Goal: Transaction & Acquisition: Purchase product/service

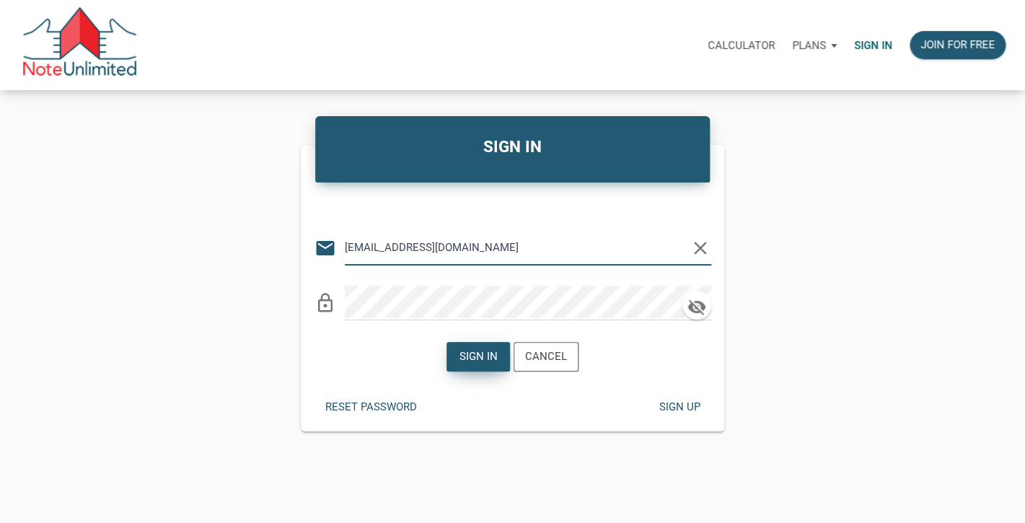
type input "lethasiddons@gmail.com"
click at [475, 354] on div "Sign in" at bounding box center [478, 356] width 38 height 17
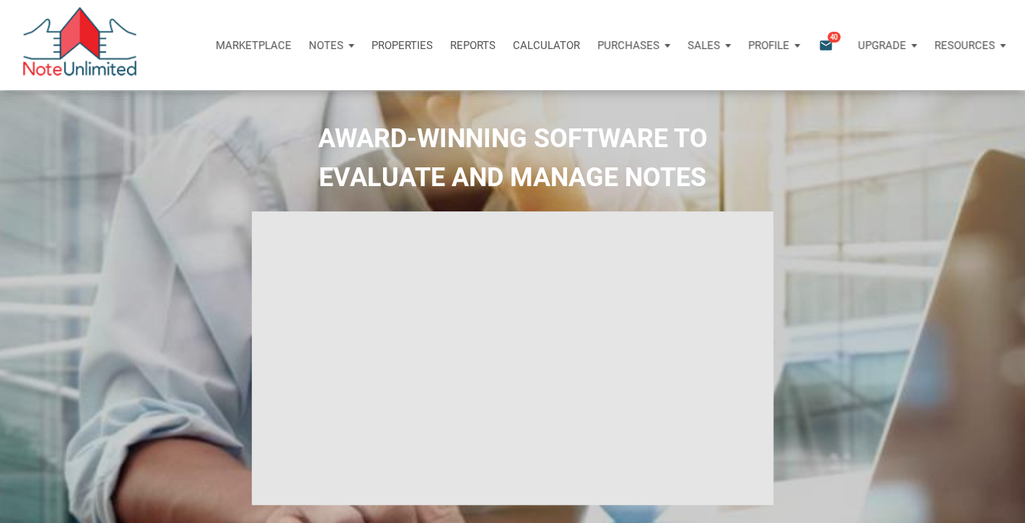
type input "Introduction to new features"
select select
click at [821, 41] on icon "email" at bounding box center [825, 45] width 17 height 17
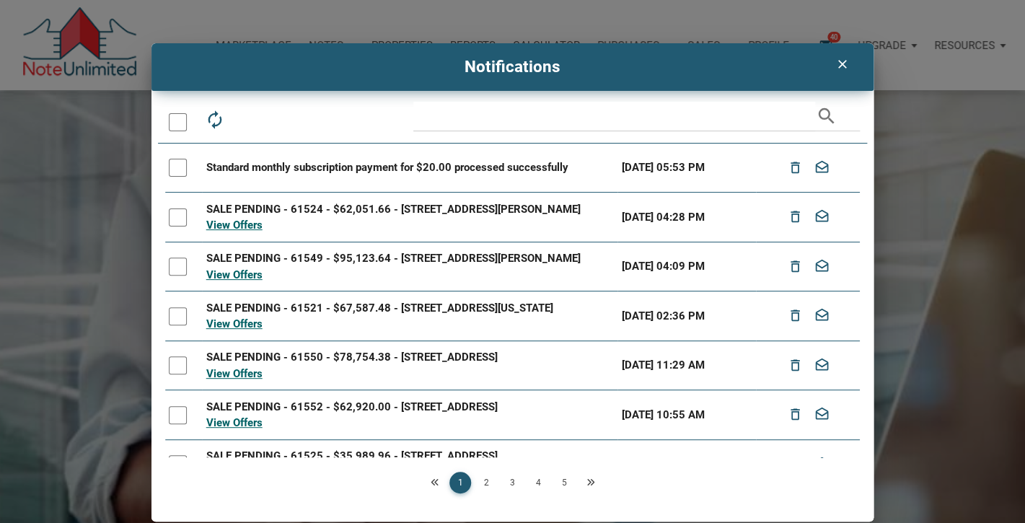
click at [177, 124] on div at bounding box center [178, 122] width 18 height 18
click at [281, 117] on icon "drafts" at bounding box center [279, 120] width 20 height 20
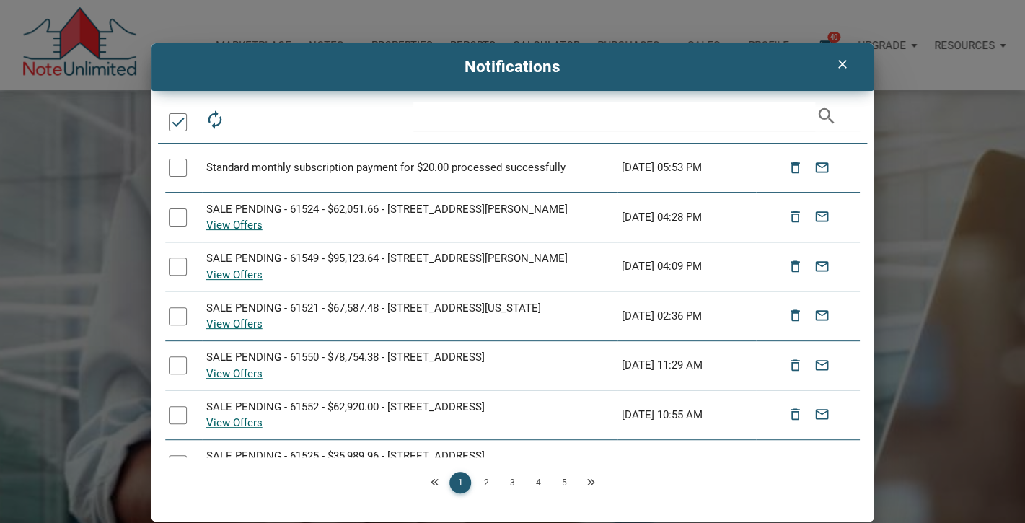
click at [487, 482] on link "2" at bounding box center [486, 483] width 22 height 22
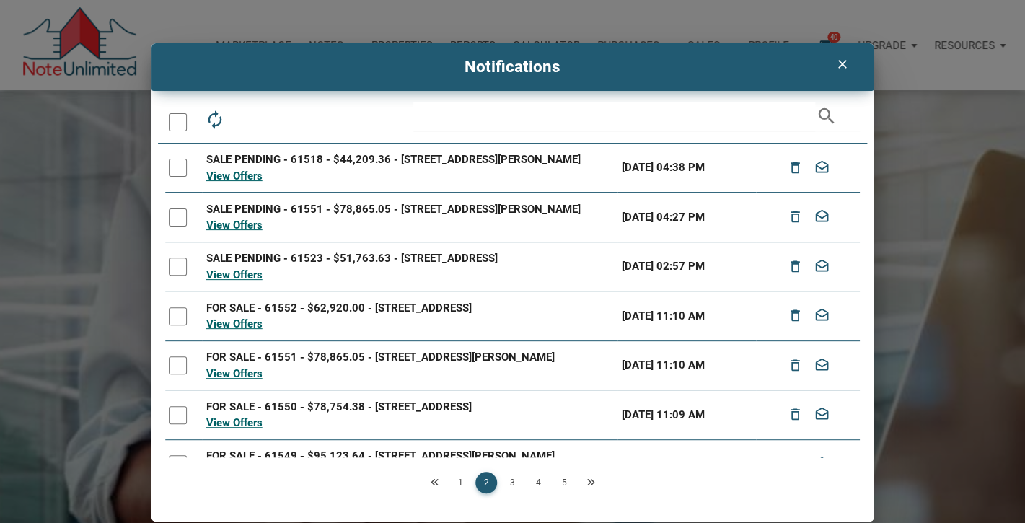
click at [174, 119] on div at bounding box center [178, 122] width 18 height 18
click at [275, 120] on icon "drafts" at bounding box center [279, 120] width 20 height 20
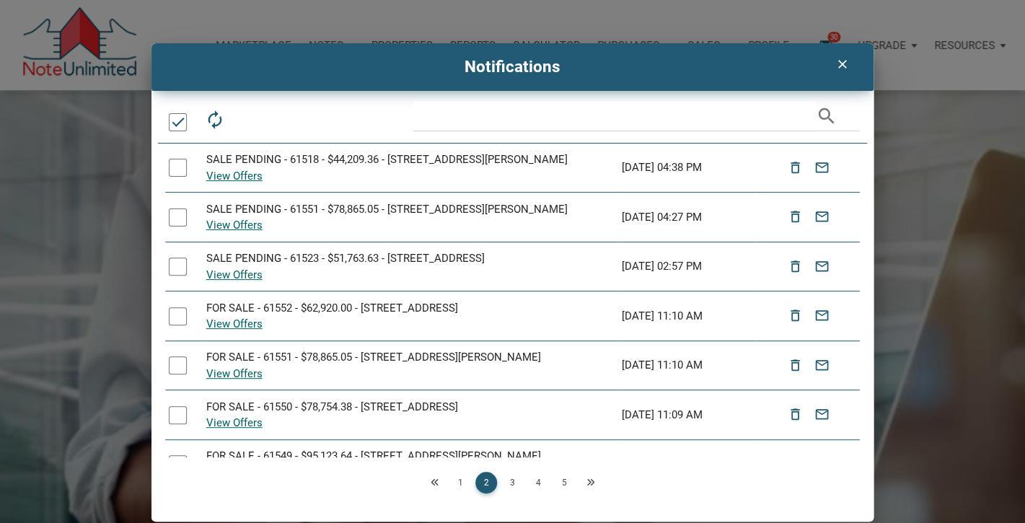
click at [510, 479] on link "3" at bounding box center [512, 483] width 22 height 22
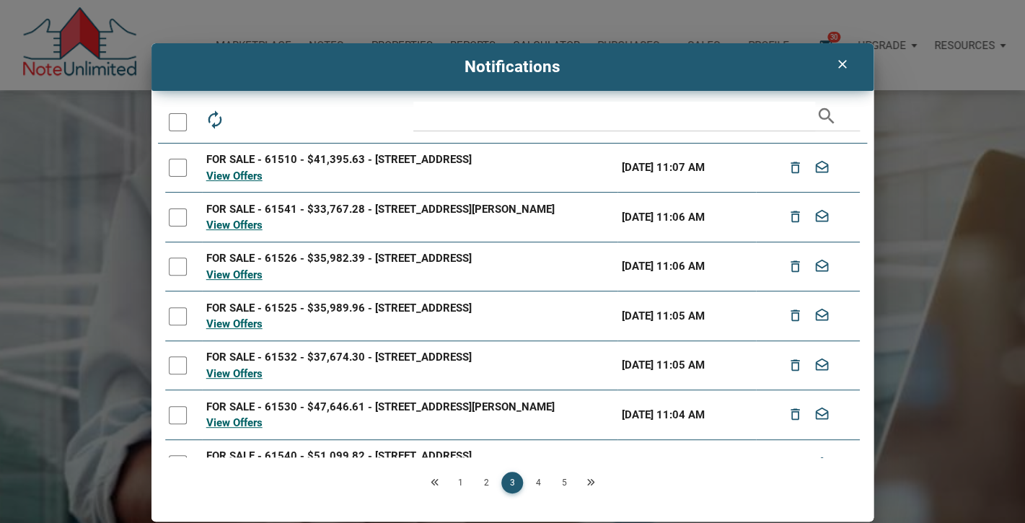
click at [175, 123] on div at bounding box center [178, 122] width 18 height 18
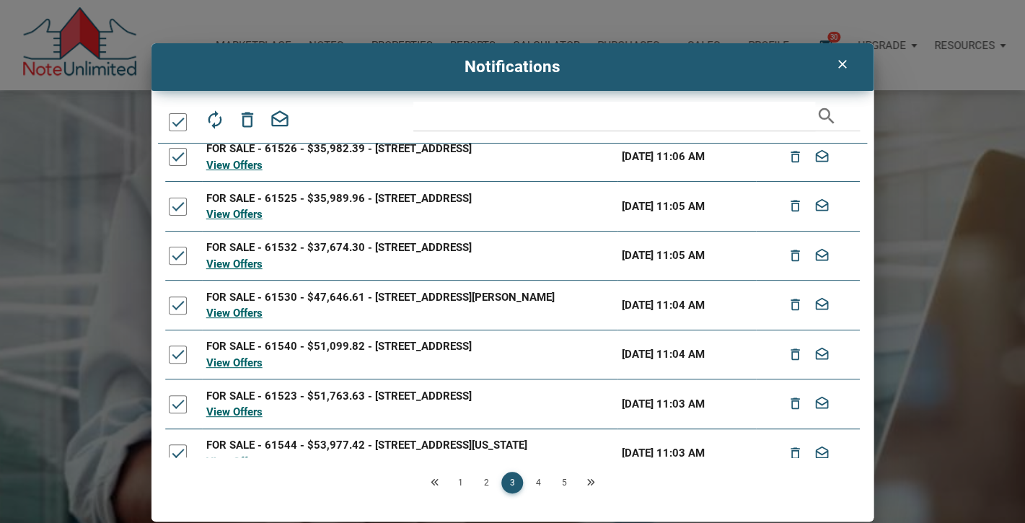
scroll to position [180, 0]
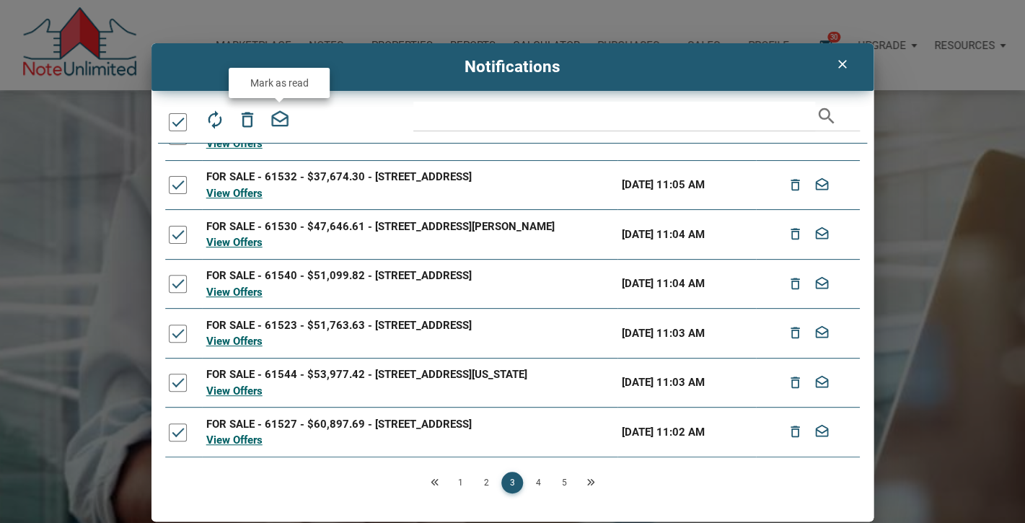
click at [286, 128] on icon "drafts" at bounding box center [279, 120] width 20 height 20
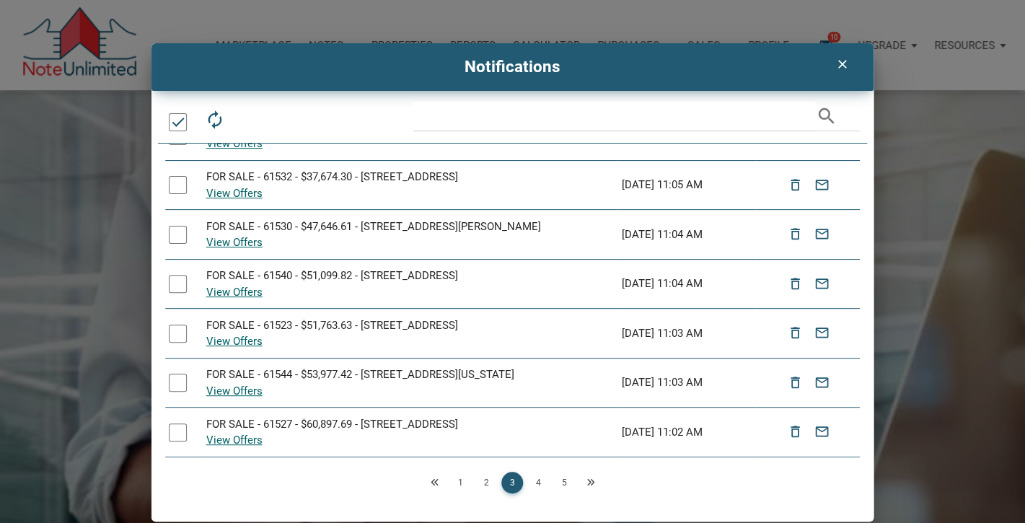
click at [541, 484] on link "4" at bounding box center [538, 483] width 22 height 22
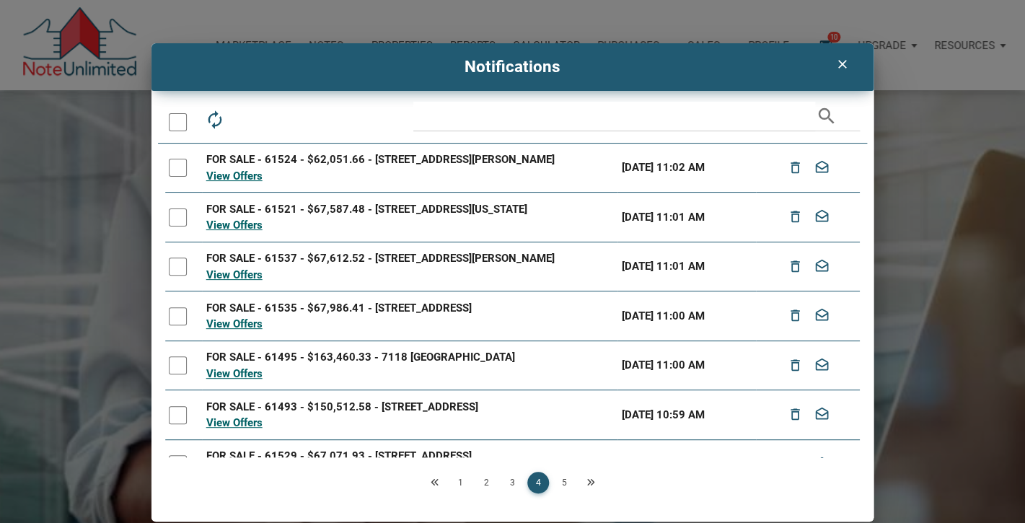
click at [188, 120] on div at bounding box center [181, 122] width 33 height 41
click at [179, 120] on div at bounding box center [178, 122] width 18 height 18
click at [283, 120] on icon "drafts" at bounding box center [279, 120] width 20 height 20
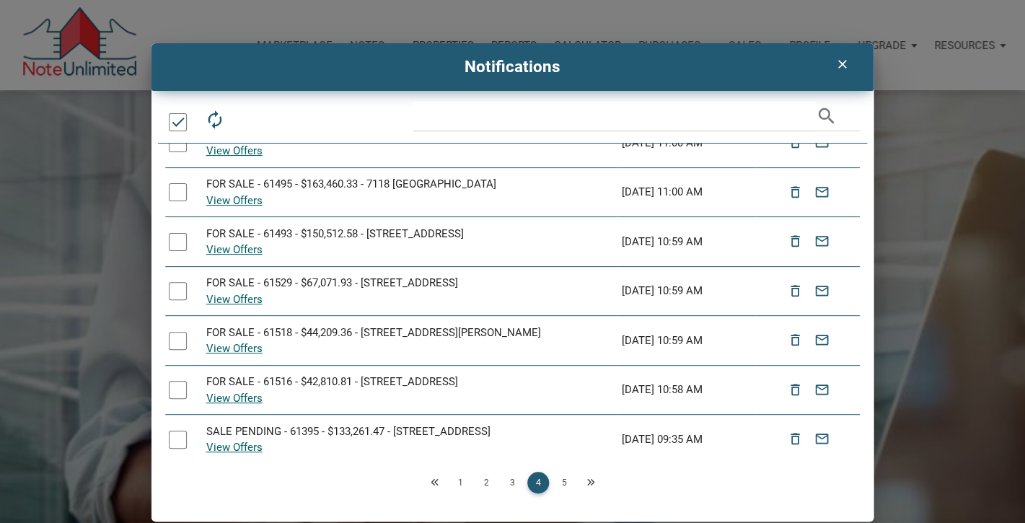
scroll to position [180, 0]
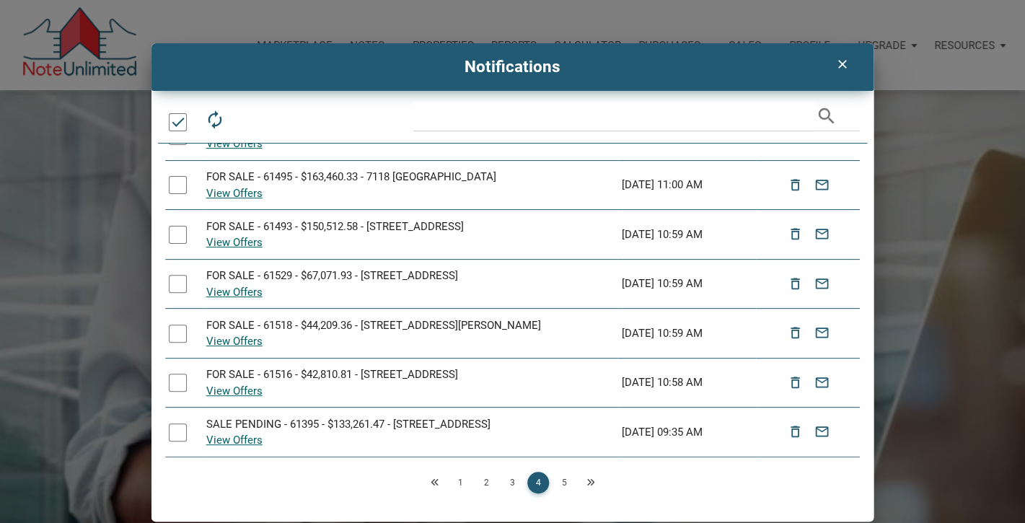
click at [565, 482] on link "5" at bounding box center [564, 483] width 22 height 22
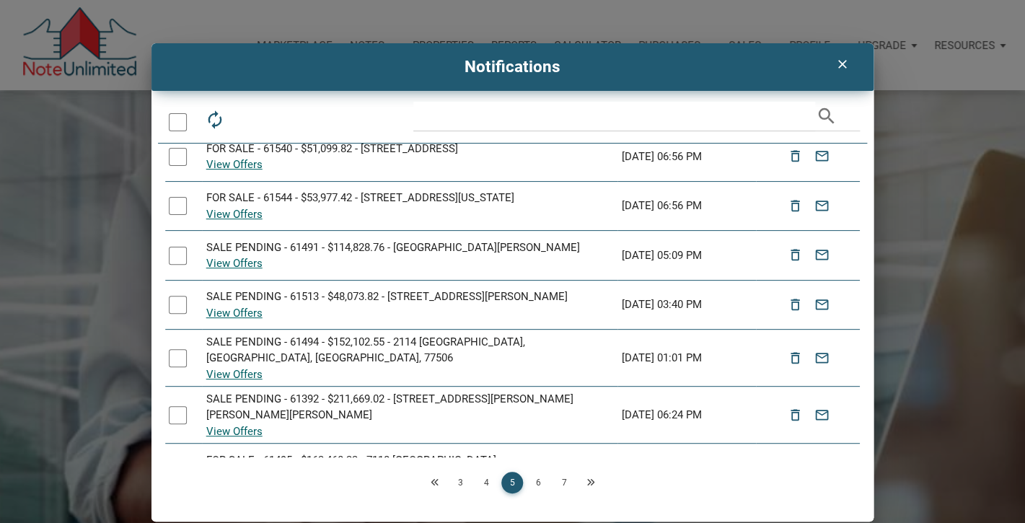
scroll to position [188, 0]
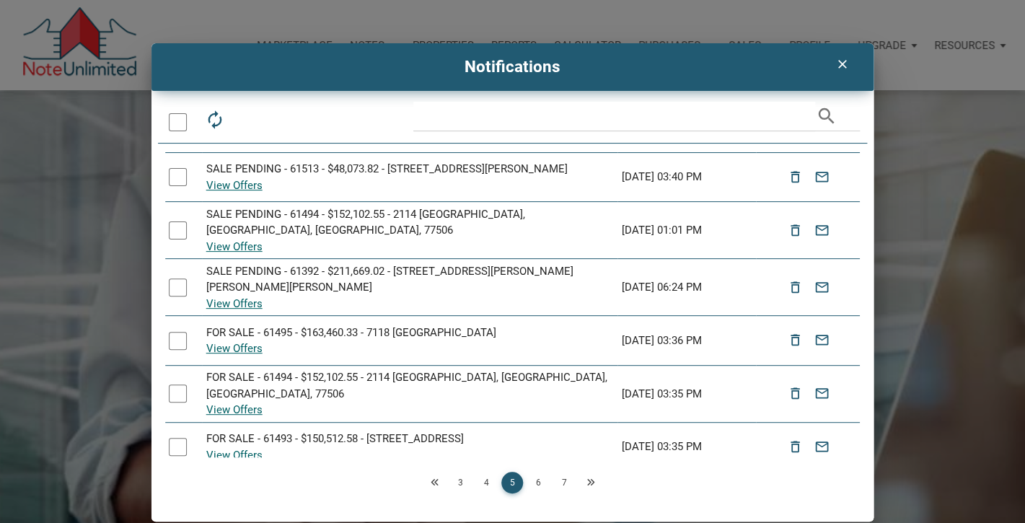
click at [839, 71] on icon "clear" at bounding box center [841, 64] width 17 height 14
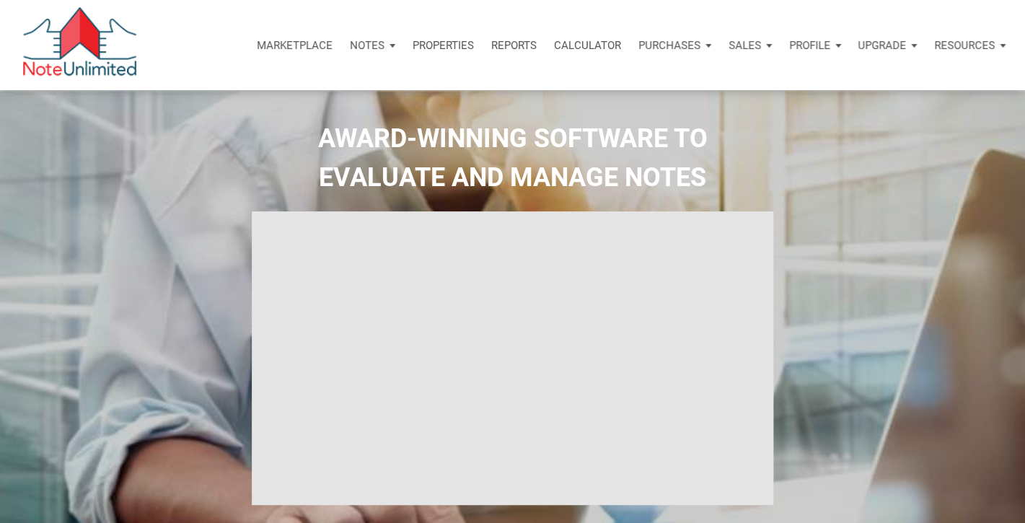
click at [303, 47] on p "Marketplace" at bounding box center [295, 45] width 76 height 13
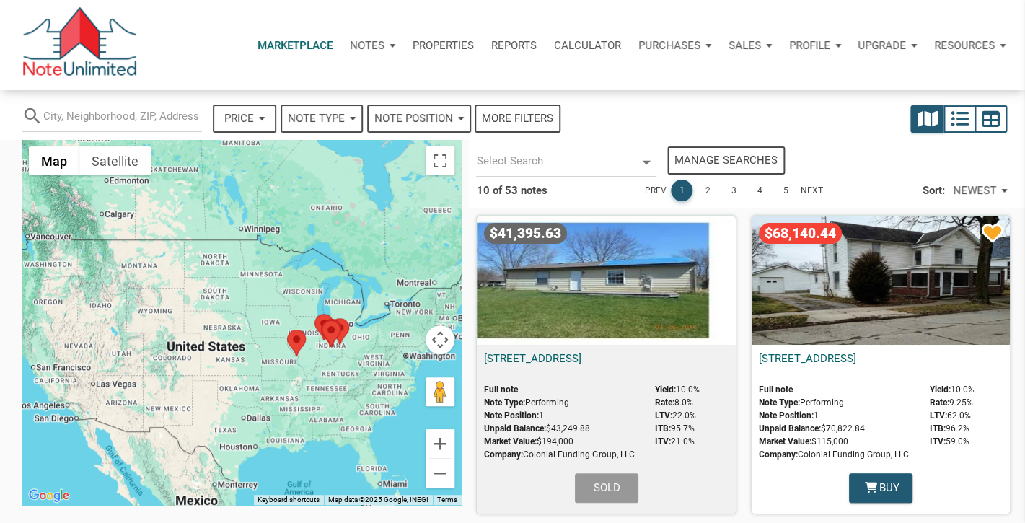
select select
click at [903, 258] on div "$68,140.44" at bounding box center [880, 280] width 258 height 129
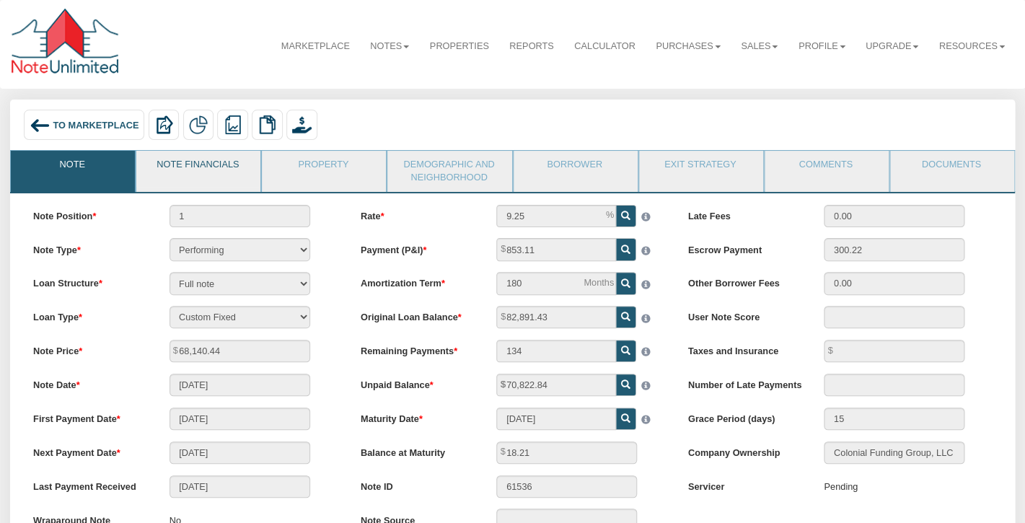
click at [191, 159] on link "Note Financials" at bounding box center [197, 169] width 123 height 36
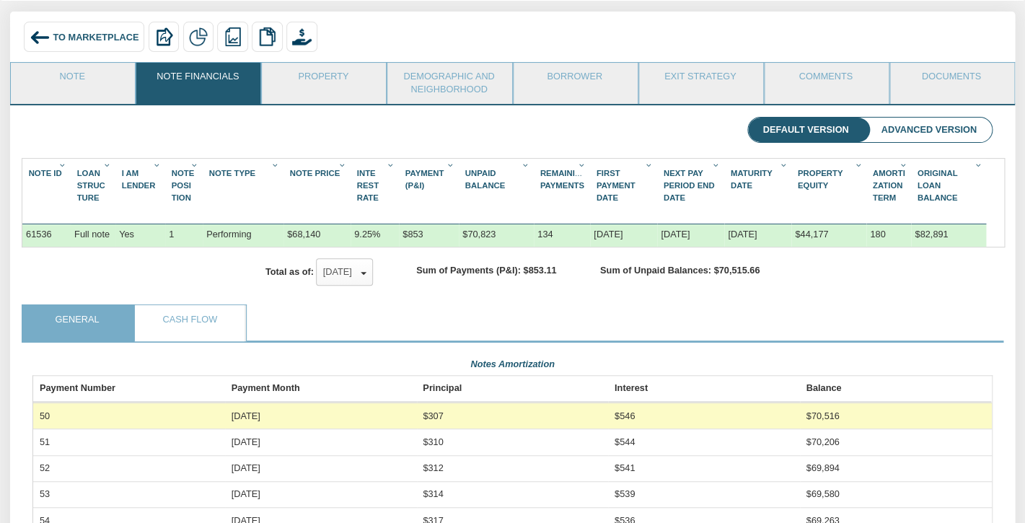
scroll to position [94, 0]
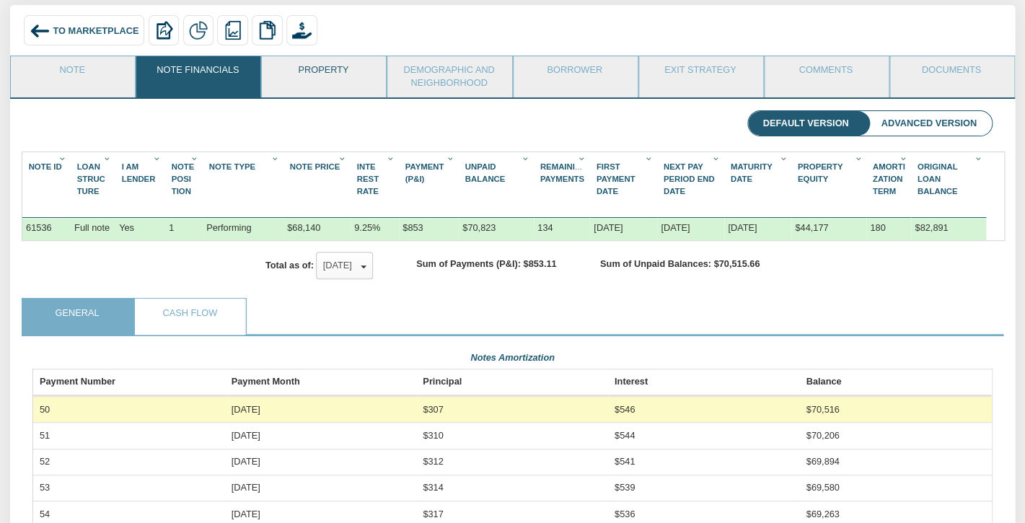
click at [324, 74] on link "Property" at bounding box center [323, 74] width 123 height 36
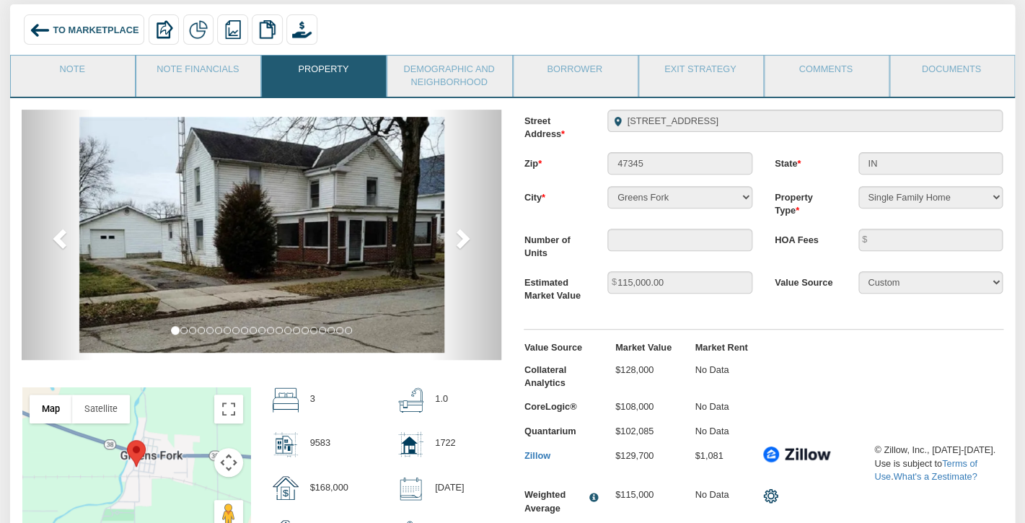
scroll to position [93, 0]
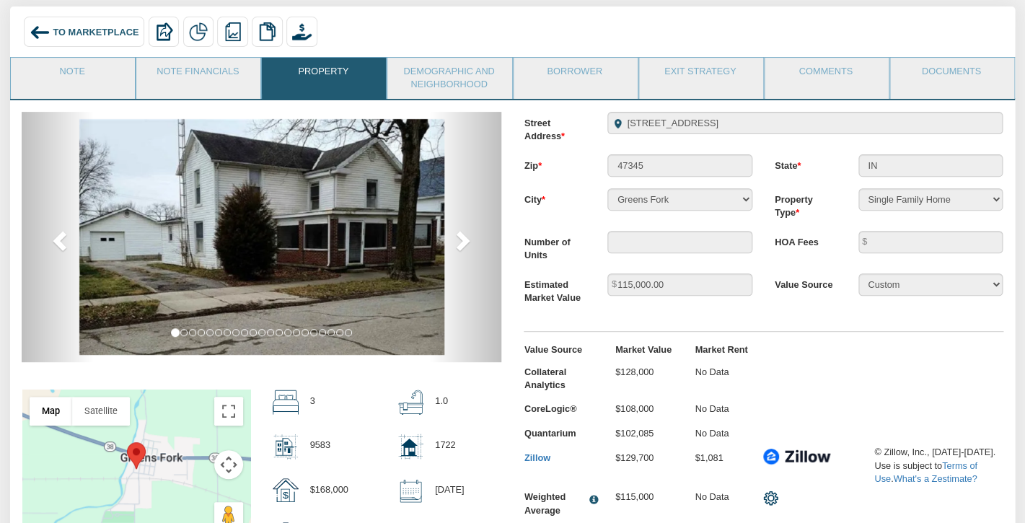
click at [176, 442] on div at bounding box center [136, 468] width 228 height 159
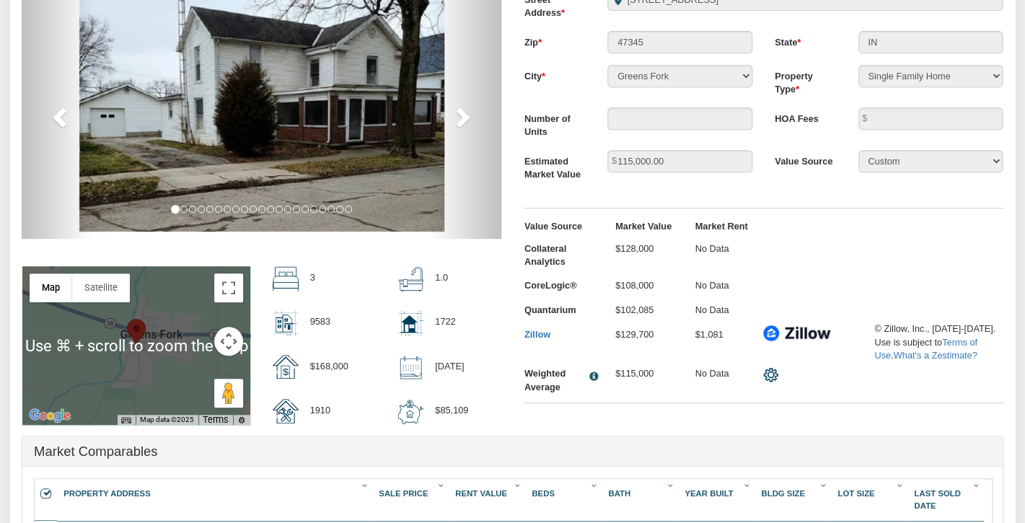
scroll to position [249, 0]
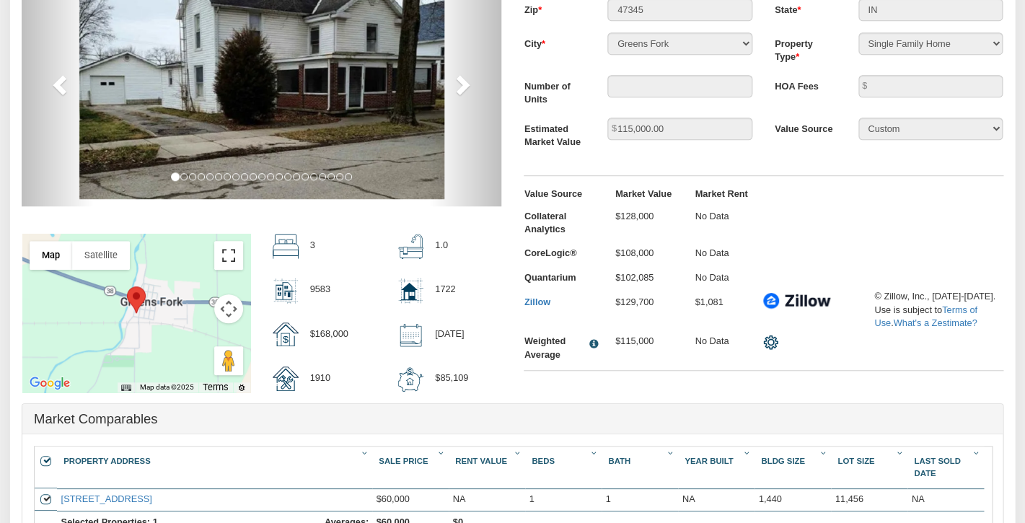
click at [230, 249] on button "Toggle fullscreen view" at bounding box center [228, 255] width 29 height 29
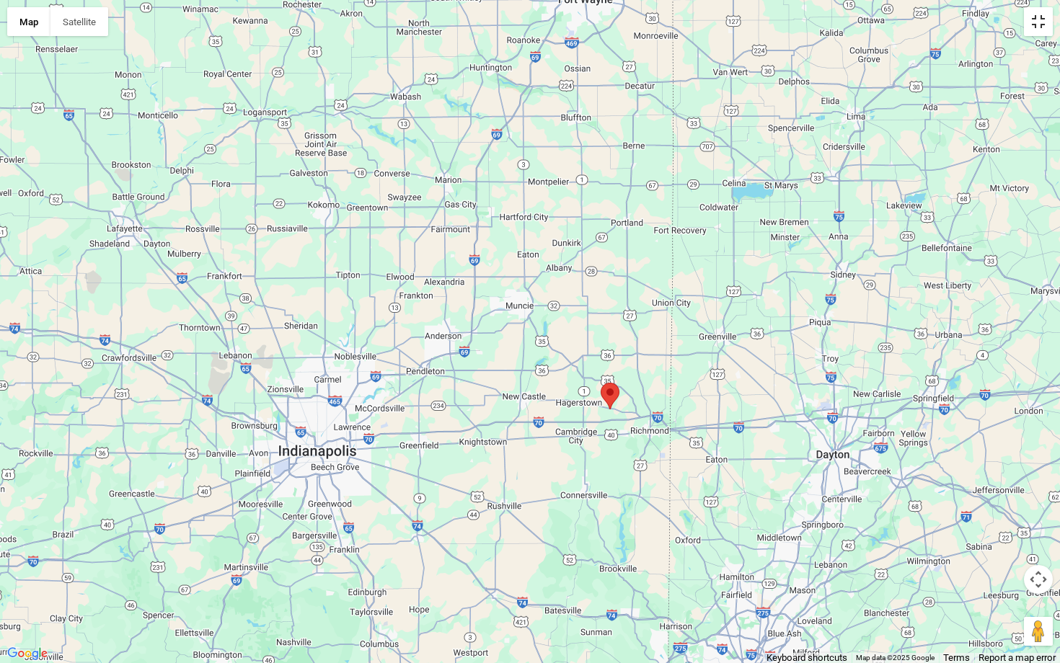
click at [1024, 27] on button "Toggle fullscreen view" at bounding box center [1038, 21] width 29 height 29
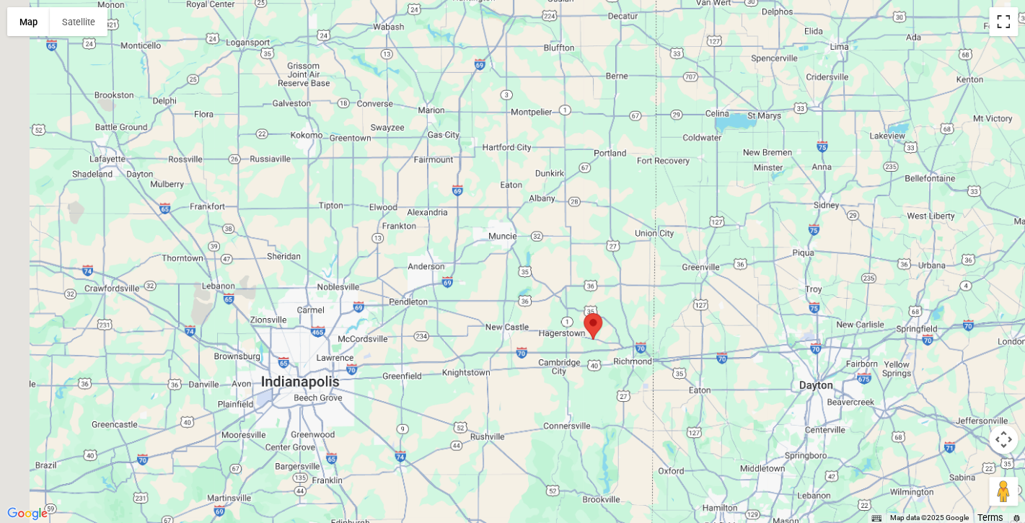
scroll to position [0, 0]
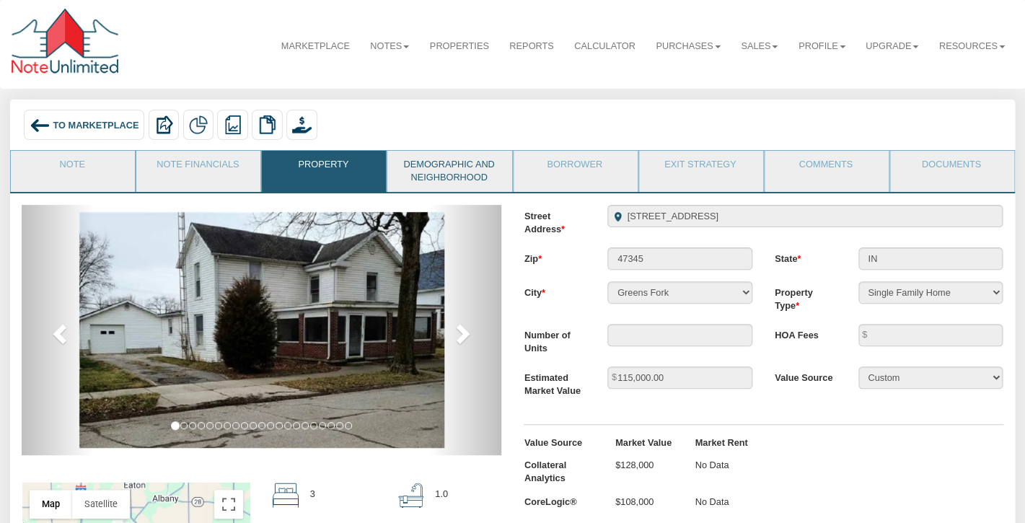
click at [433, 173] on link "Demographic and Neighborhood" at bounding box center [448, 171] width 123 height 41
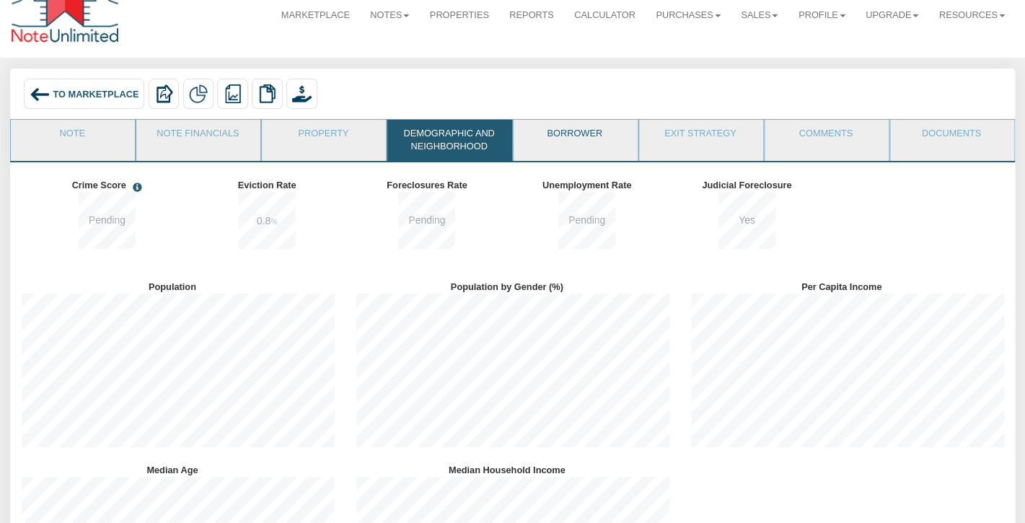
scroll to position [32, 0]
click at [345, 207] on div "0.8 %" at bounding box center [272, 221] width 159 height 61
click at [405, 92] on div "To Marketplace Delete with property Delete only note Redeeming and Non-Redeemin…" at bounding box center [512, 95] width 984 height 35
click at [340, 213] on div "0.8 %" at bounding box center [272, 221] width 159 height 61
click at [302, 126] on link "Property" at bounding box center [323, 137] width 123 height 36
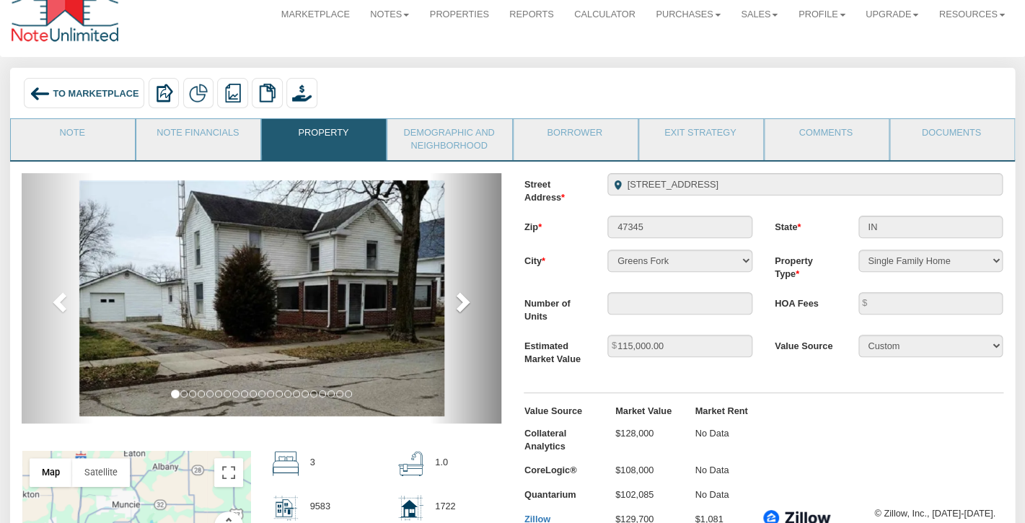
click at [459, 301] on span at bounding box center [462, 302] width 22 height 22
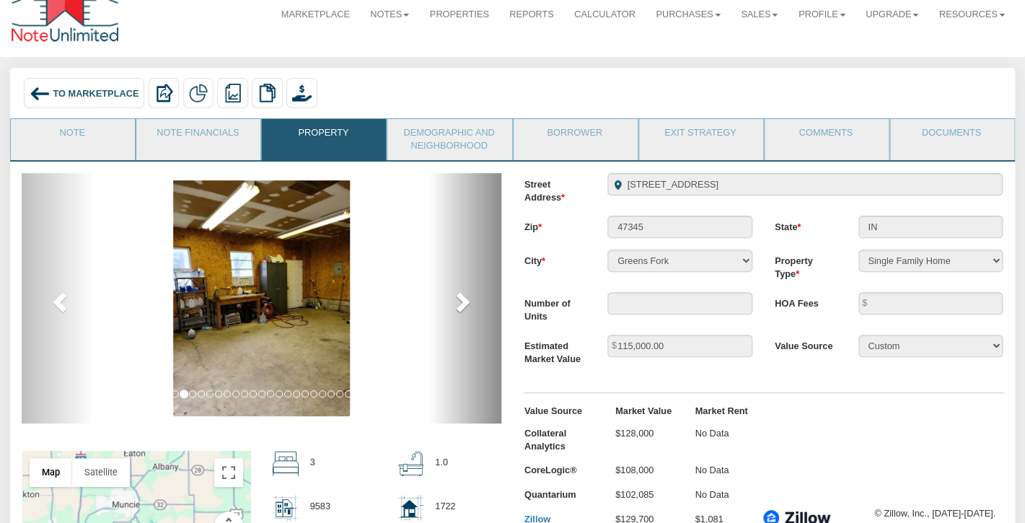
click at [459, 301] on span at bounding box center [462, 302] width 22 height 22
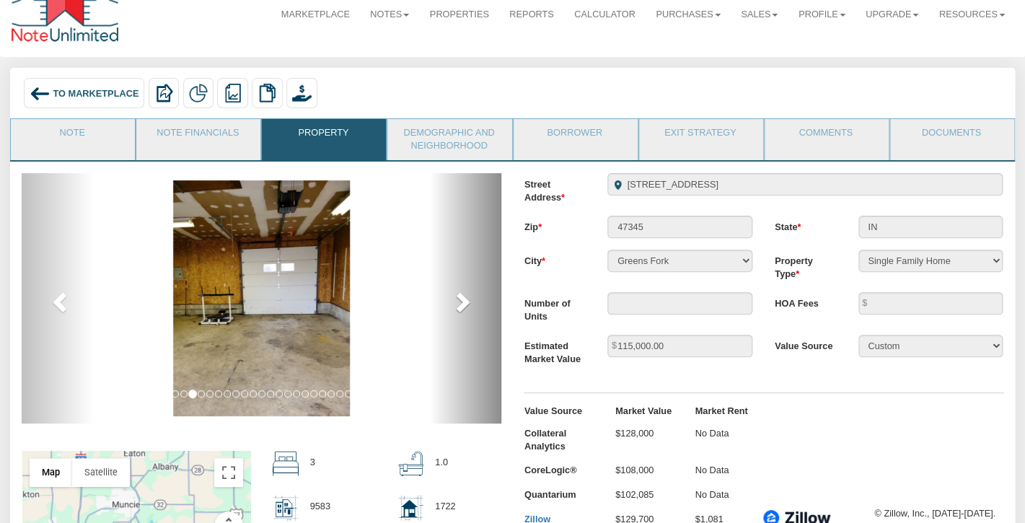
click at [459, 301] on span at bounding box center [462, 302] width 22 height 22
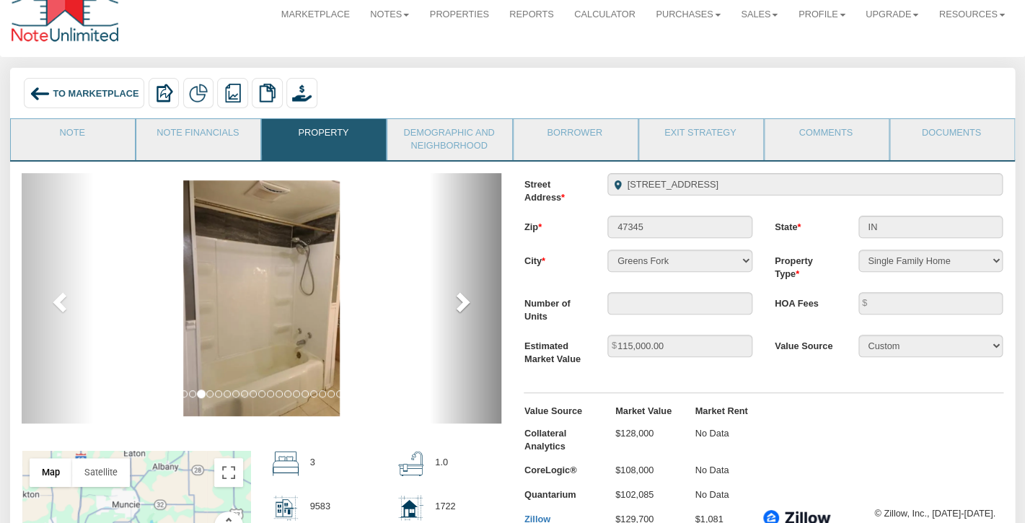
click at [459, 301] on span at bounding box center [462, 302] width 22 height 22
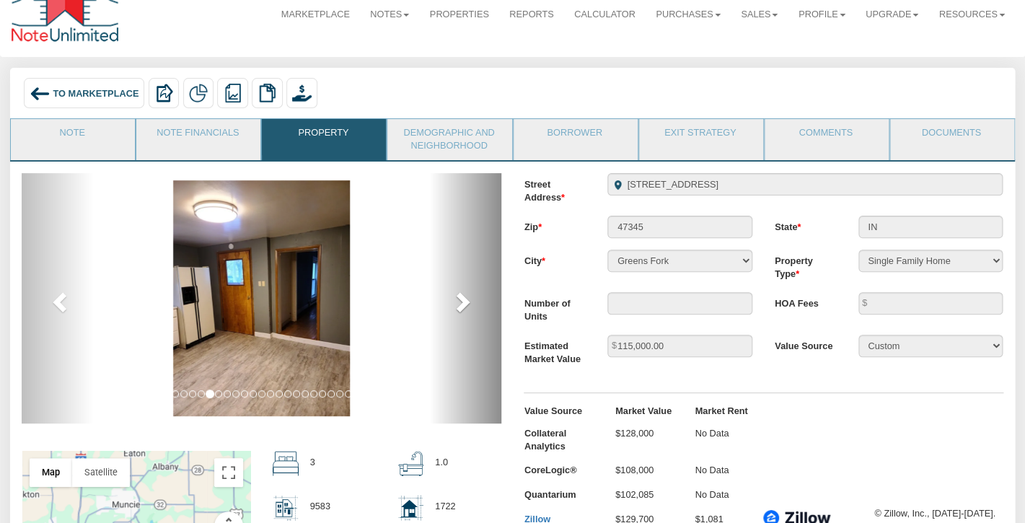
click at [458, 301] on span at bounding box center [462, 302] width 22 height 22
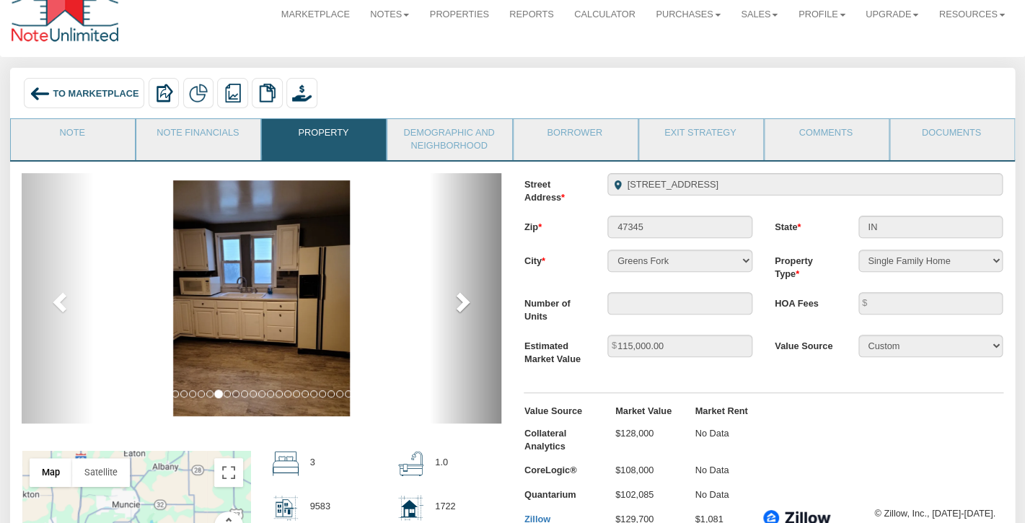
click at [458, 301] on span at bounding box center [462, 302] width 22 height 22
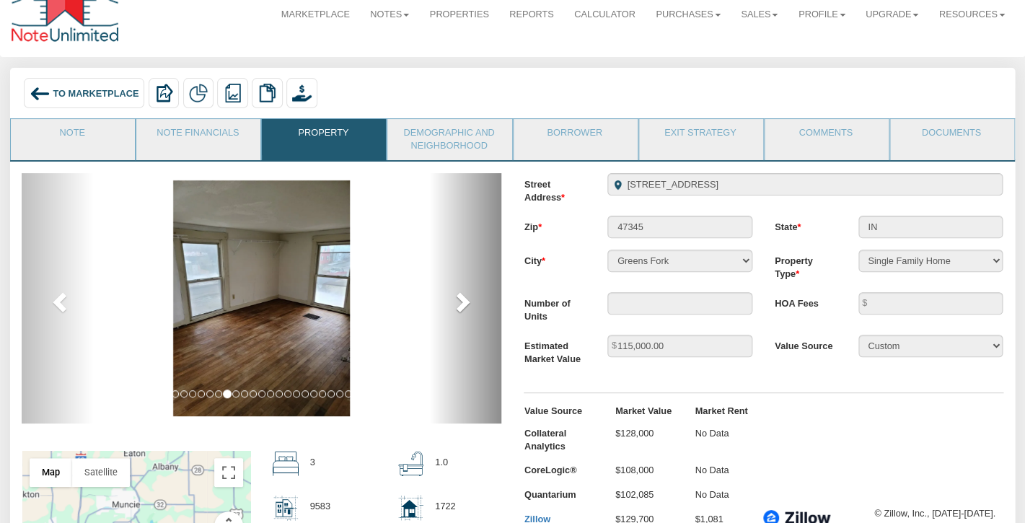
click at [458, 301] on span at bounding box center [462, 302] width 22 height 22
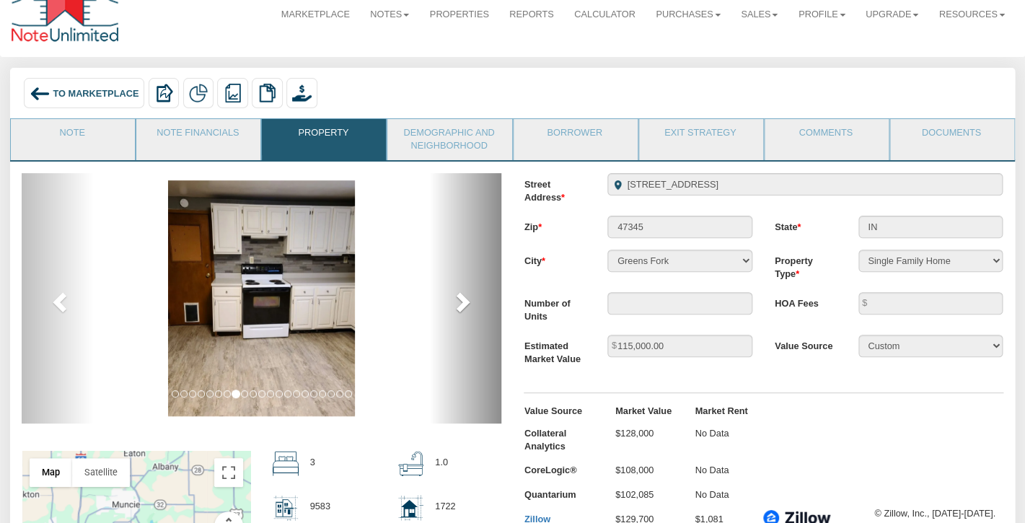
click at [458, 301] on span at bounding box center [462, 302] width 22 height 22
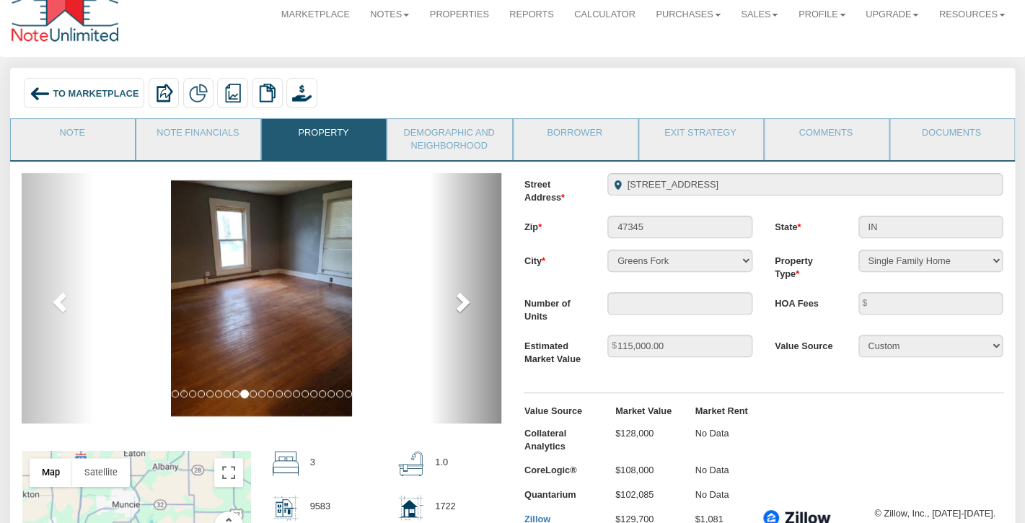
click at [458, 301] on span at bounding box center [462, 302] width 22 height 22
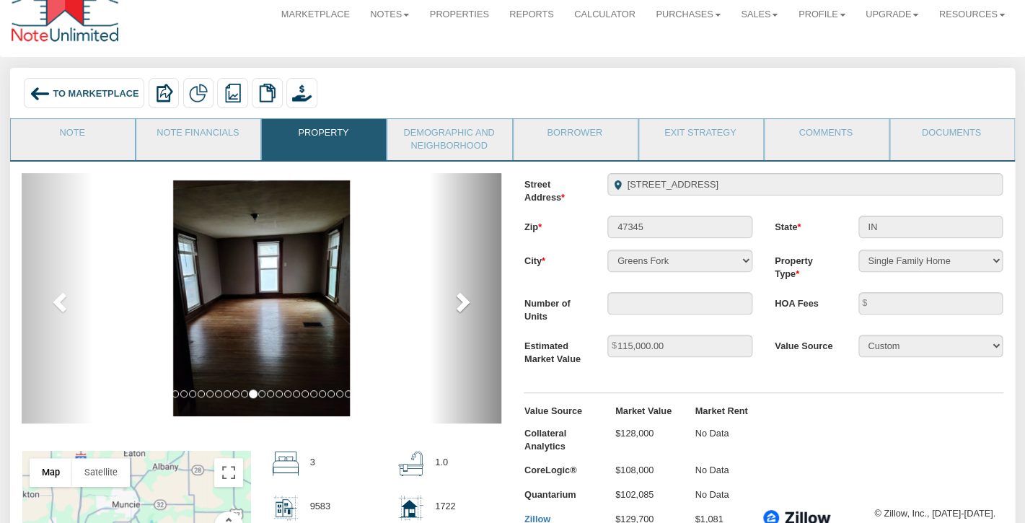
click at [458, 301] on span at bounding box center [462, 302] width 22 height 22
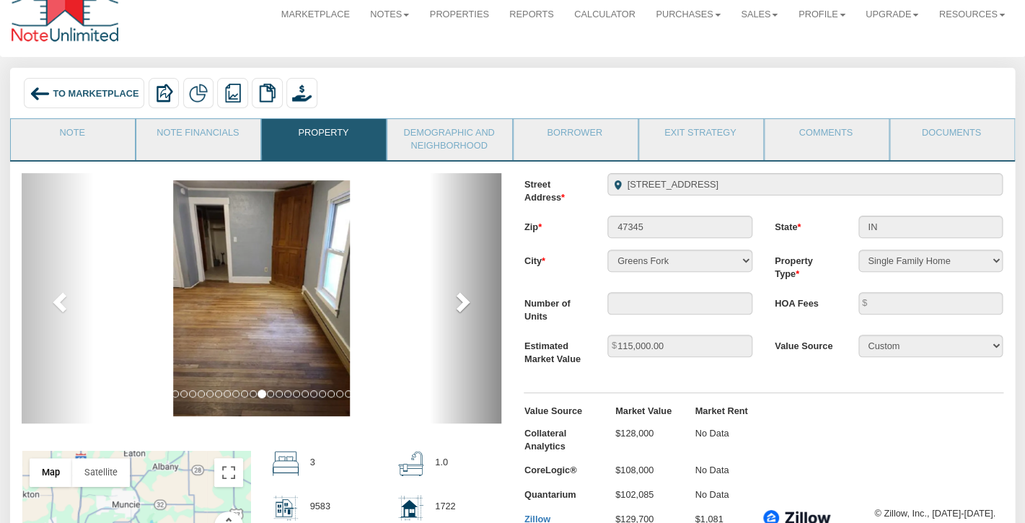
click at [458, 301] on span at bounding box center [462, 302] width 22 height 22
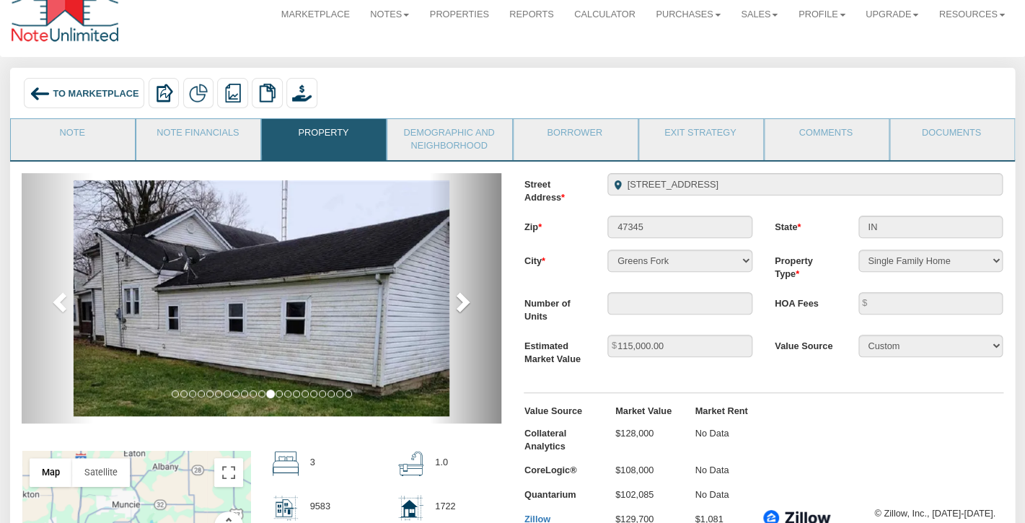
click at [458, 301] on span at bounding box center [462, 302] width 22 height 22
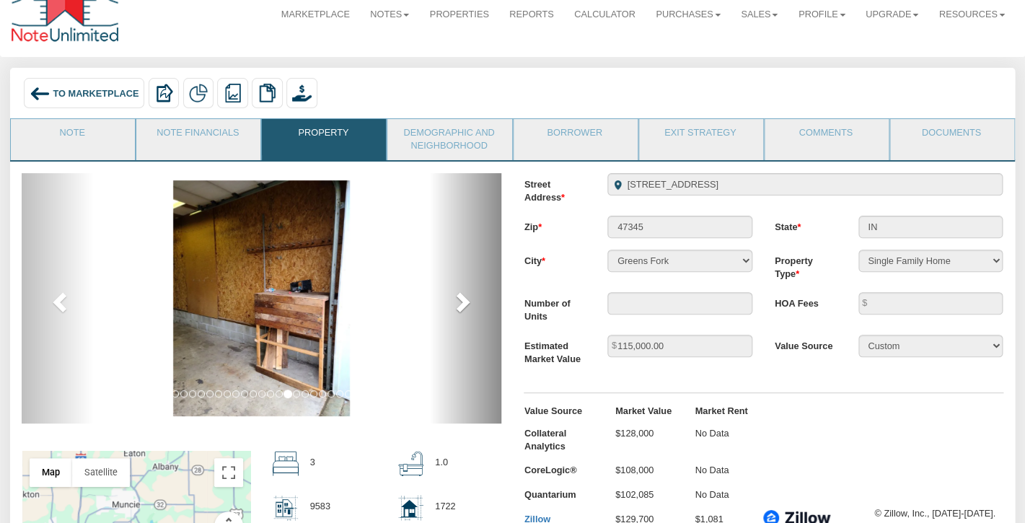
click at [458, 301] on span at bounding box center [462, 302] width 22 height 22
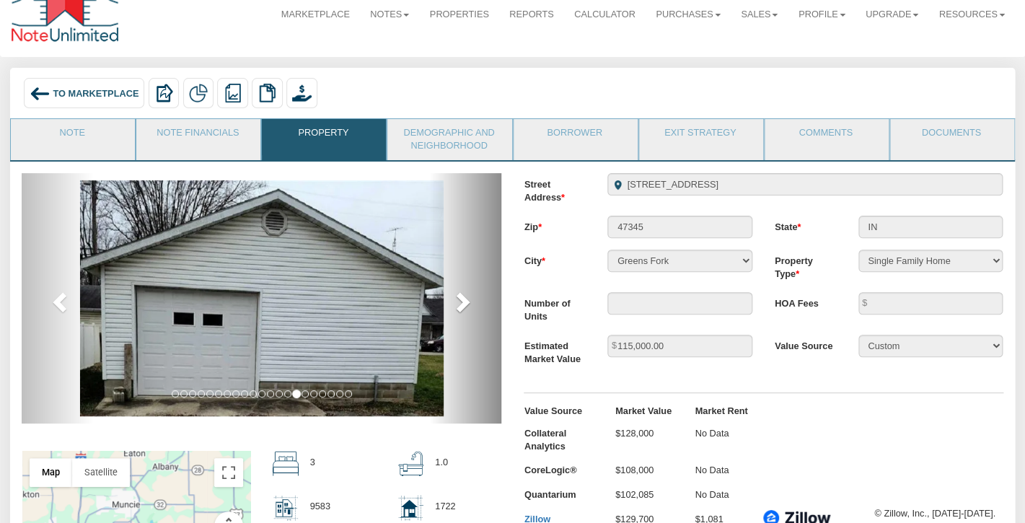
click at [458, 301] on span at bounding box center [462, 302] width 22 height 22
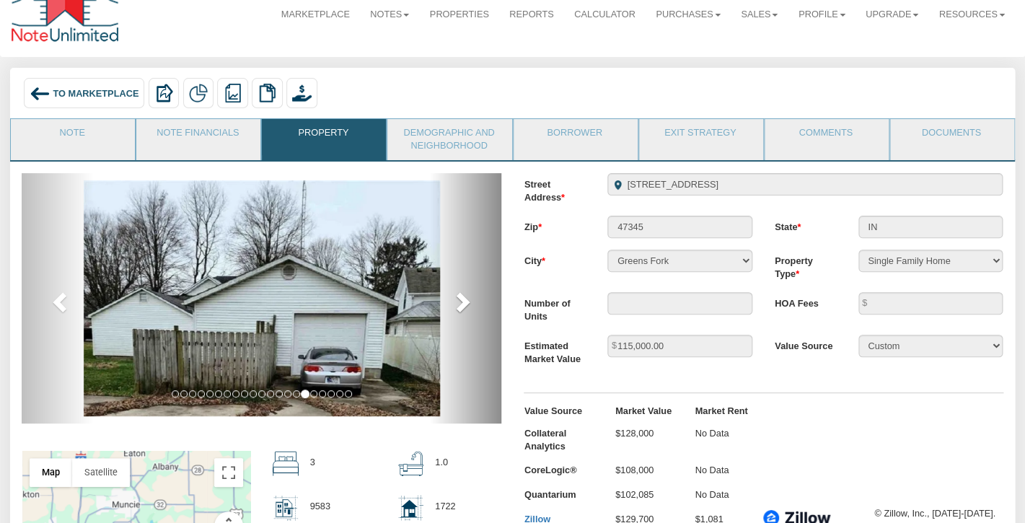
click at [458, 301] on span at bounding box center [462, 302] width 22 height 22
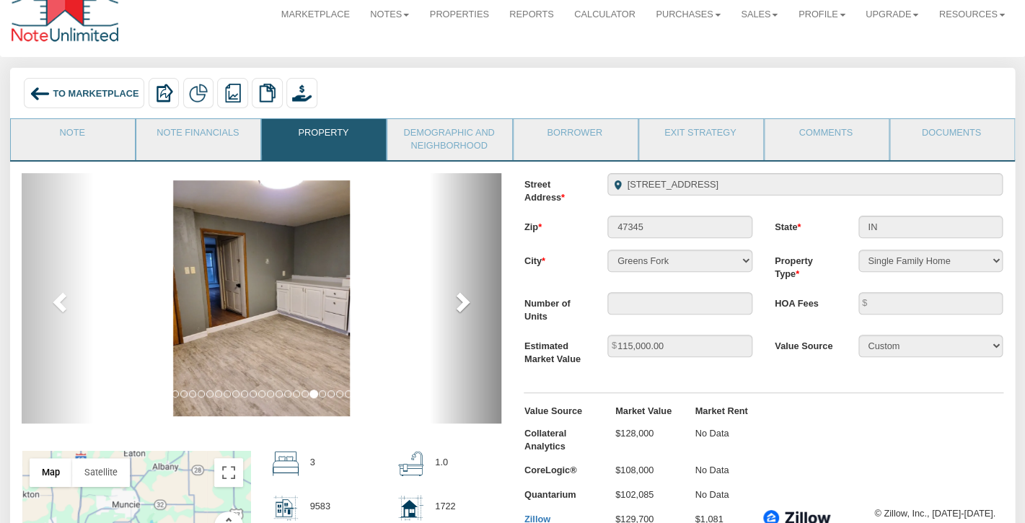
click at [458, 301] on span at bounding box center [462, 302] width 22 height 22
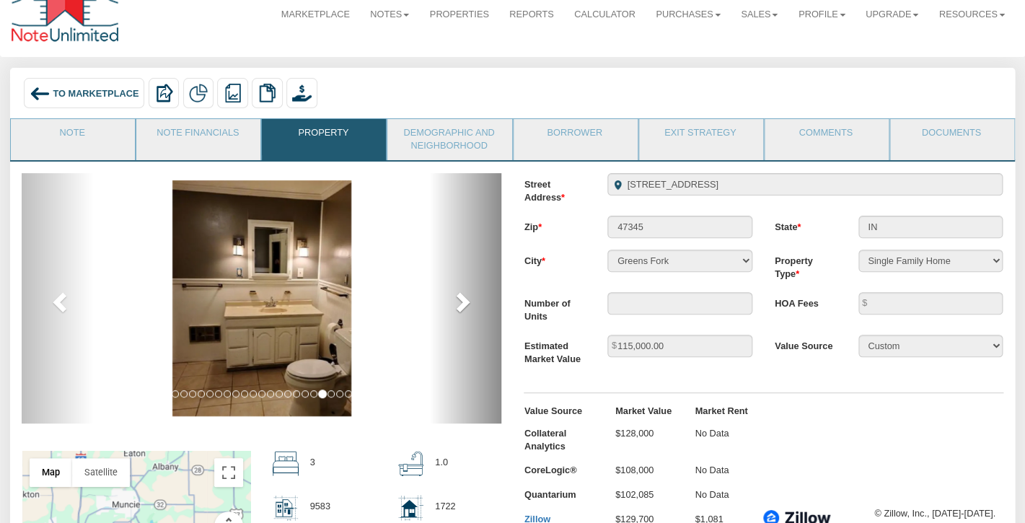
click at [458, 301] on span at bounding box center [462, 302] width 22 height 22
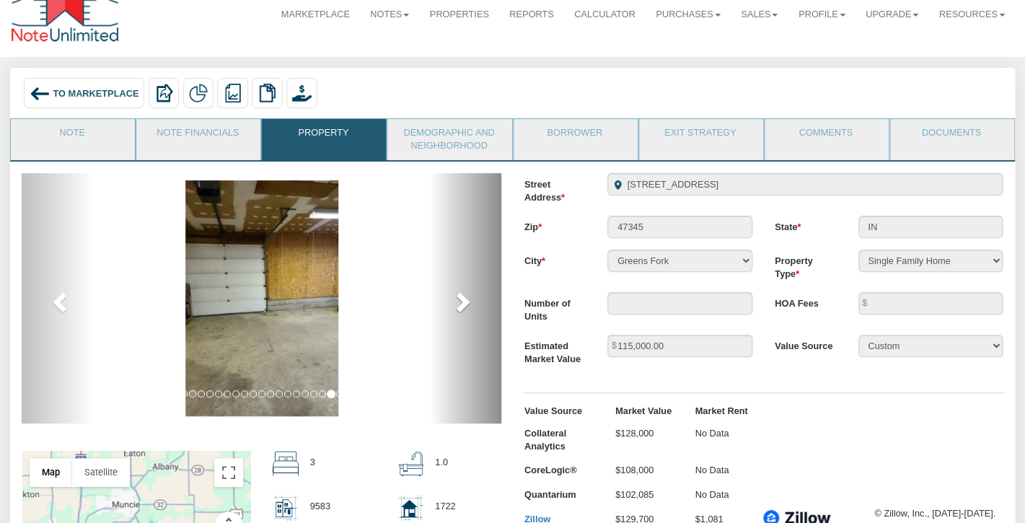
click at [458, 301] on span at bounding box center [462, 302] width 22 height 22
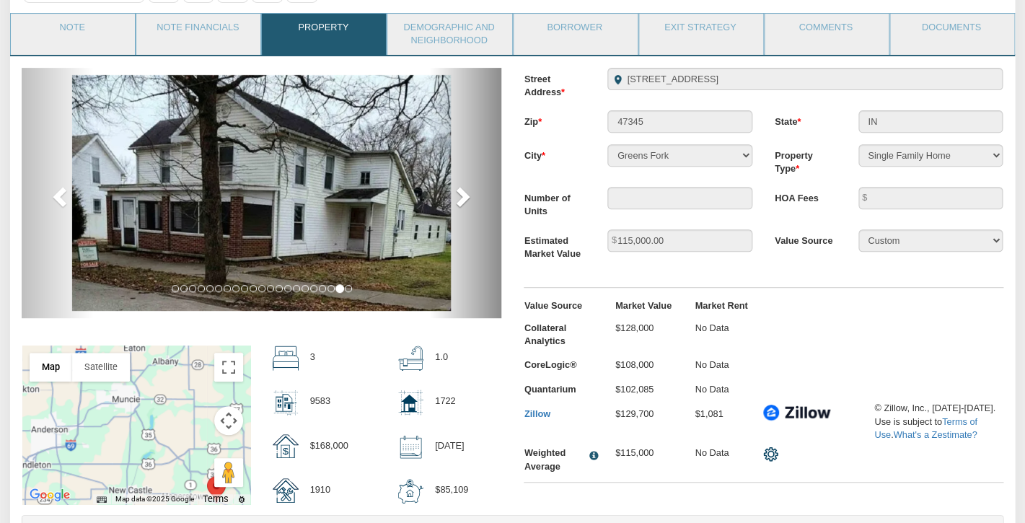
scroll to position [0, 0]
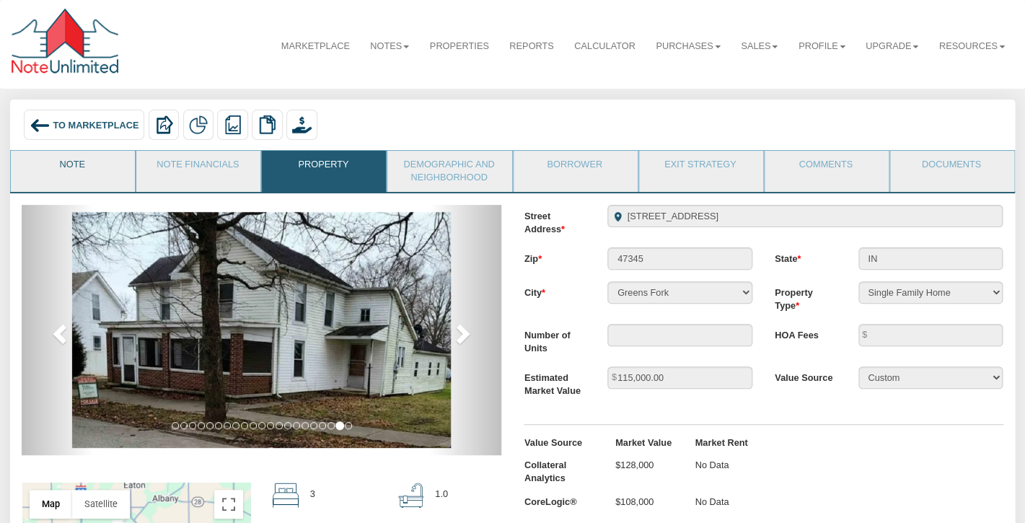
click at [64, 164] on link "Note" at bounding box center [72, 169] width 123 height 36
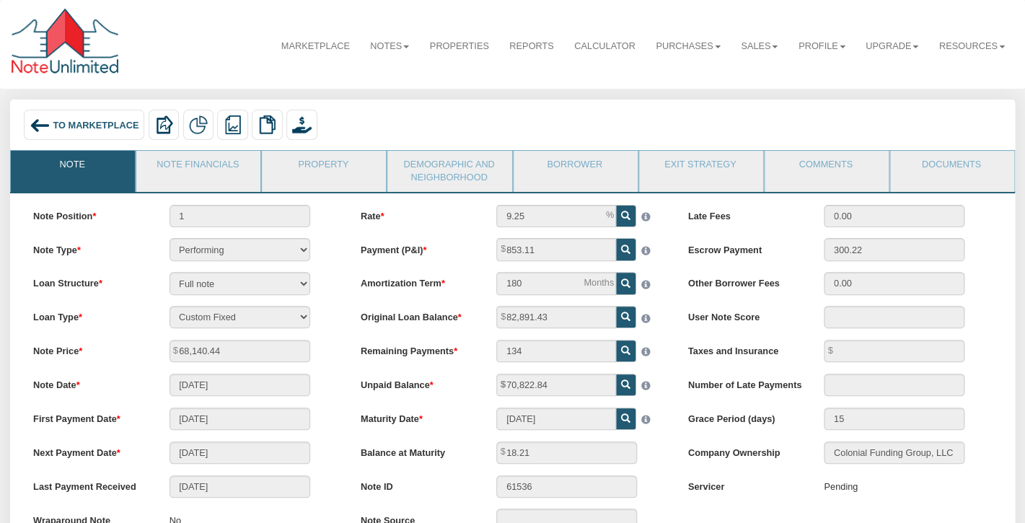
click at [109, 124] on span "To Marketplace" at bounding box center [96, 124] width 86 height 11
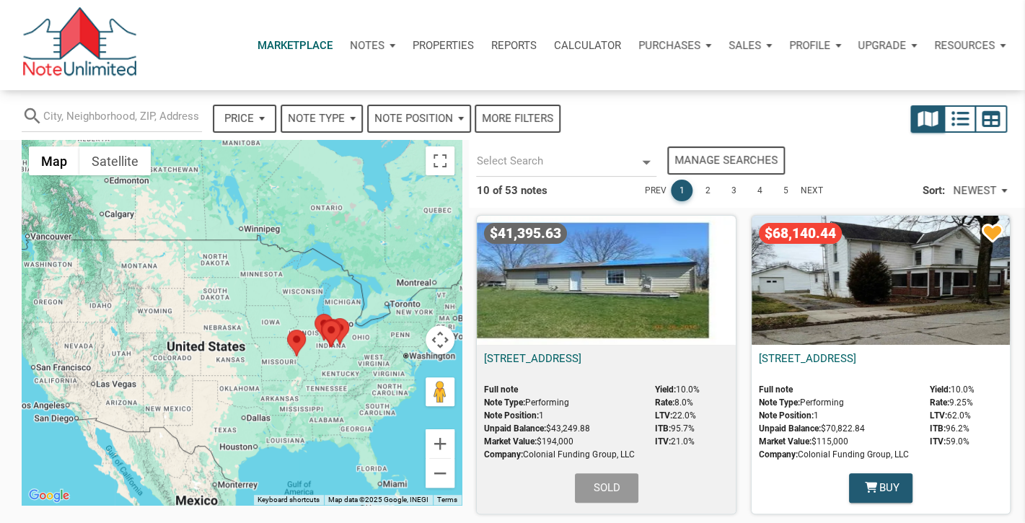
select select
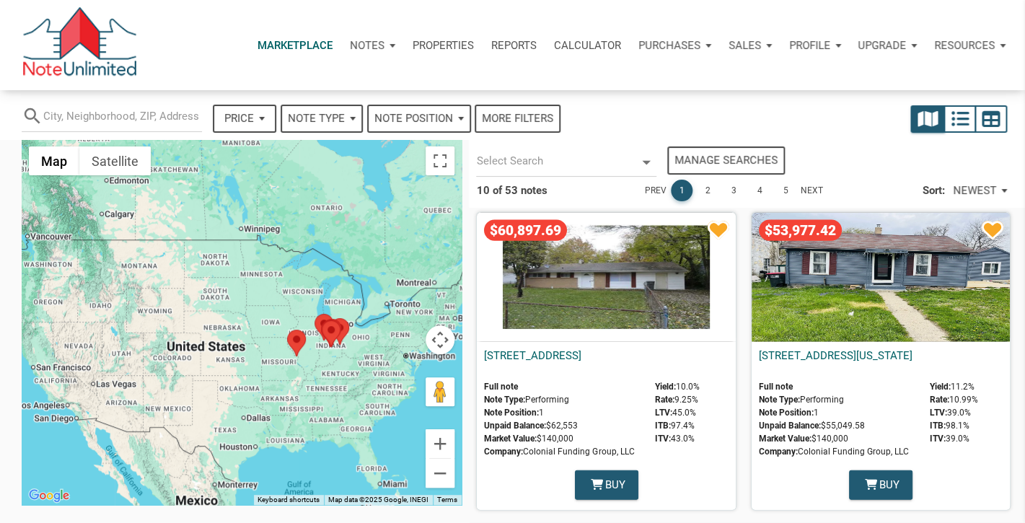
scroll to position [1268, 0]
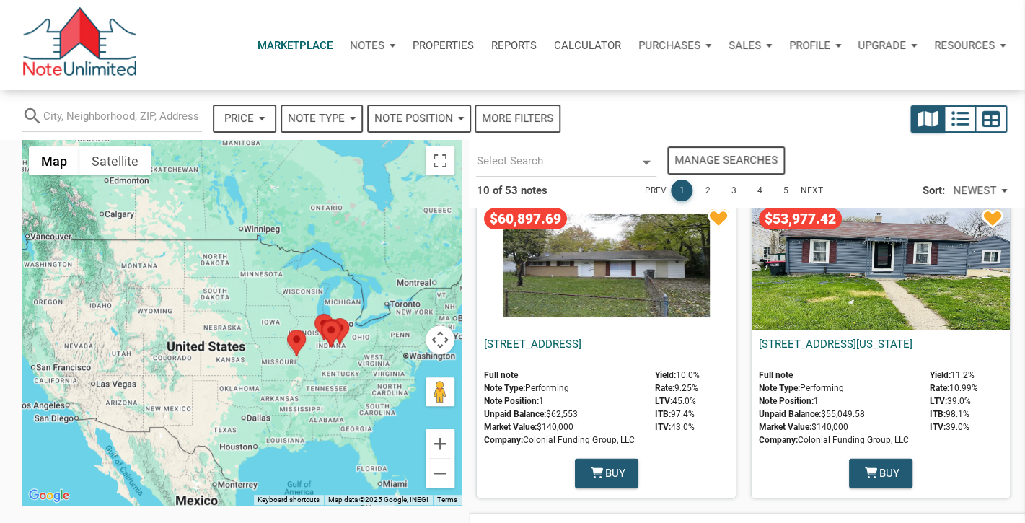
click at [581, 277] on div "$60,897.69" at bounding box center [606, 265] width 258 height 129
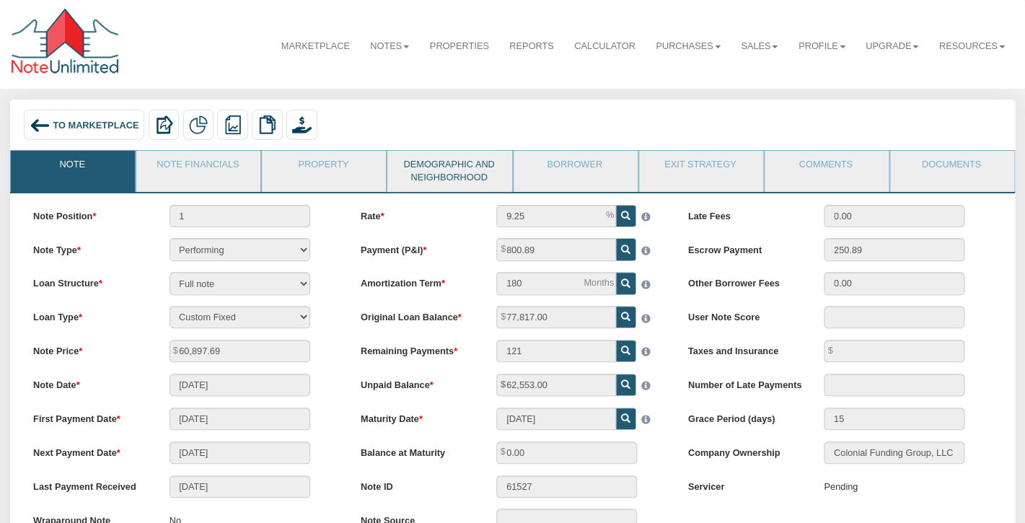
click at [443, 167] on link "Demographic and Neighborhood" at bounding box center [448, 171] width 123 height 41
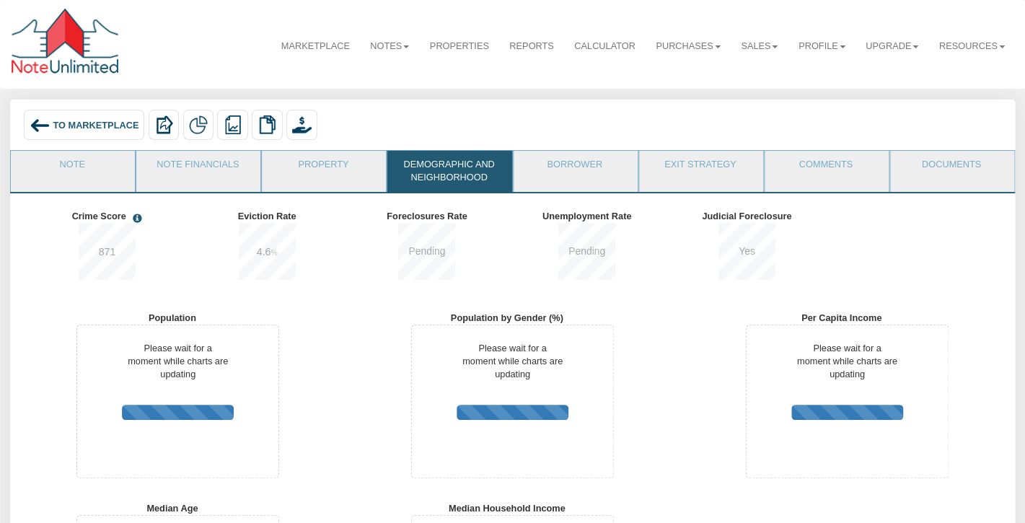
click at [99, 125] on span "To Marketplace" at bounding box center [96, 124] width 86 height 11
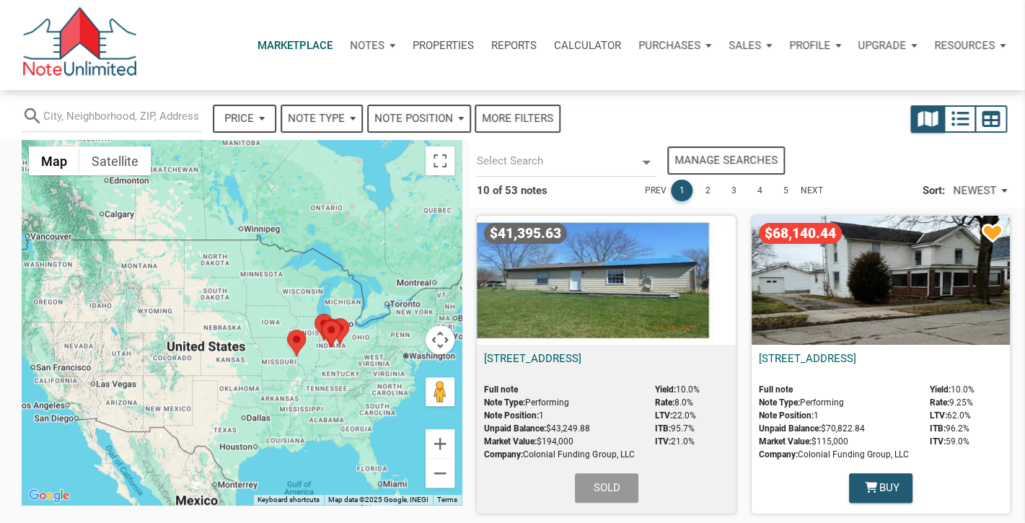
click at [389, 45] on div "Notes" at bounding box center [372, 45] width 63 height 43
select select
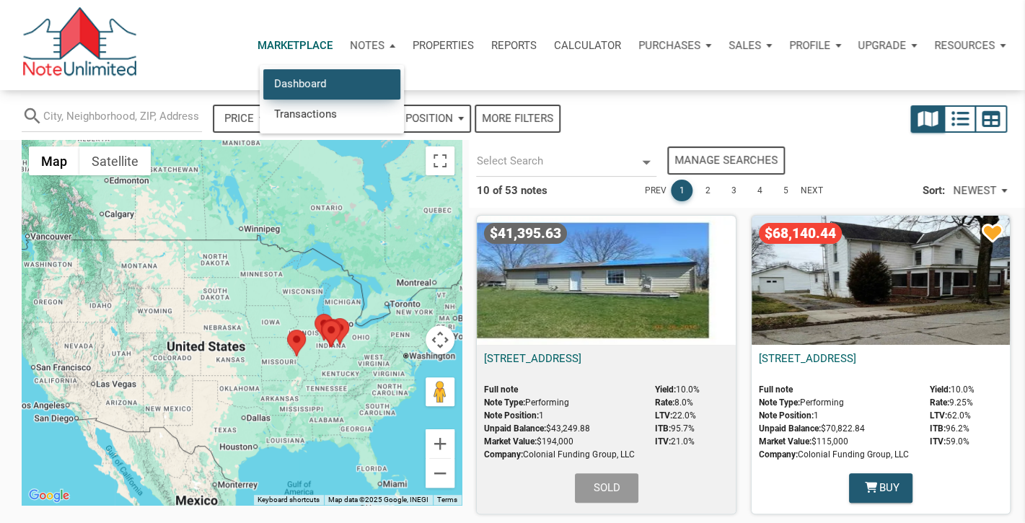
click at [342, 78] on link "Dashboard" at bounding box center [331, 84] width 137 height 30
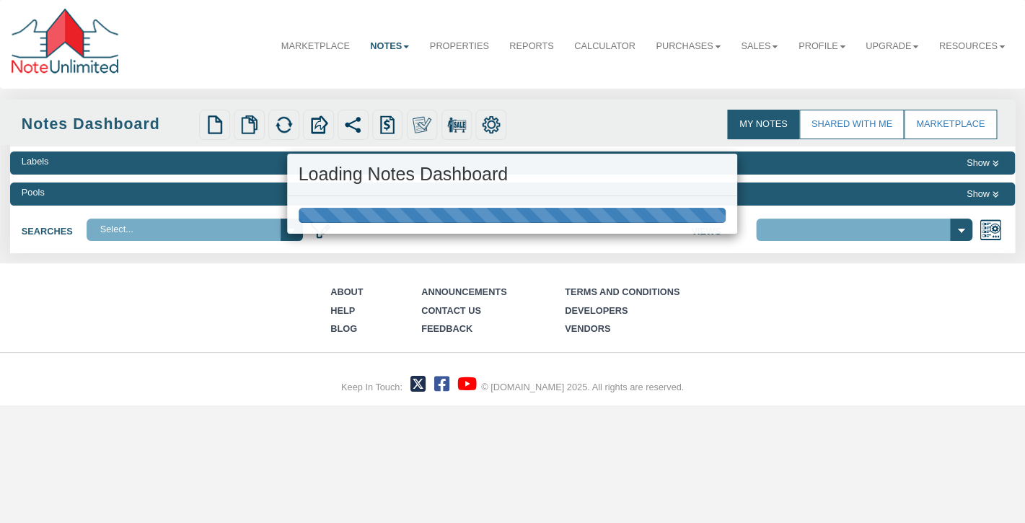
select select
select select "3"
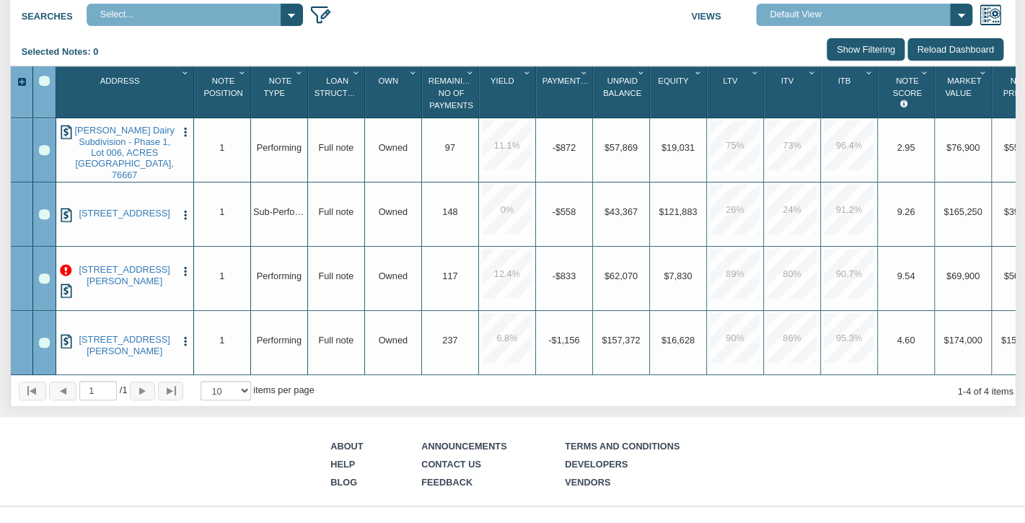
scroll to position [218, 0]
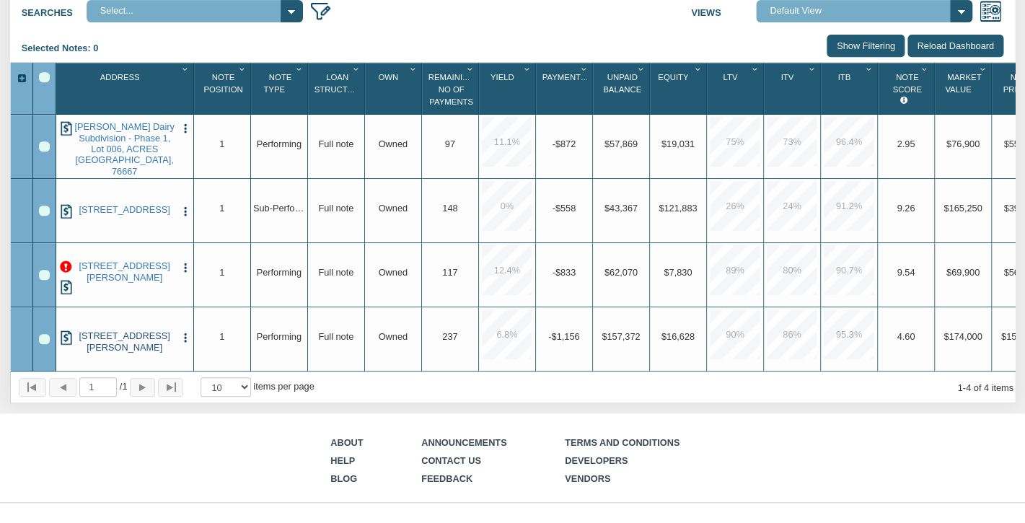
click at [114, 335] on link "[STREET_ADDRESS][PERSON_NAME]" at bounding box center [125, 341] width 102 height 22
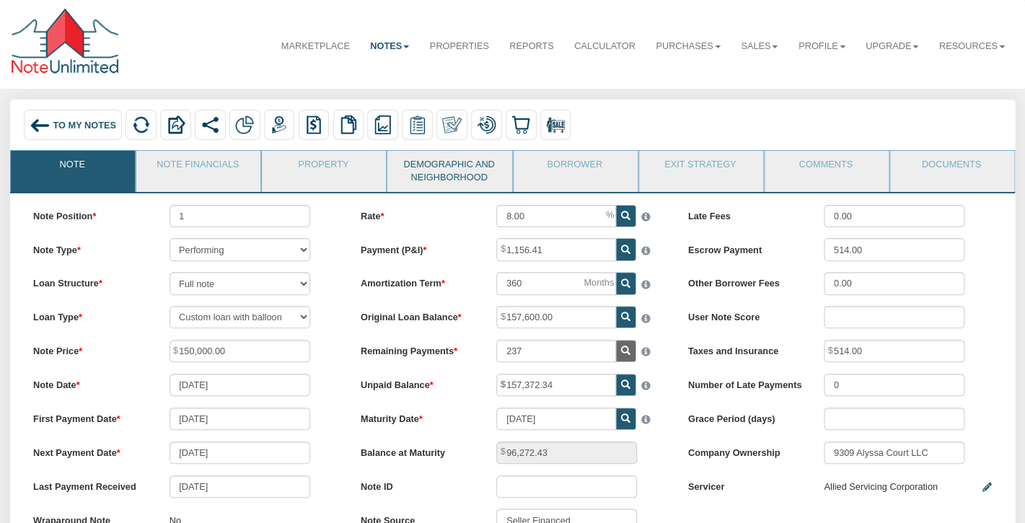
click at [430, 173] on link "Demographic and Neighborhood" at bounding box center [448, 171] width 123 height 41
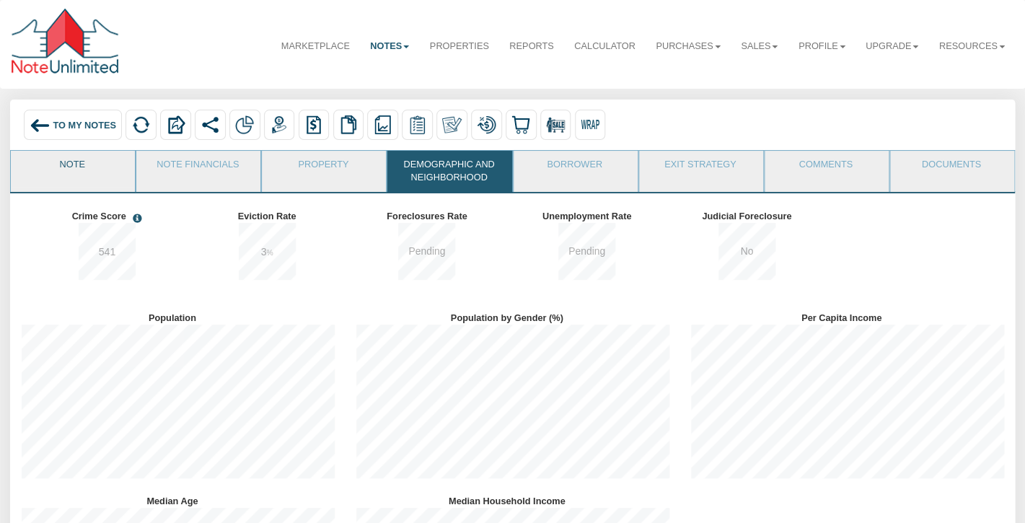
click at [115, 175] on link "Note" at bounding box center [72, 169] width 123 height 36
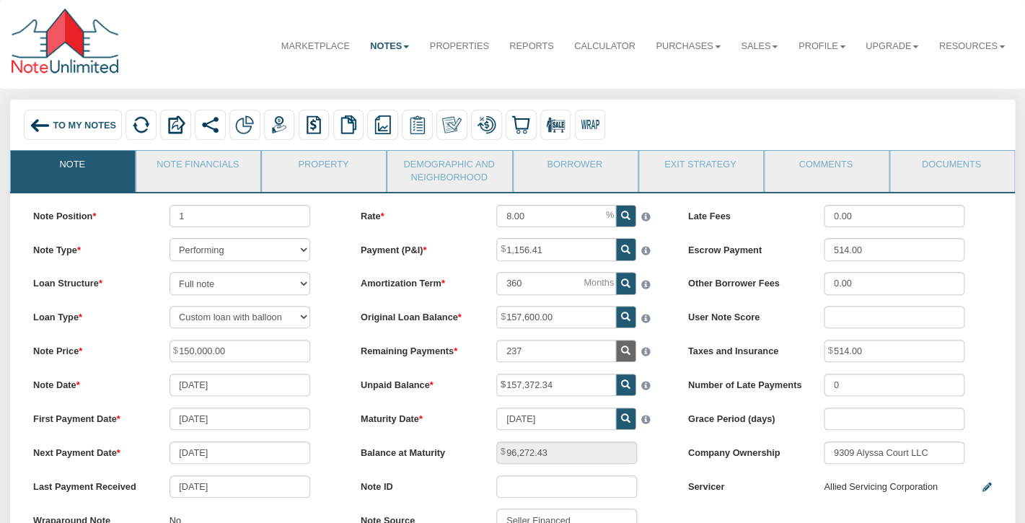
click at [387, 43] on link "Notes" at bounding box center [390, 46] width 60 height 35
click at [309, 43] on link "Marketplace" at bounding box center [314, 46] width 89 height 35
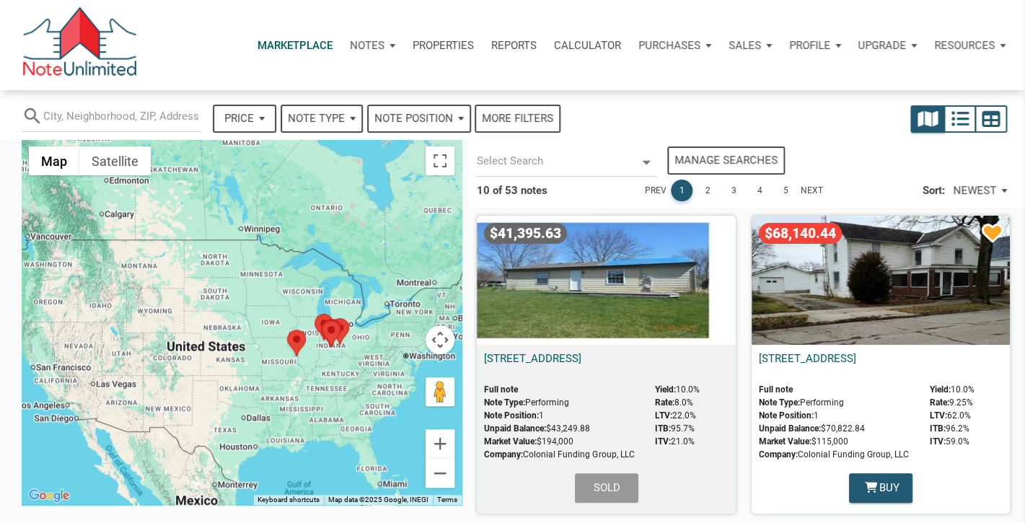
select select
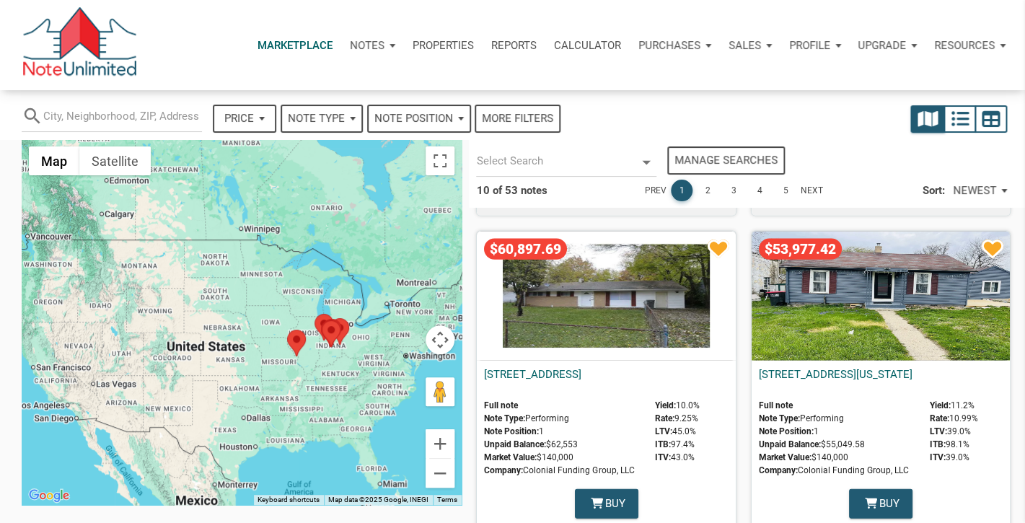
scroll to position [1239, 0]
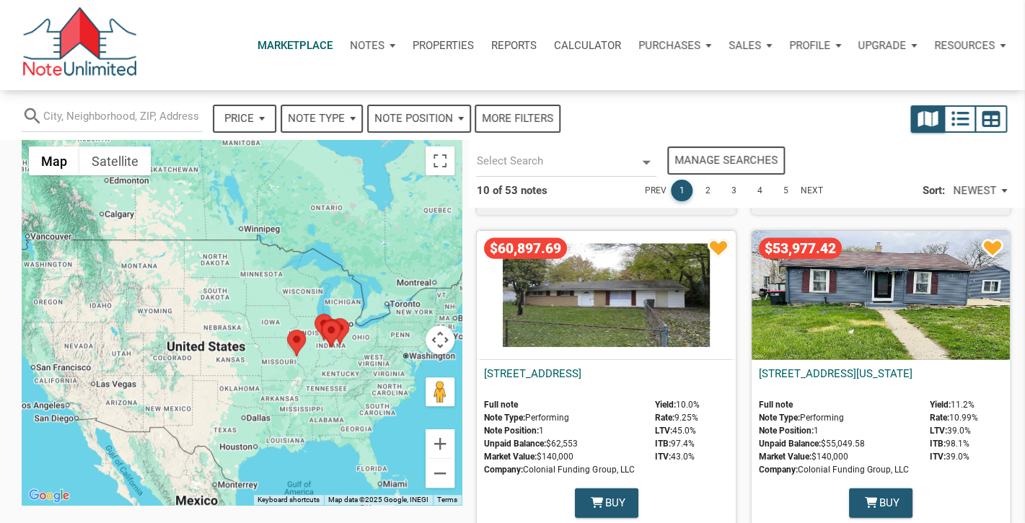
click at [852, 296] on div "$53,977.42" at bounding box center [880, 295] width 258 height 129
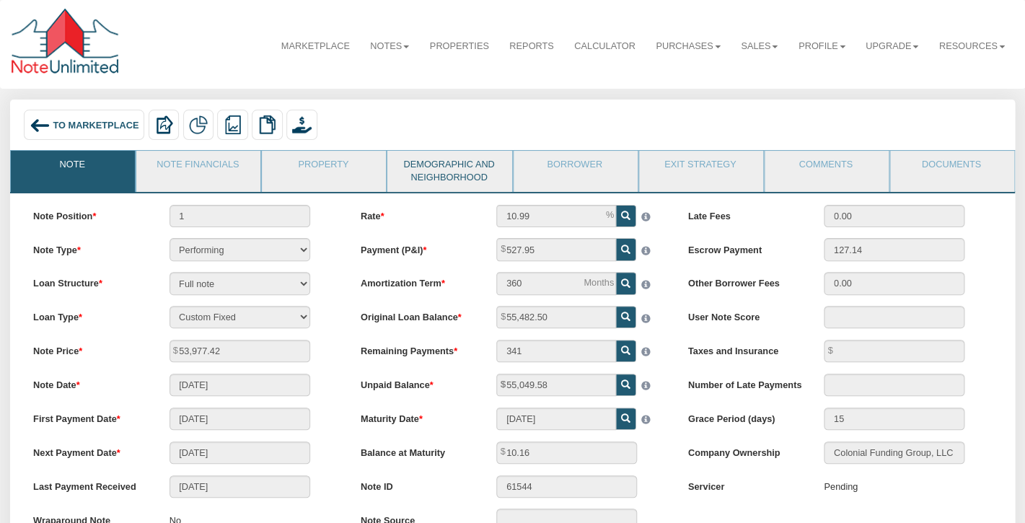
click at [417, 171] on link "Demographic and Neighborhood" at bounding box center [448, 171] width 123 height 41
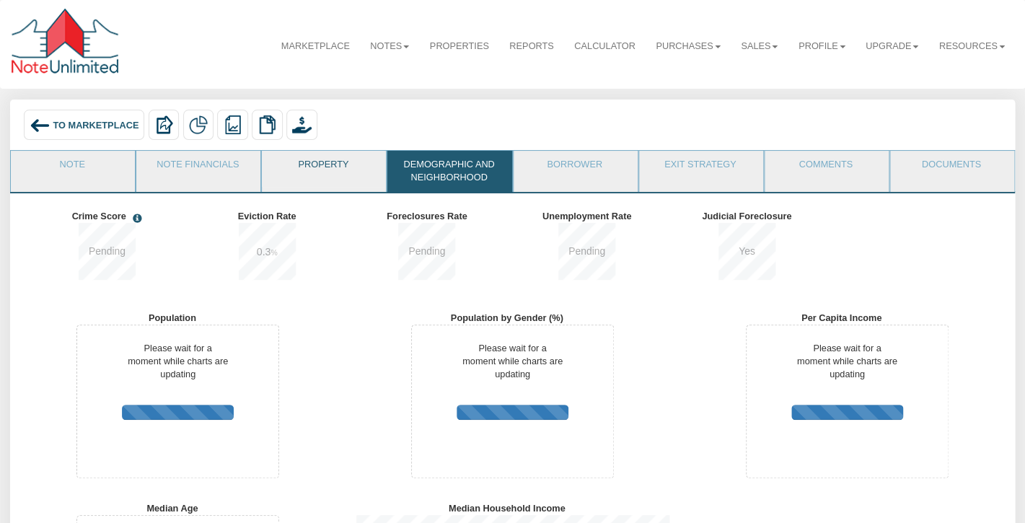
scroll to position [183, 334]
click at [318, 155] on link "Property" at bounding box center [323, 169] width 123 height 36
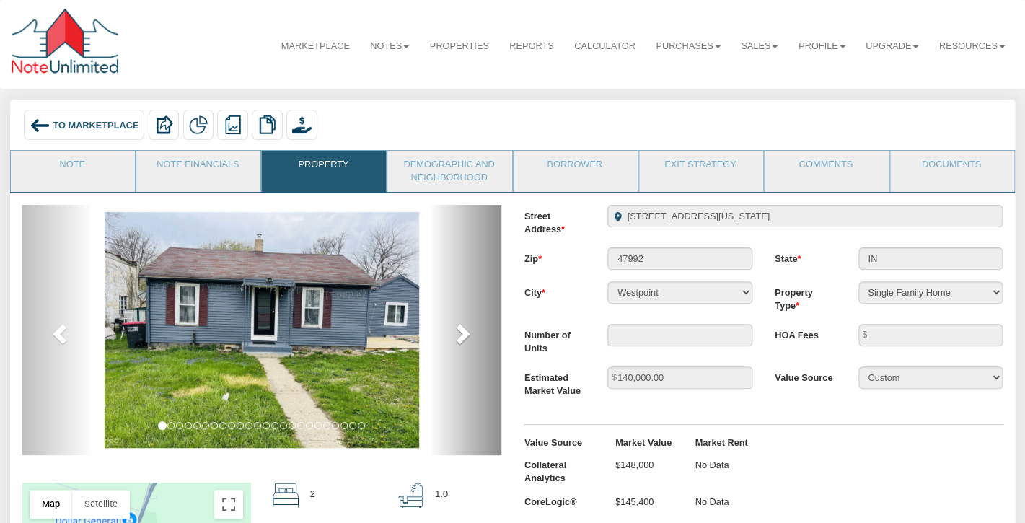
click at [459, 330] on span at bounding box center [462, 333] width 22 height 22
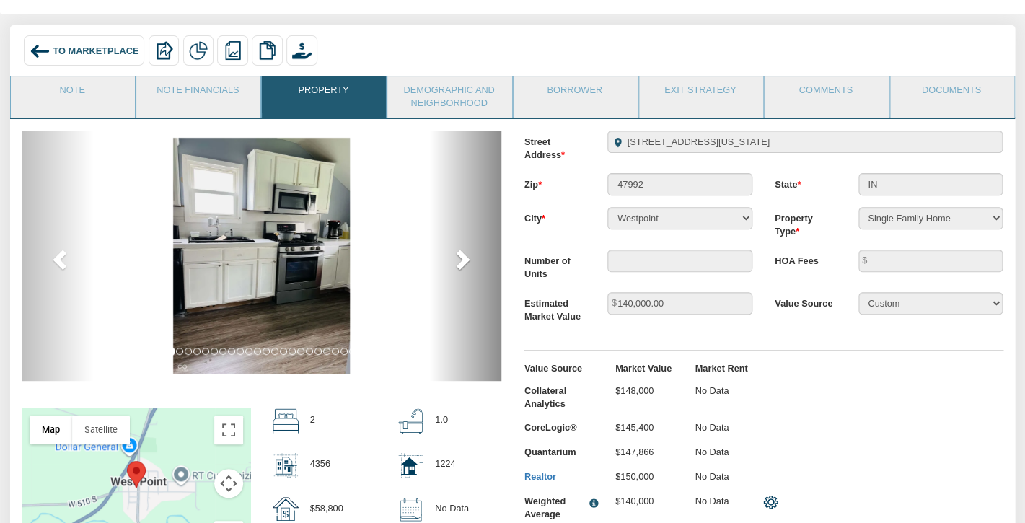
scroll to position [75, 0]
click at [459, 269] on span at bounding box center [462, 258] width 22 height 22
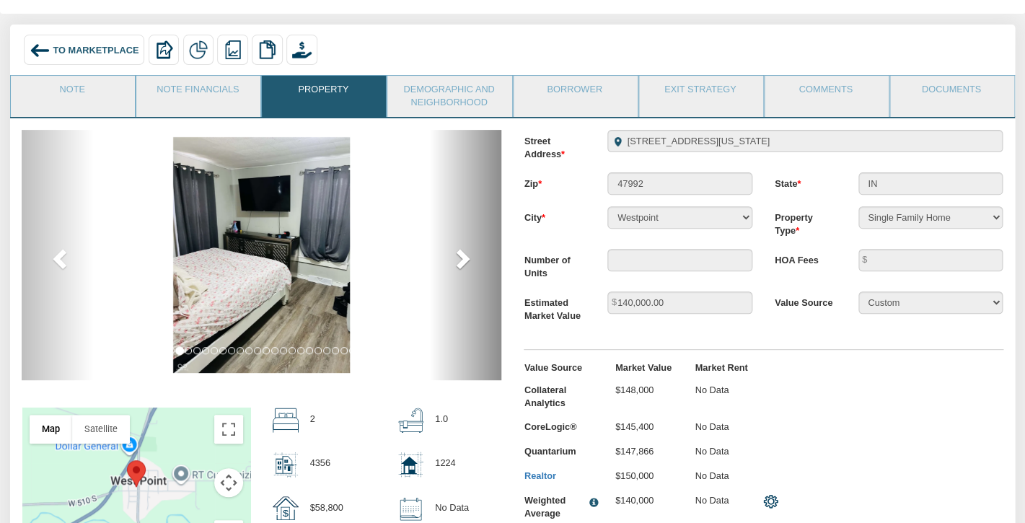
click at [459, 269] on span at bounding box center [462, 258] width 22 height 22
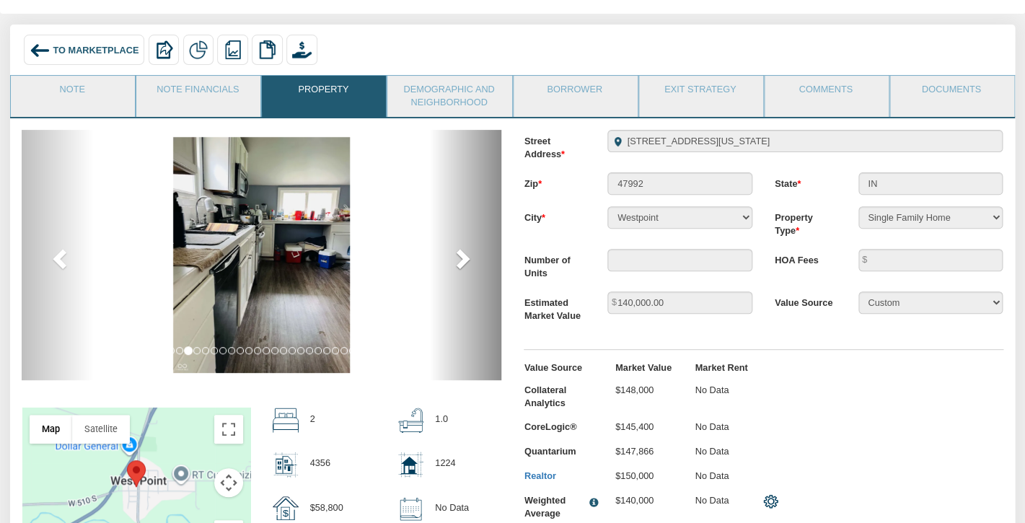
click at [459, 269] on span at bounding box center [462, 258] width 22 height 22
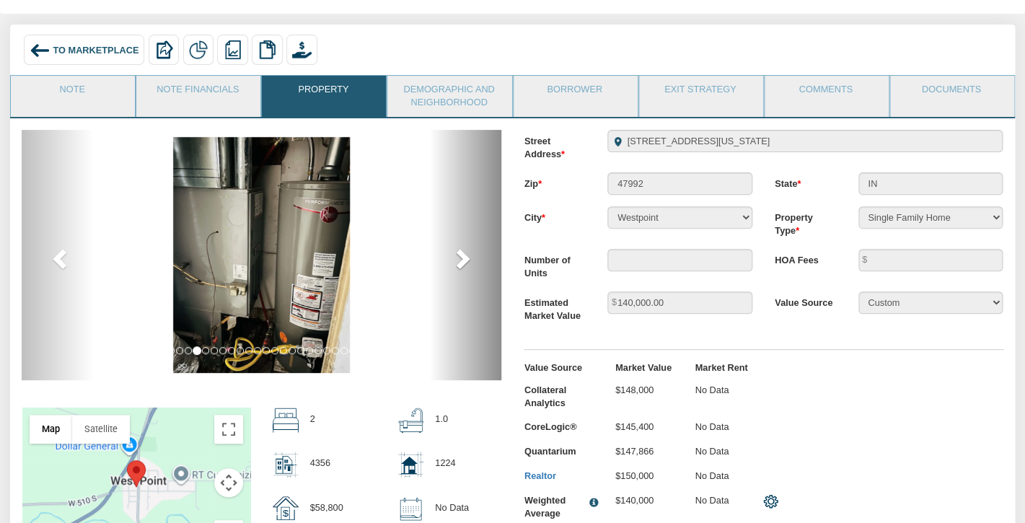
click at [459, 269] on span at bounding box center [462, 258] width 22 height 22
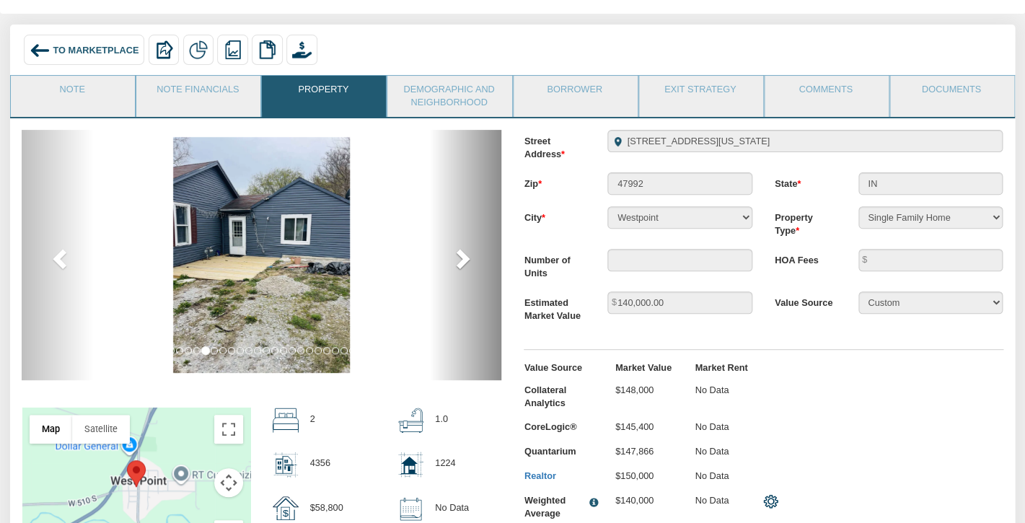
click at [459, 269] on span at bounding box center [462, 258] width 22 height 22
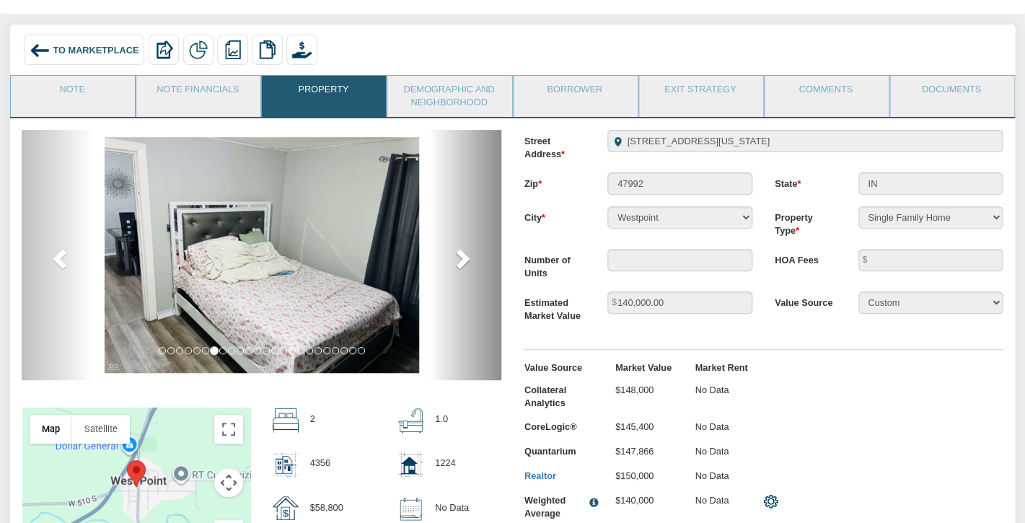
click at [459, 269] on span at bounding box center [462, 258] width 22 height 22
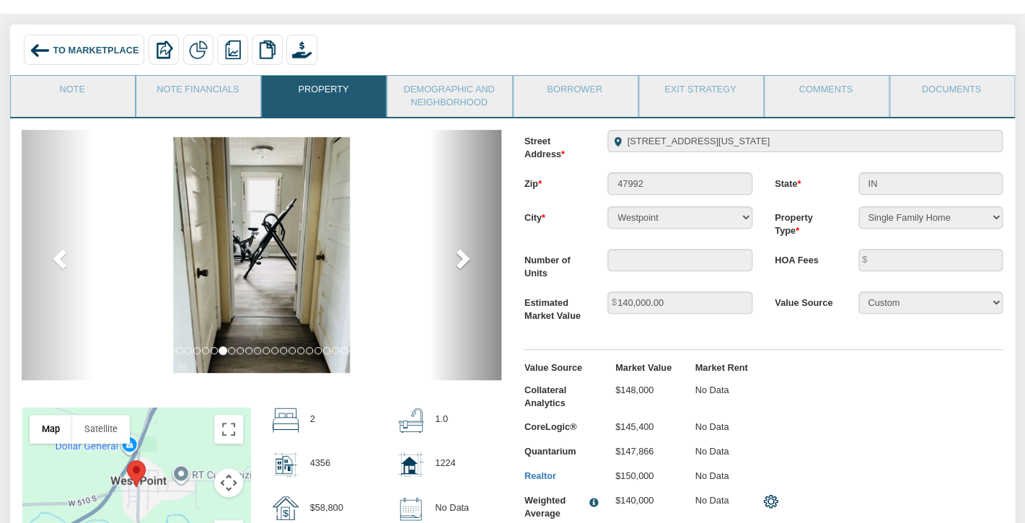
click at [459, 269] on span at bounding box center [462, 258] width 22 height 22
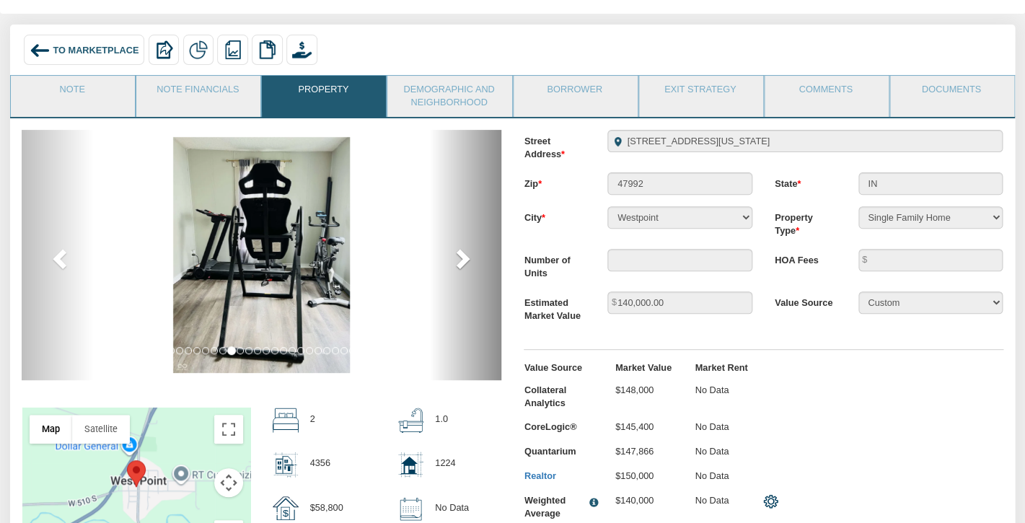
click at [459, 269] on span at bounding box center [462, 258] width 22 height 22
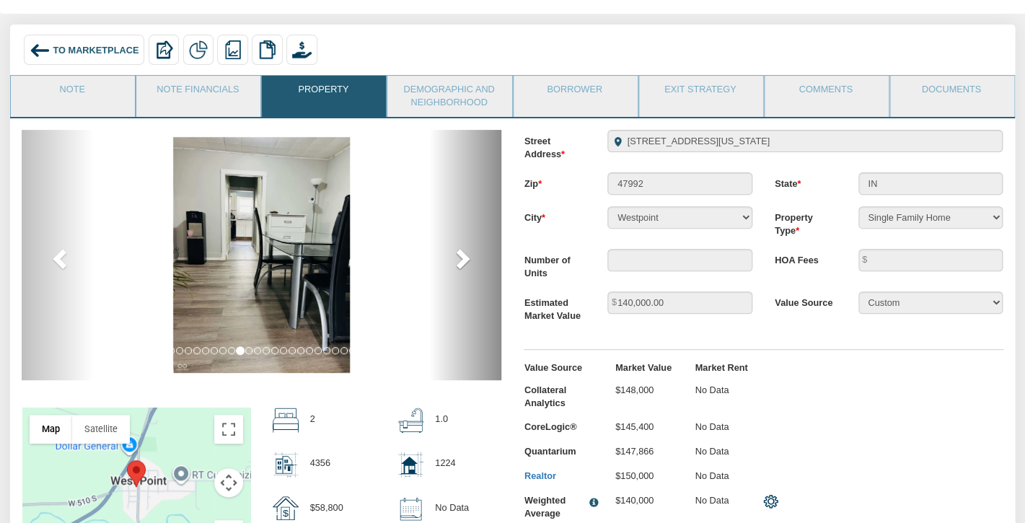
click at [459, 269] on span at bounding box center [462, 258] width 22 height 22
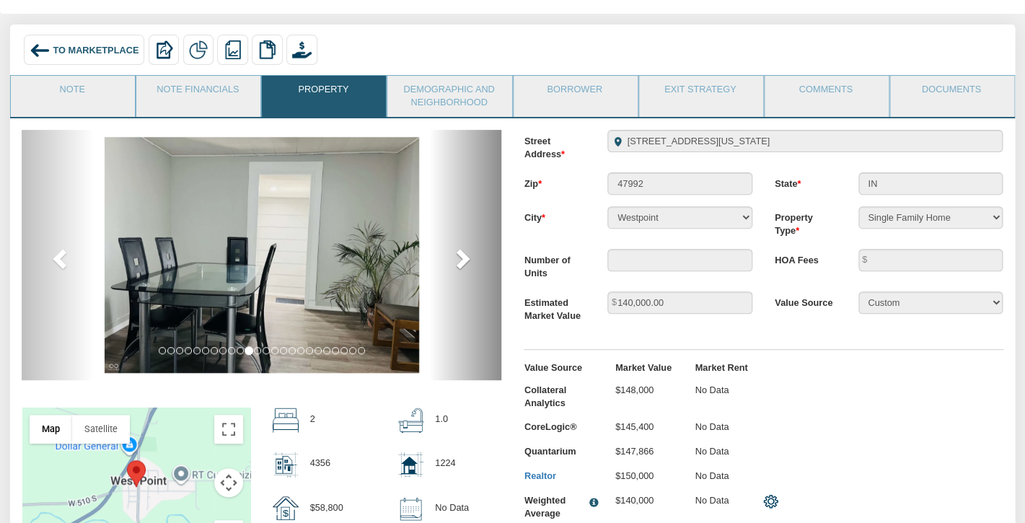
click at [459, 269] on span at bounding box center [462, 258] width 22 height 22
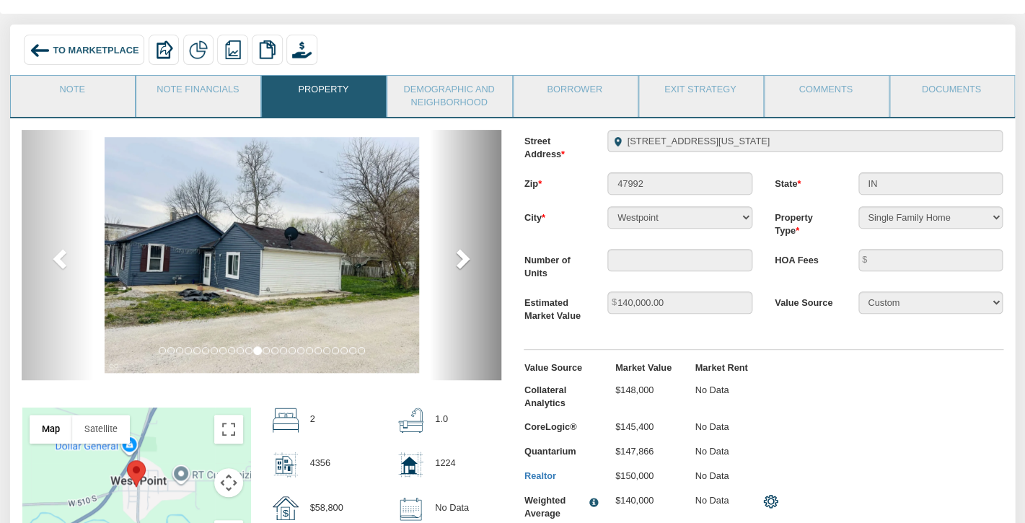
click at [459, 269] on span at bounding box center [462, 258] width 22 height 22
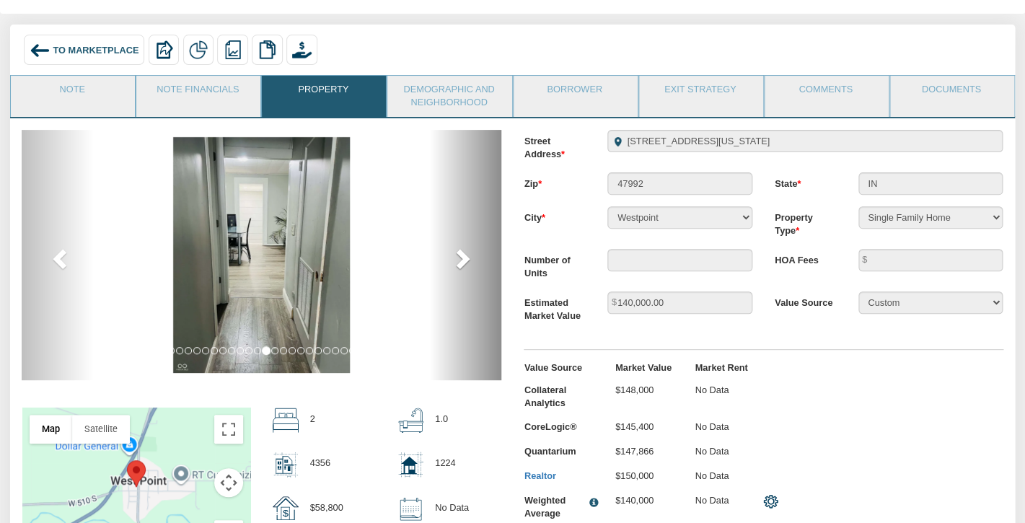
click at [459, 269] on span at bounding box center [462, 258] width 22 height 22
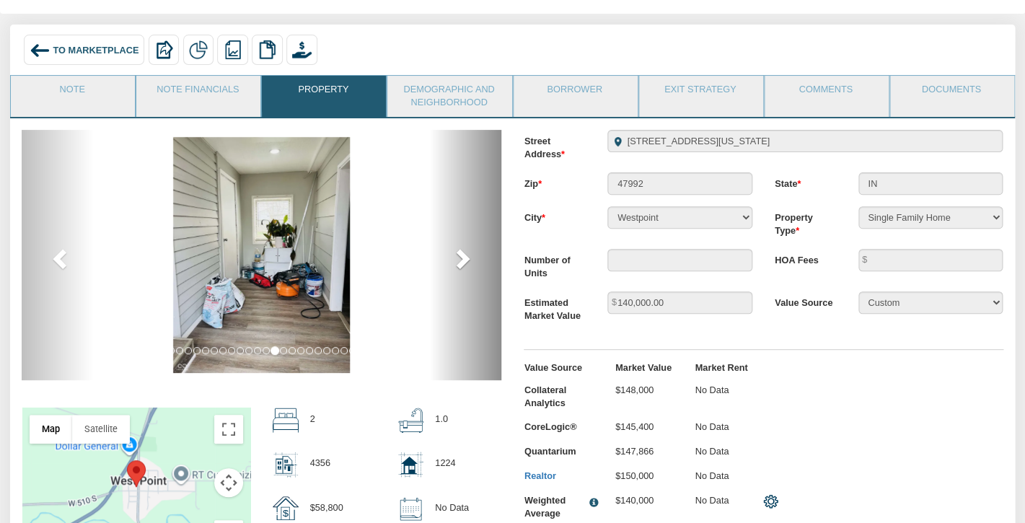
click at [459, 269] on span at bounding box center [462, 258] width 22 height 22
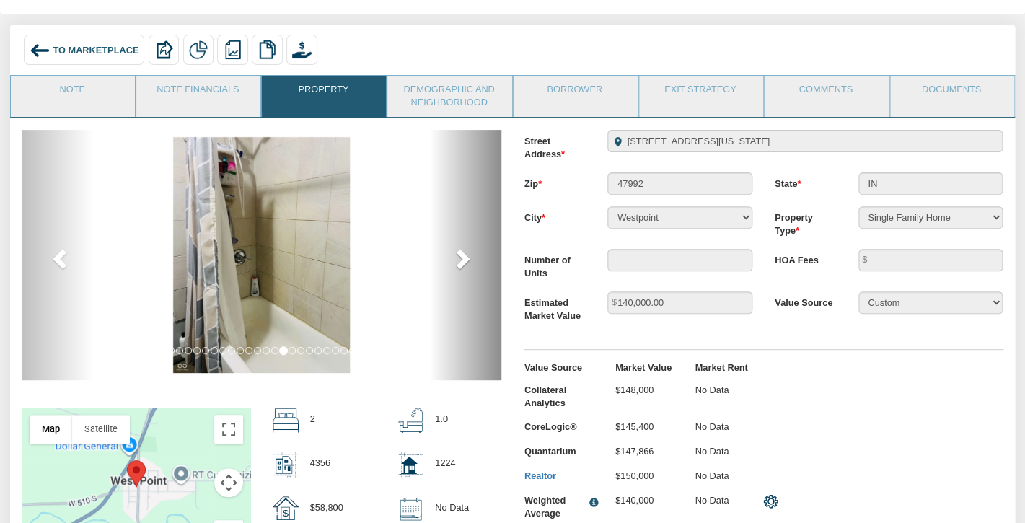
click at [459, 269] on span at bounding box center [462, 258] width 22 height 22
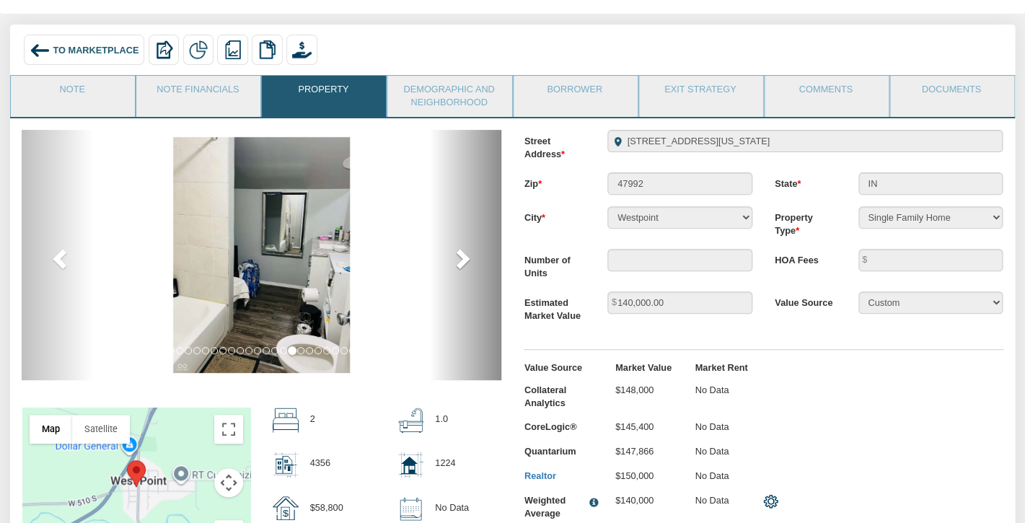
click at [459, 269] on span at bounding box center [462, 258] width 22 height 22
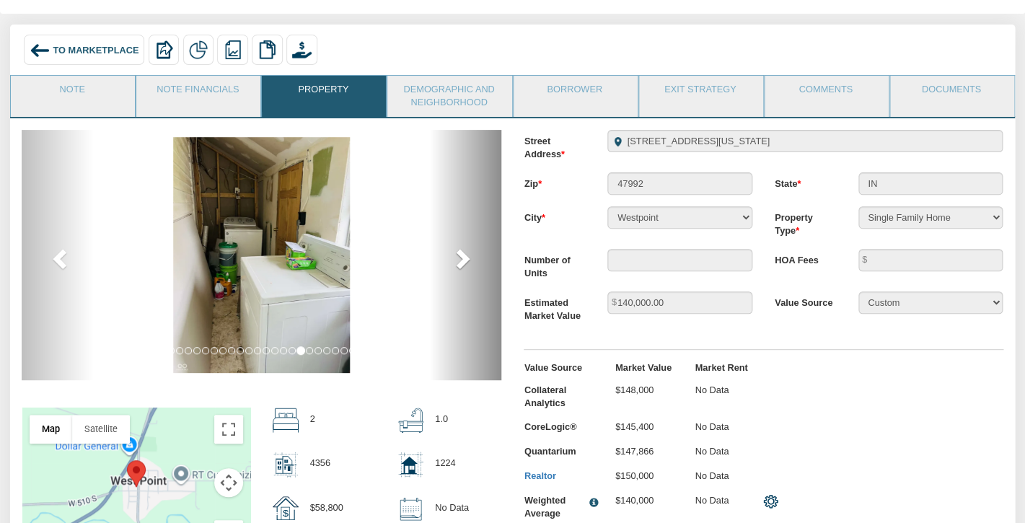
click at [459, 269] on span at bounding box center [462, 258] width 22 height 22
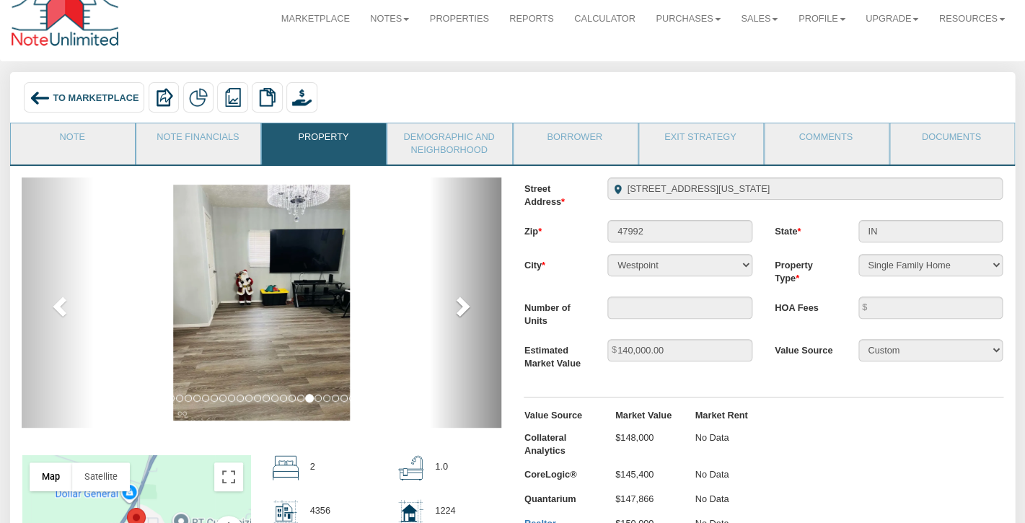
scroll to position [0, 0]
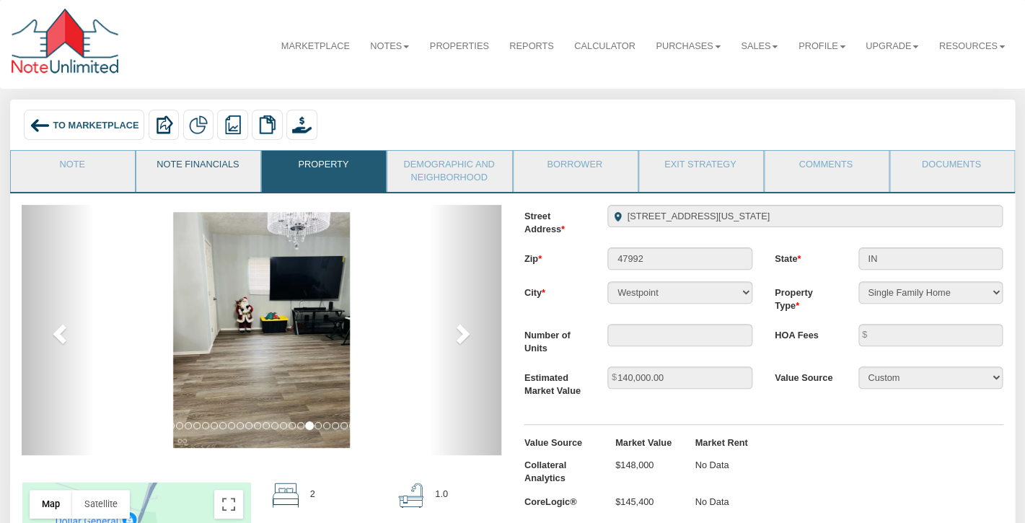
click at [196, 165] on link "Note Financials" at bounding box center [197, 169] width 123 height 36
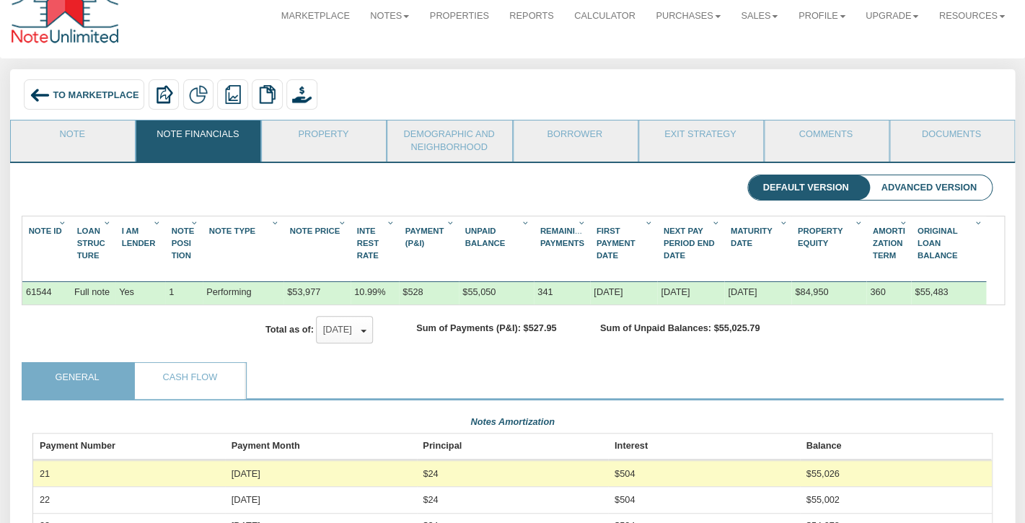
scroll to position [6, 0]
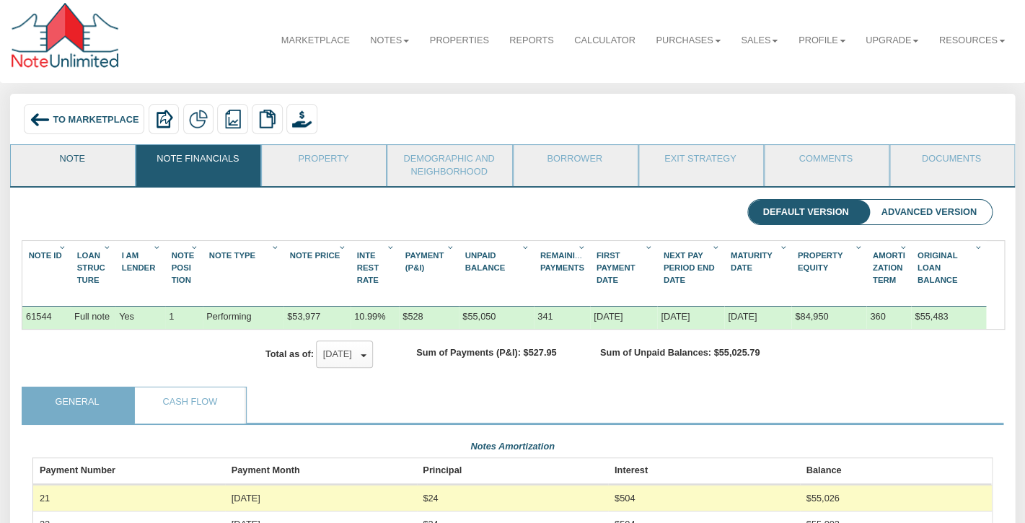
click at [66, 162] on link "Note" at bounding box center [72, 163] width 123 height 36
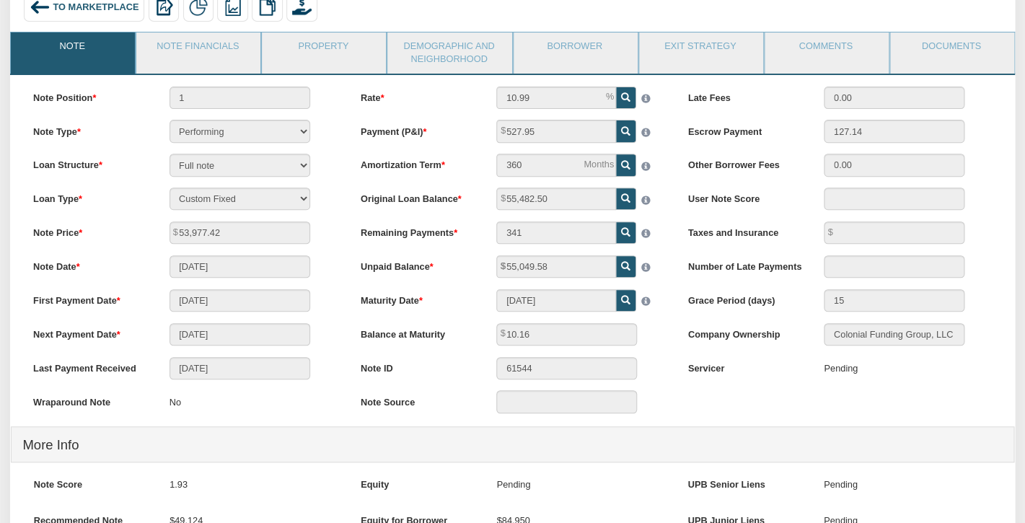
scroll to position [123, 0]
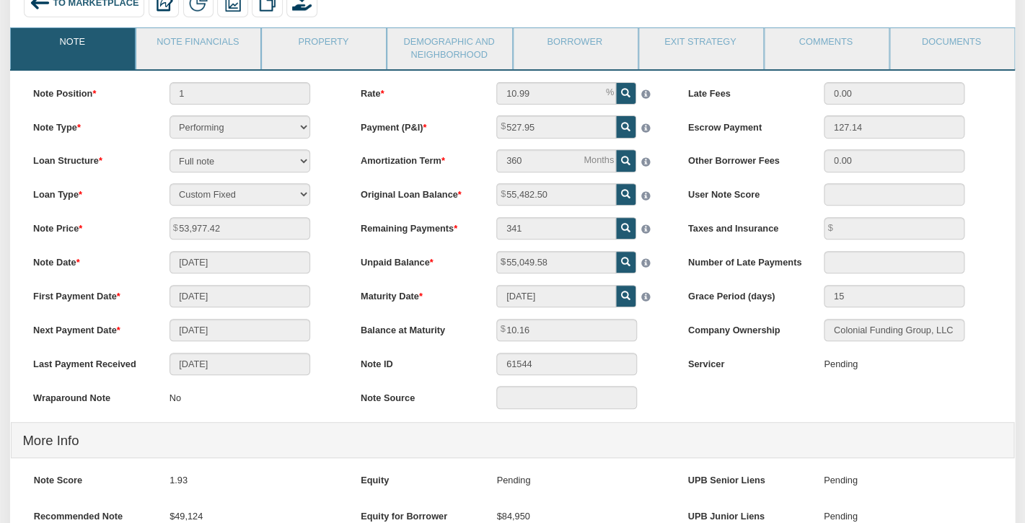
click at [328, 232] on div "Note Price 53,977.42" at bounding box center [185, 228] width 327 height 22
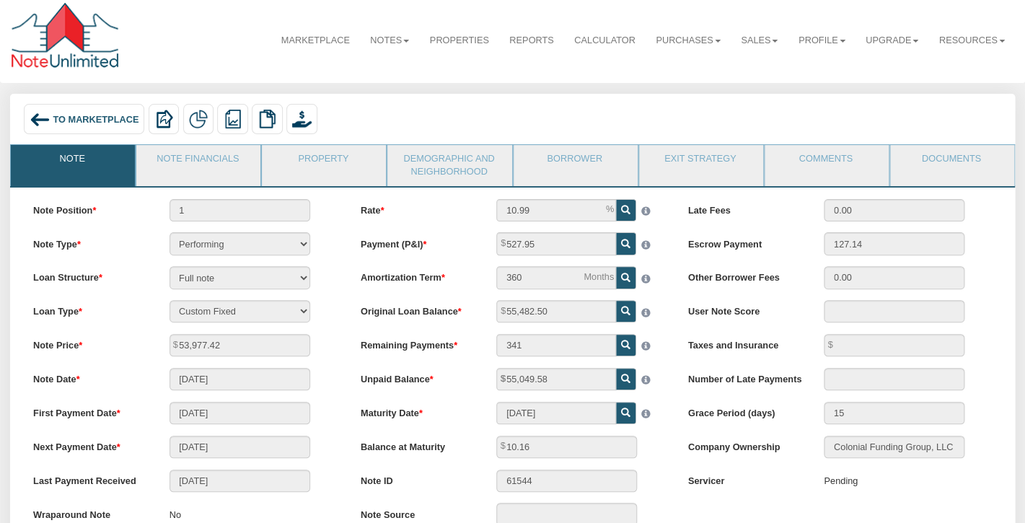
scroll to position [0, 0]
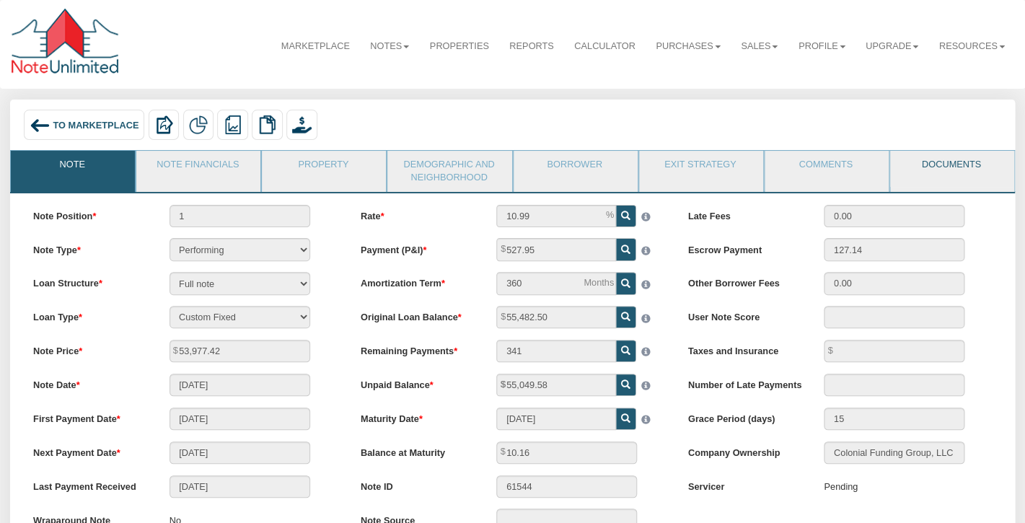
click at [973, 173] on link "Documents" at bounding box center [951, 169] width 123 height 36
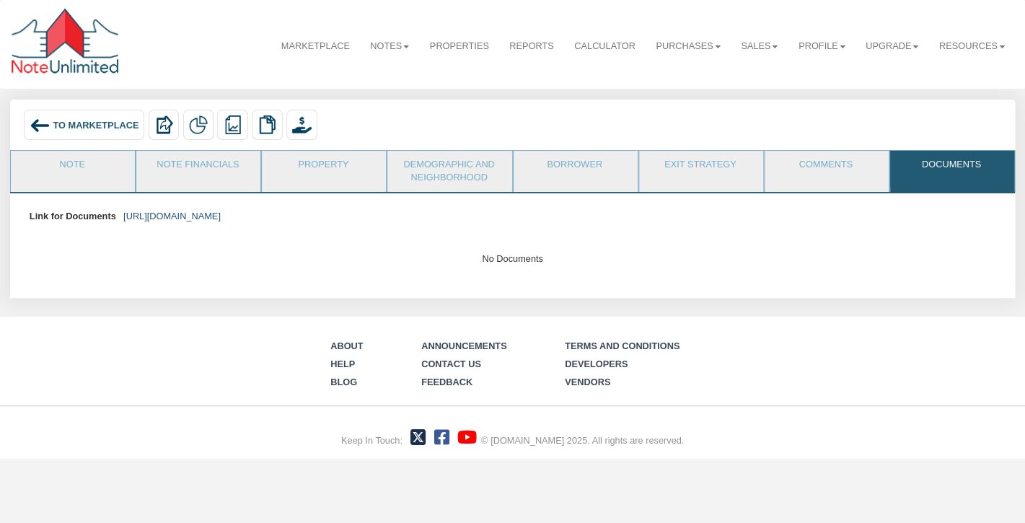
click at [221, 219] on link "https://colonialfundinggroup.sharepoint.com/:f:/s/operationsteam/Eg4Mqfs_XV1Mu0…" at bounding box center [171, 216] width 97 height 11
click at [90, 162] on link "Note" at bounding box center [72, 169] width 123 height 36
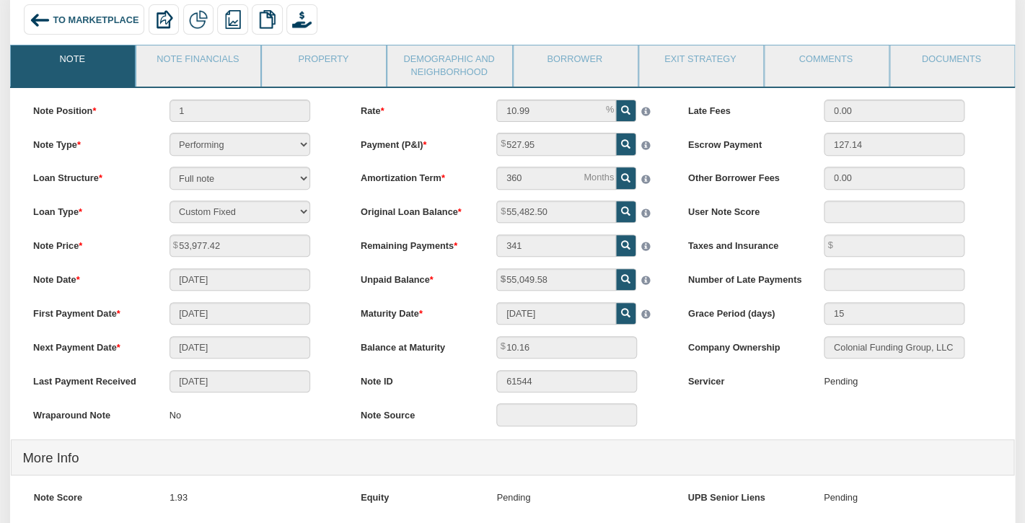
scroll to position [61, 0]
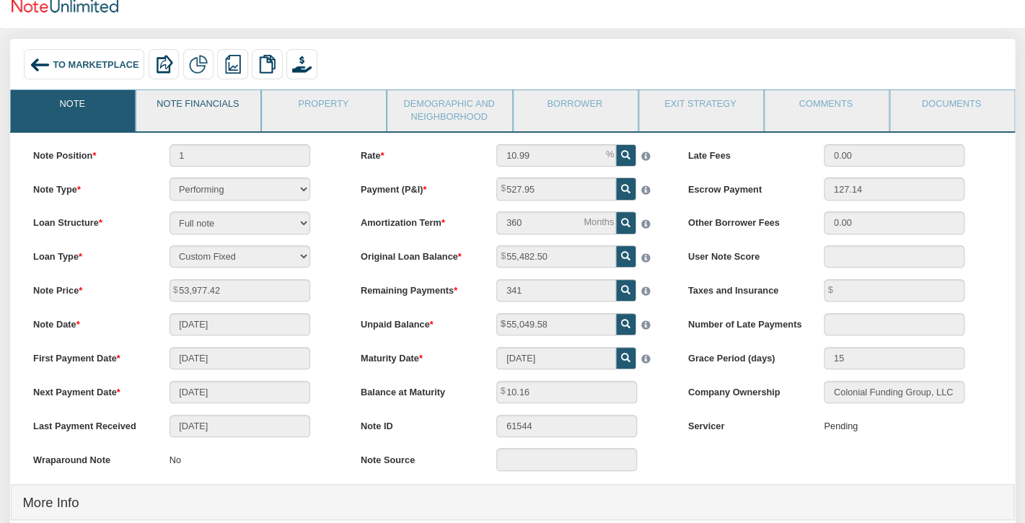
click at [212, 108] on link "Note Financials" at bounding box center [197, 108] width 123 height 36
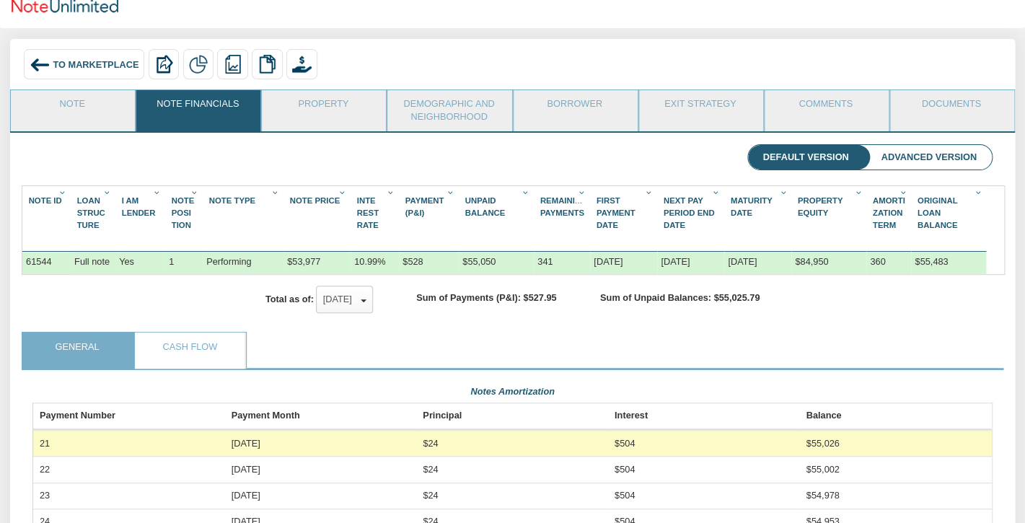
scroll to position [239, 958]
click at [319, 104] on link "Property" at bounding box center [323, 108] width 123 height 36
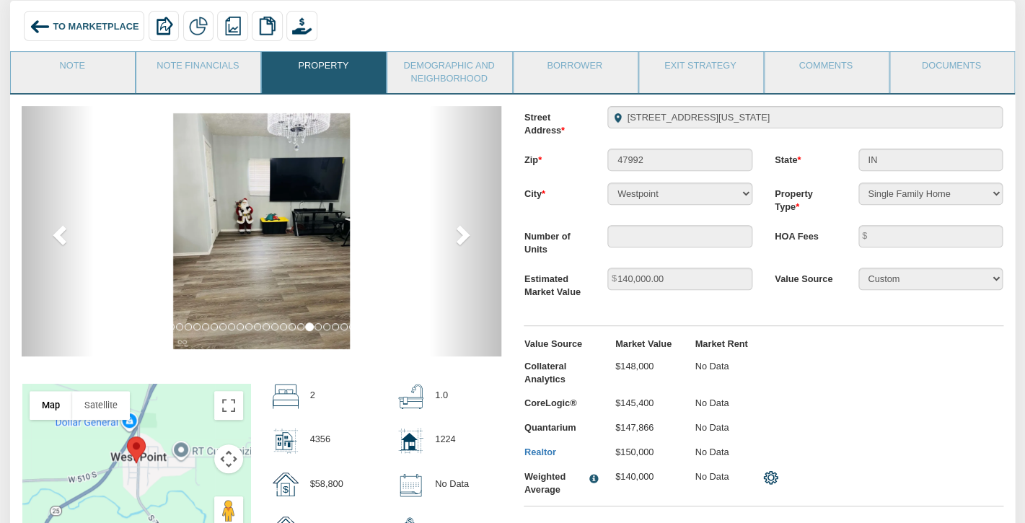
scroll to position [87, 0]
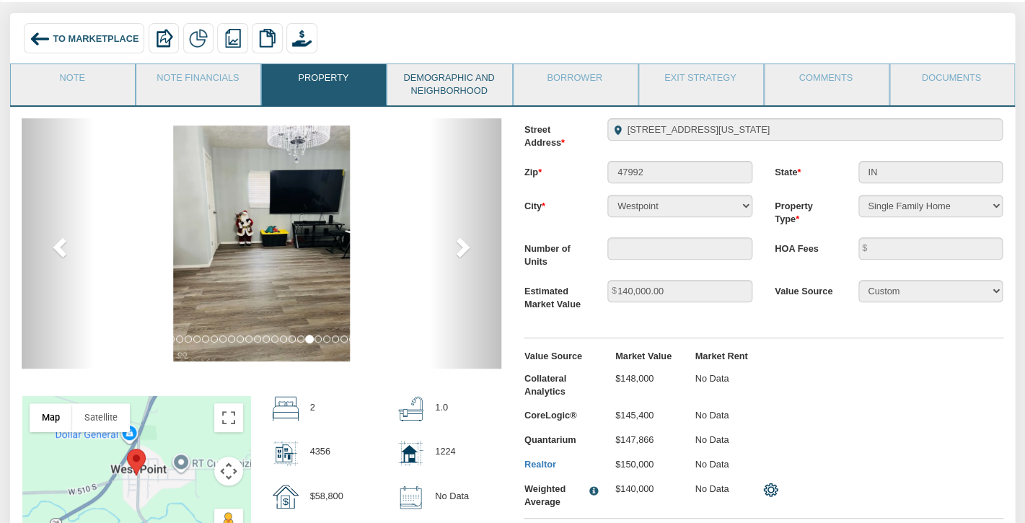
click at [422, 77] on link "Demographic and Neighborhood" at bounding box center [448, 84] width 123 height 41
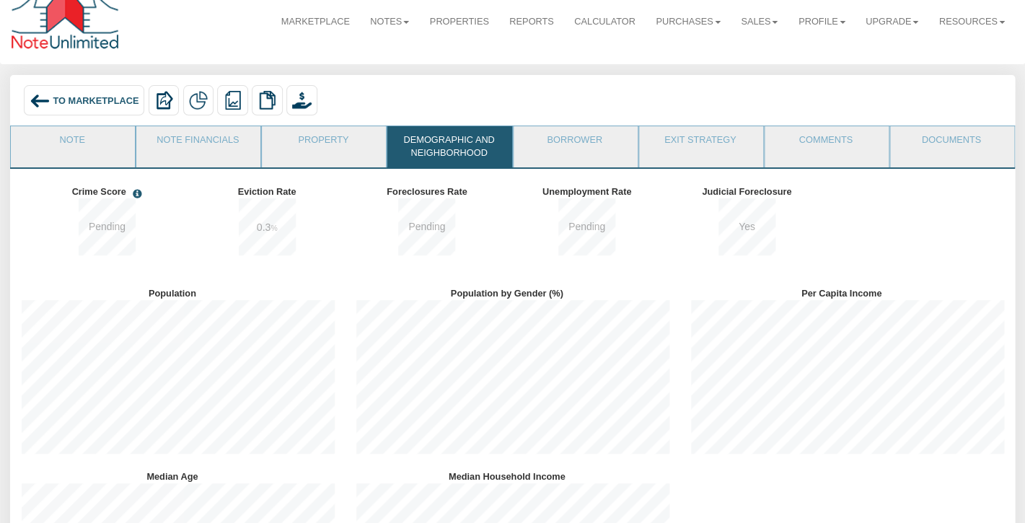
scroll to position [0, 0]
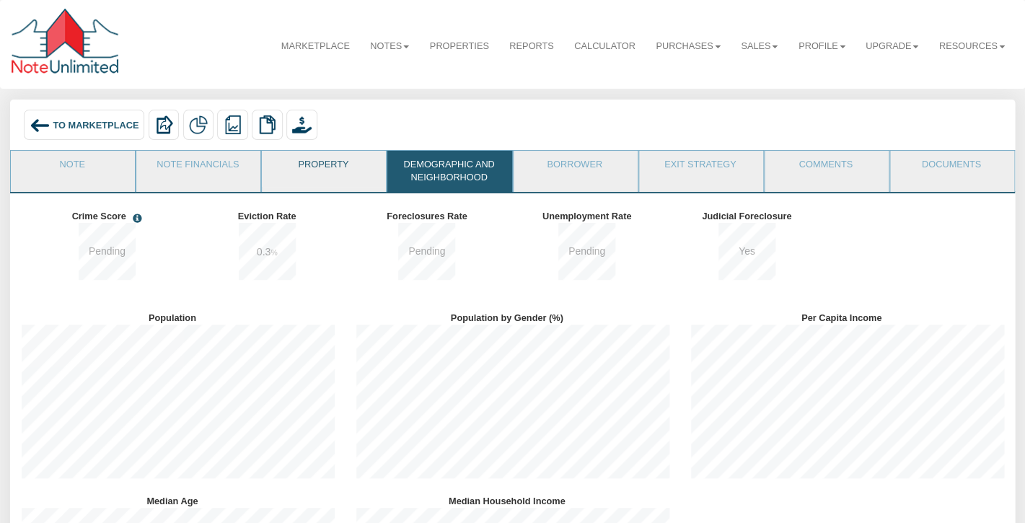
click at [329, 162] on link "Property" at bounding box center [323, 169] width 123 height 36
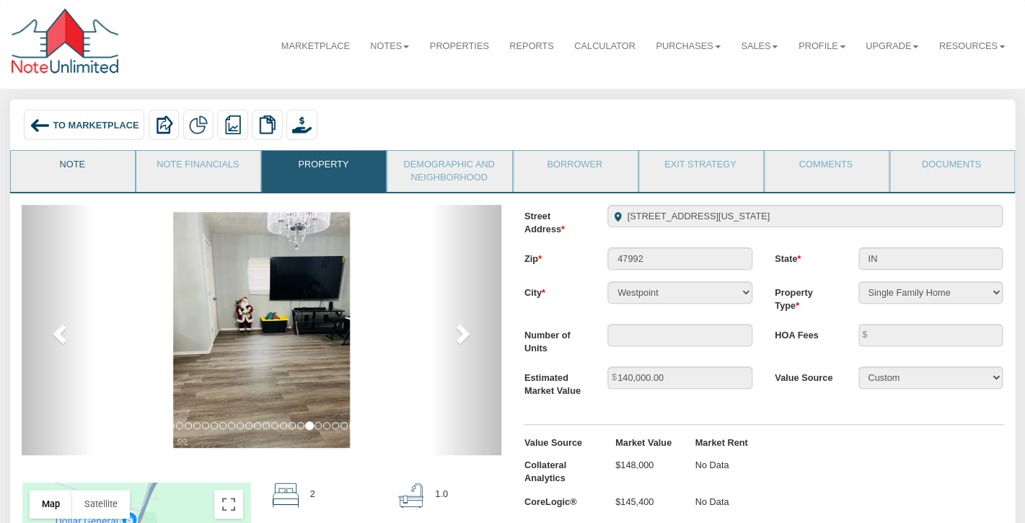
click at [100, 171] on link "Note" at bounding box center [72, 169] width 123 height 36
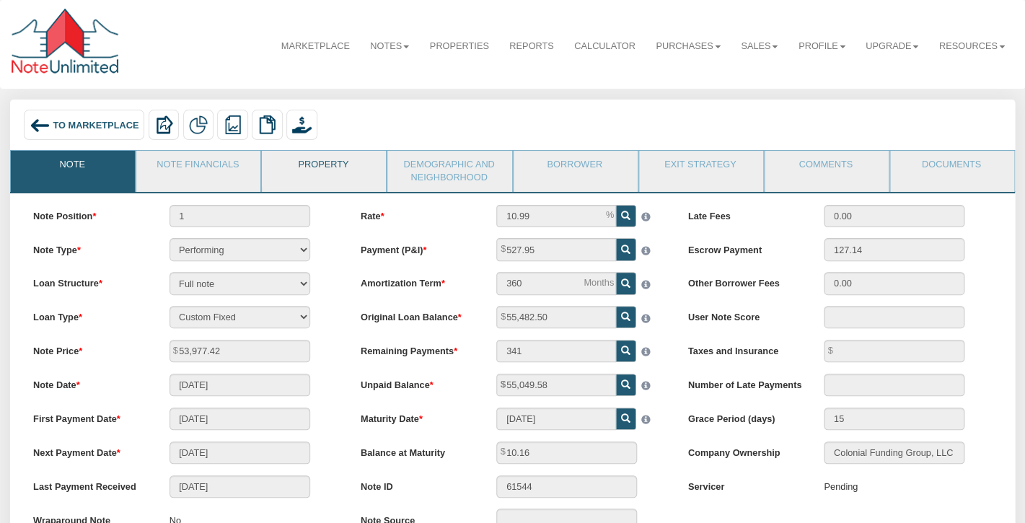
click at [324, 162] on link "Property" at bounding box center [323, 169] width 123 height 36
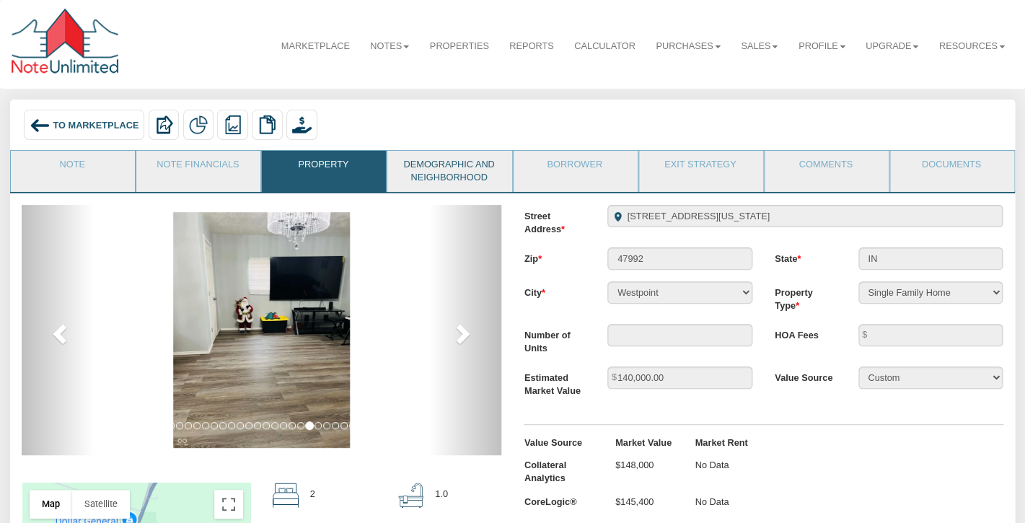
click at [470, 167] on link "Demographic and Neighborhood" at bounding box center [448, 171] width 123 height 41
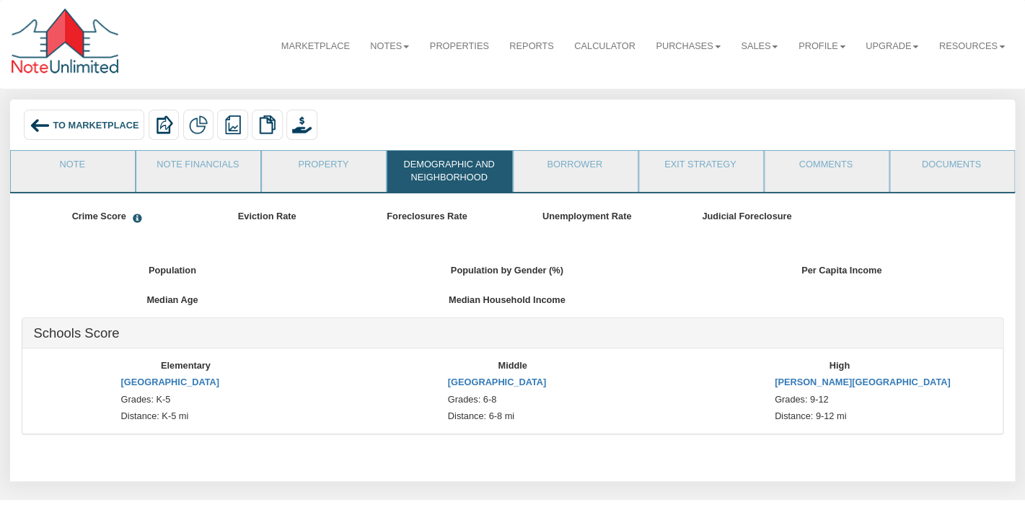
scroll to position [183, 335]
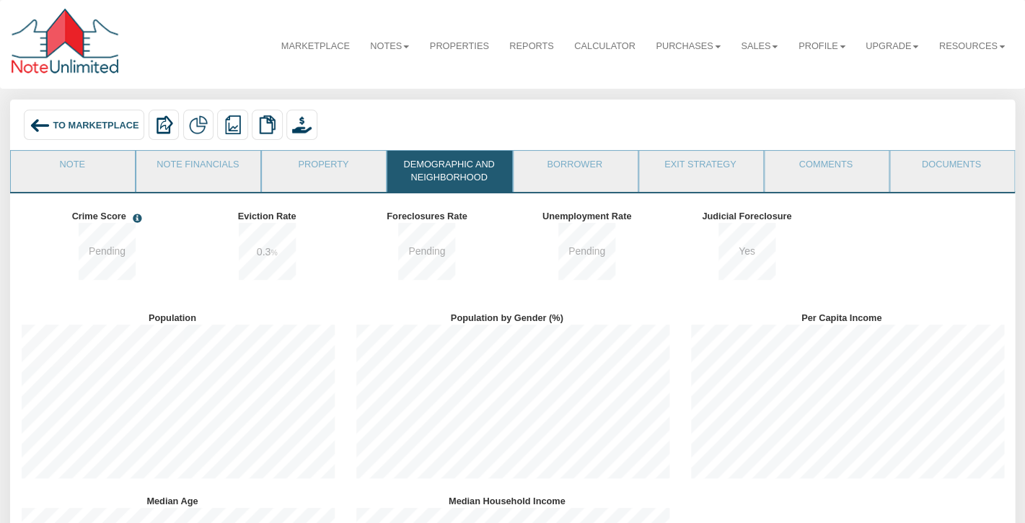
click at [48, 121] on img at bounding box center [40, 125] width 20 height 20
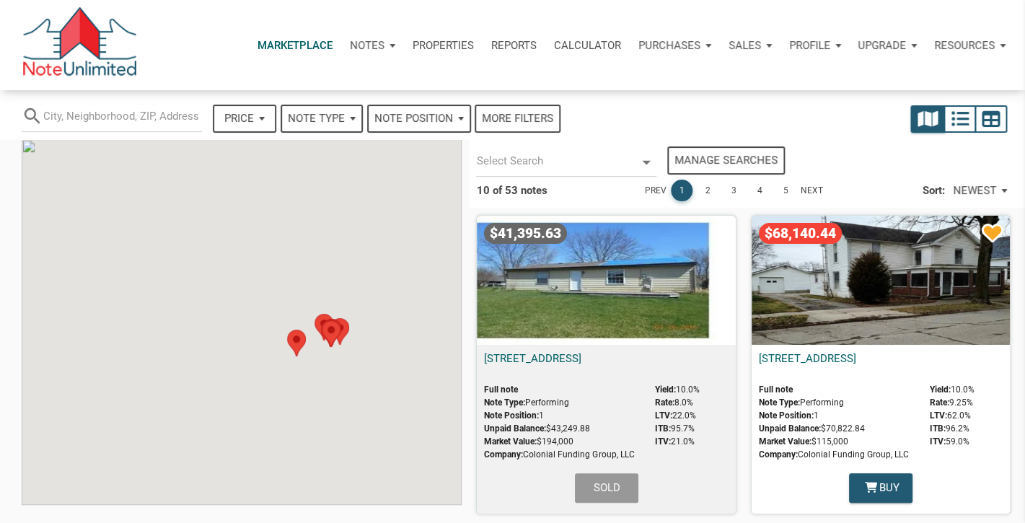
select select
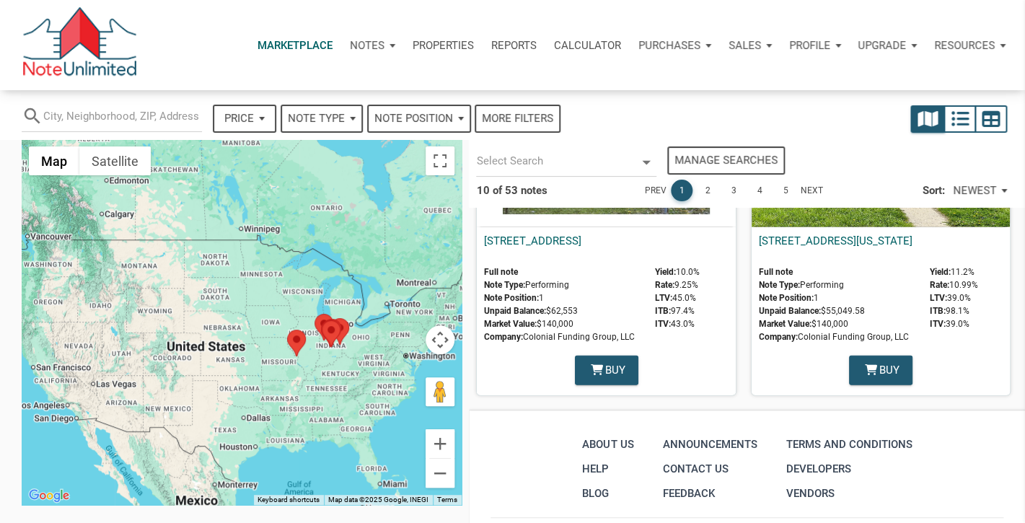
scroll to position [1455, 0]
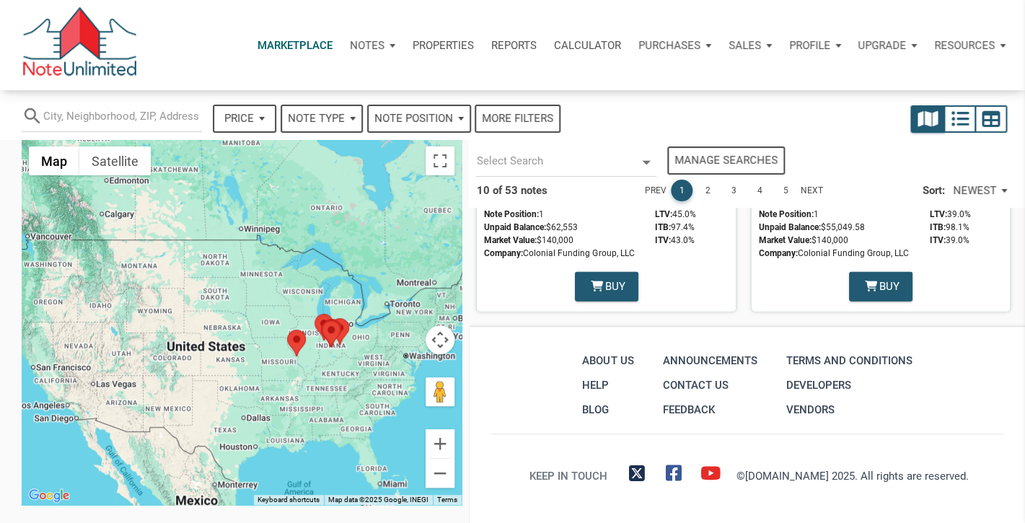
click at [706, 187] on link "2" at bounding box center [708, 191] width 22 height 22
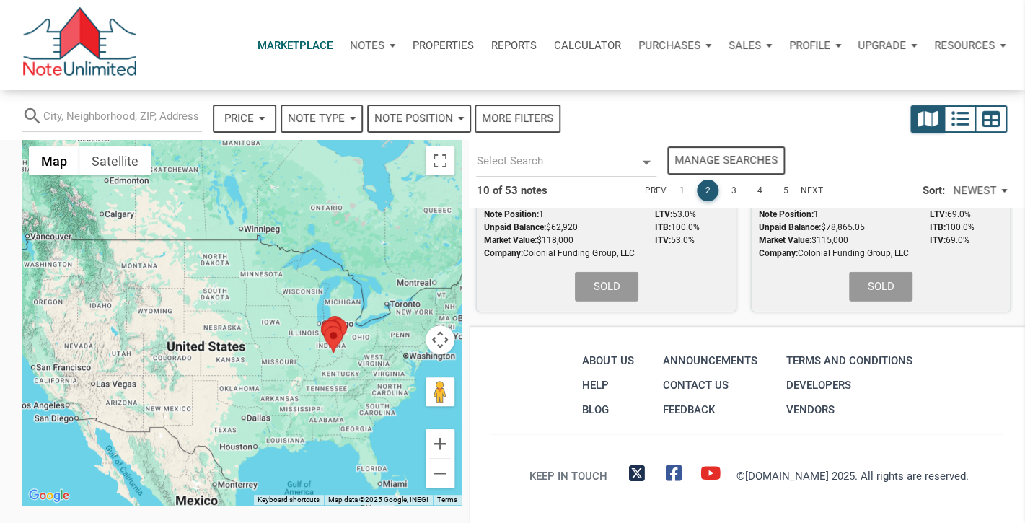
click at [731, 191] on link "3" at bounding box center [733, 191] width 22 height 22
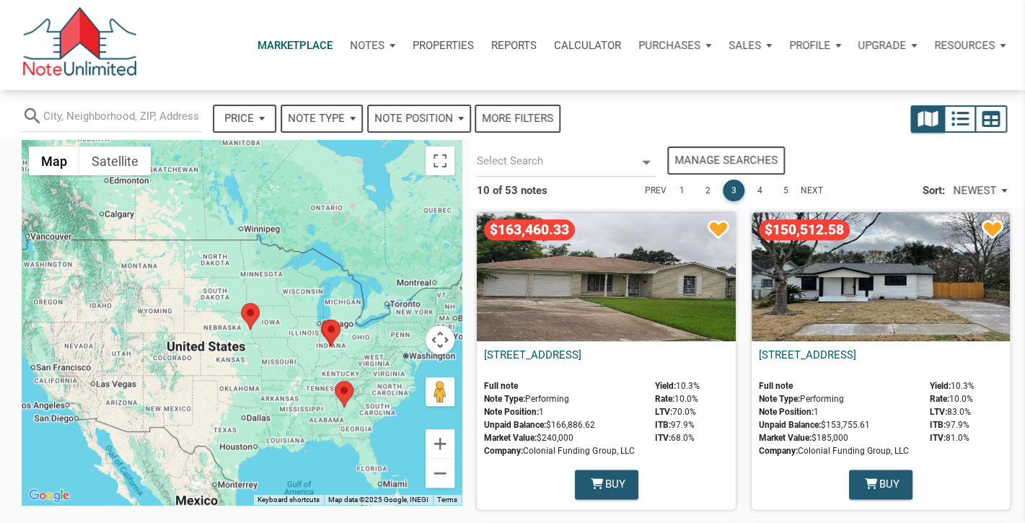
scroll to position [617, 0]
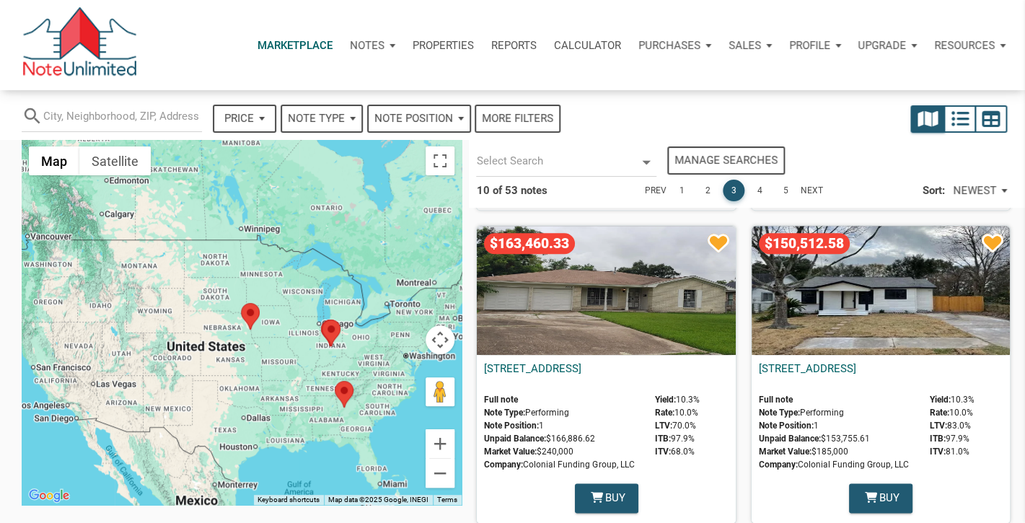
click at [859, 301] on div "$150,512.58" at bounding box center [880, 290] width 258 height 129
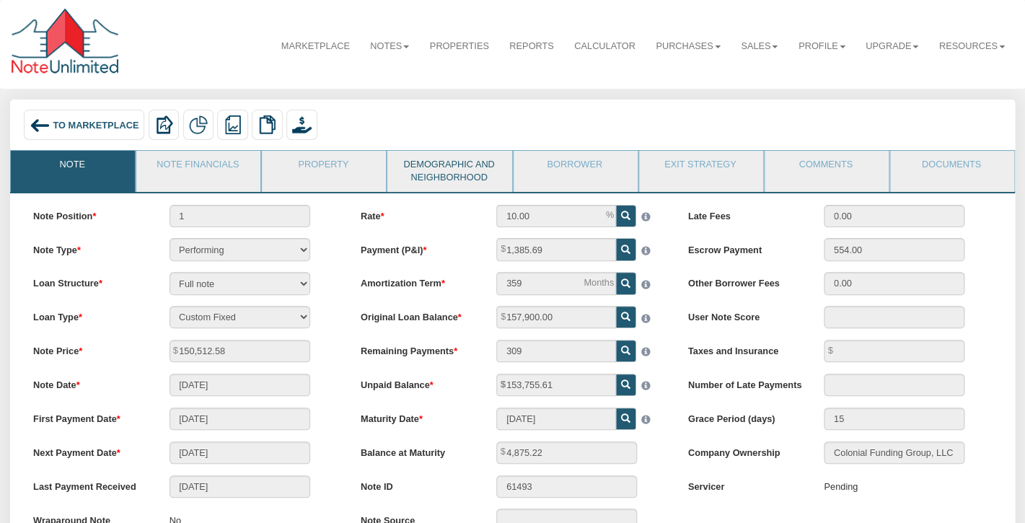
click at [437, 166] on link "Demographic and Neighborhood" at bounding box center [448, 171] width 123 height 41
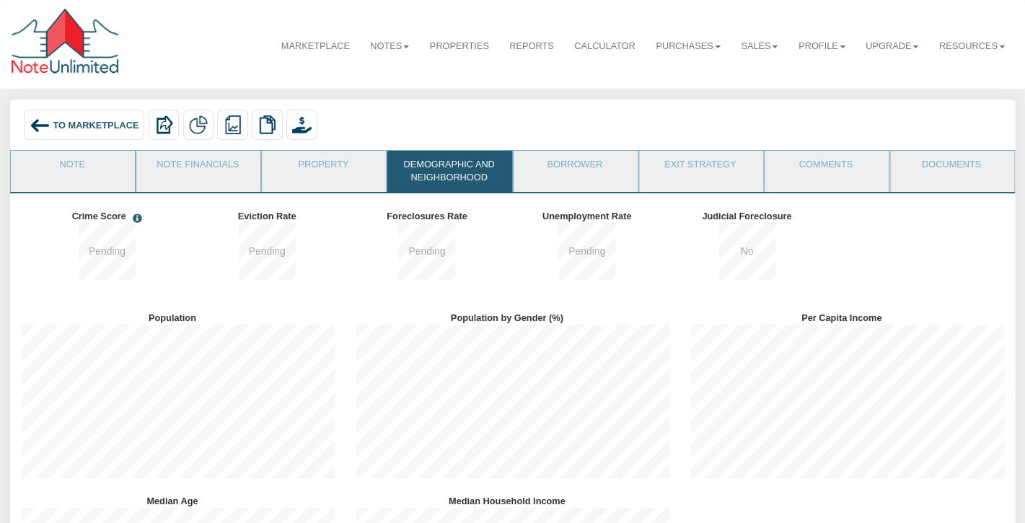
scroll to position [183, 334]
click at [341, 172] on link "Property" at bounding box center [323, 169] width 123 height 36
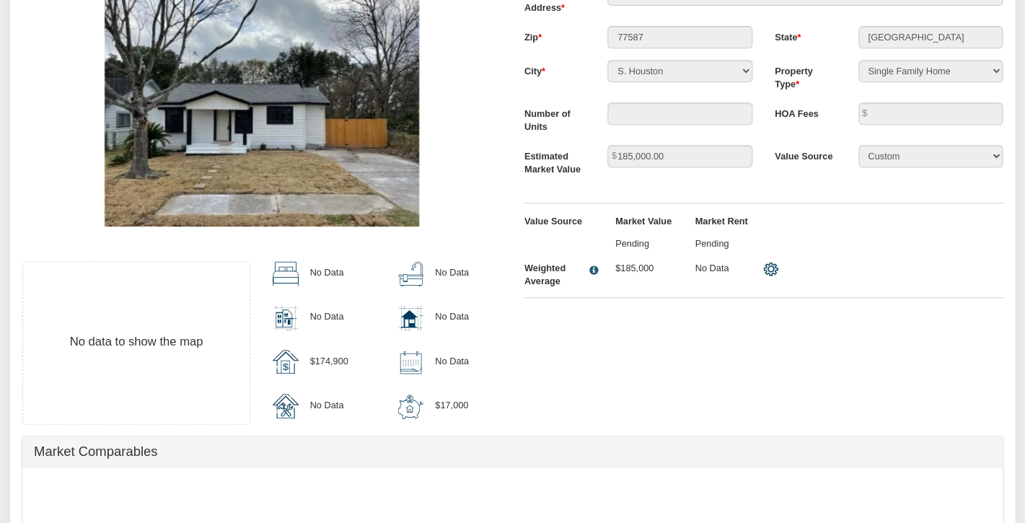
scroll to position [0, 0]
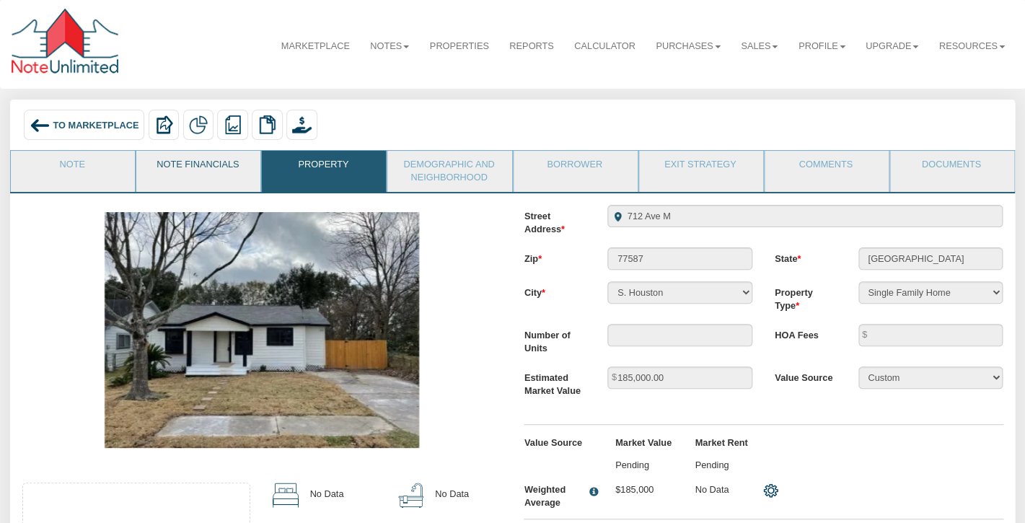
click at [216, 169] on link "Note Financials" at bounding box center [197, 169] width 123 height 36
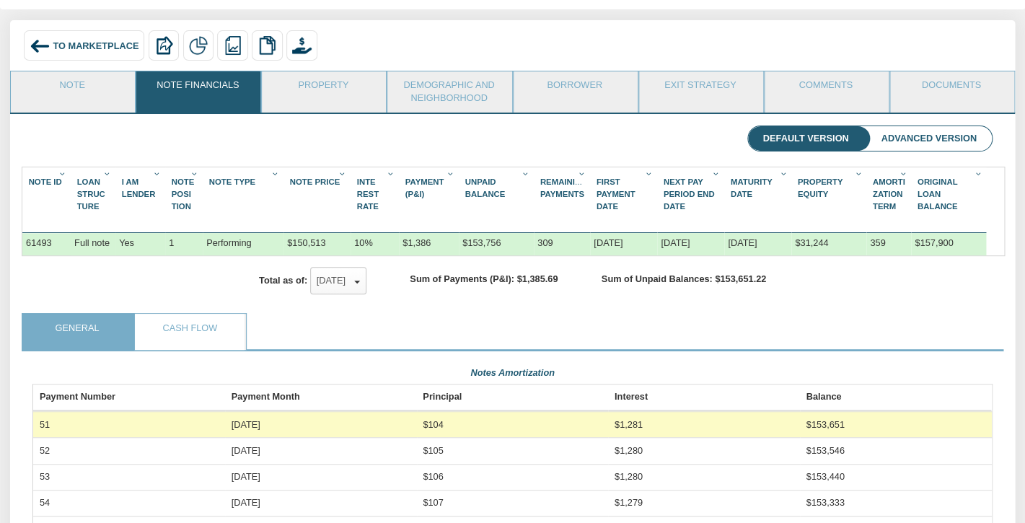
scroll to position [95, 0]
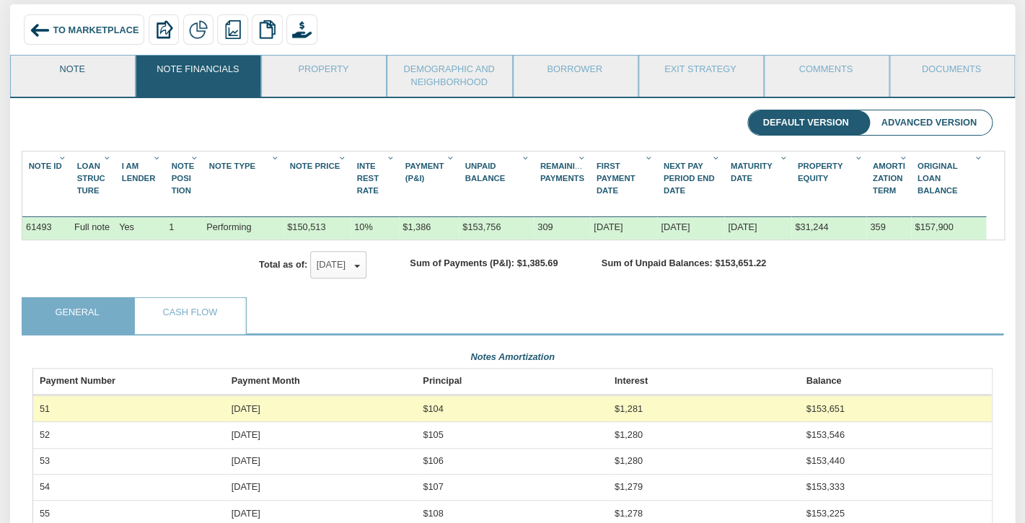
click at [73, 76] on link "Note" at bounding box center [72, 74] width 123 height 36
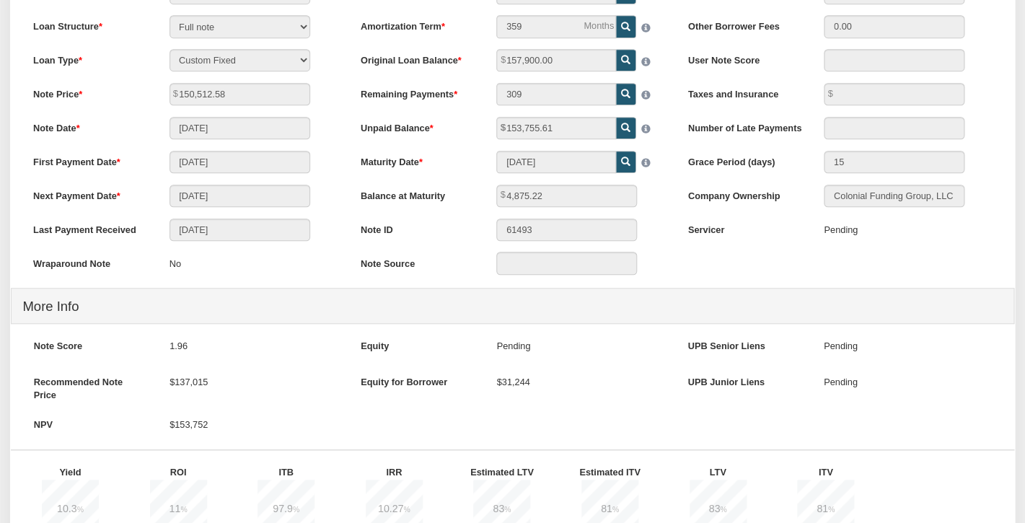
scroll to position [0, 0]
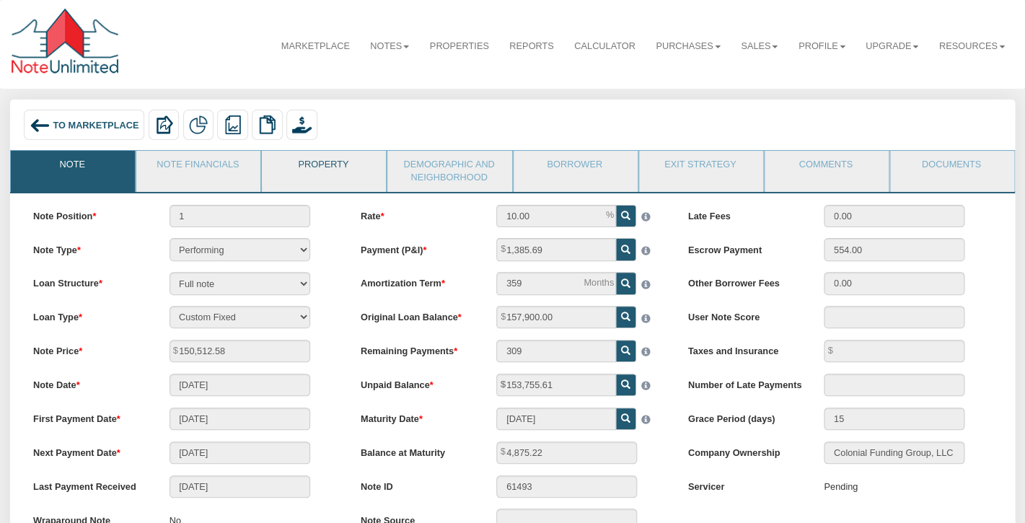
click at [355, 163] on link "Property" at bounding box center [323, 169] width 123 height 36
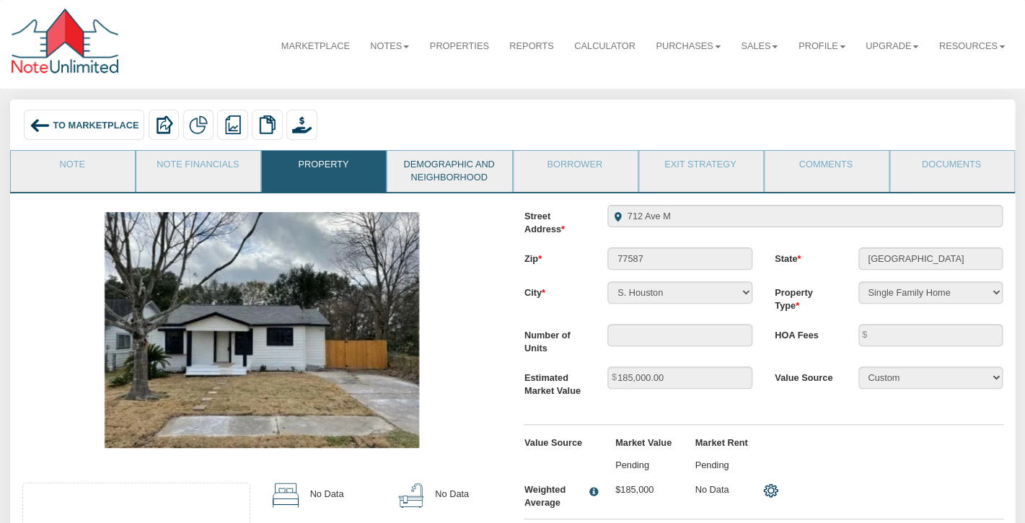
click at [480, 164] on link "Demographic and Neighborhood" at bounding box center [448, 171] width 123 height 41
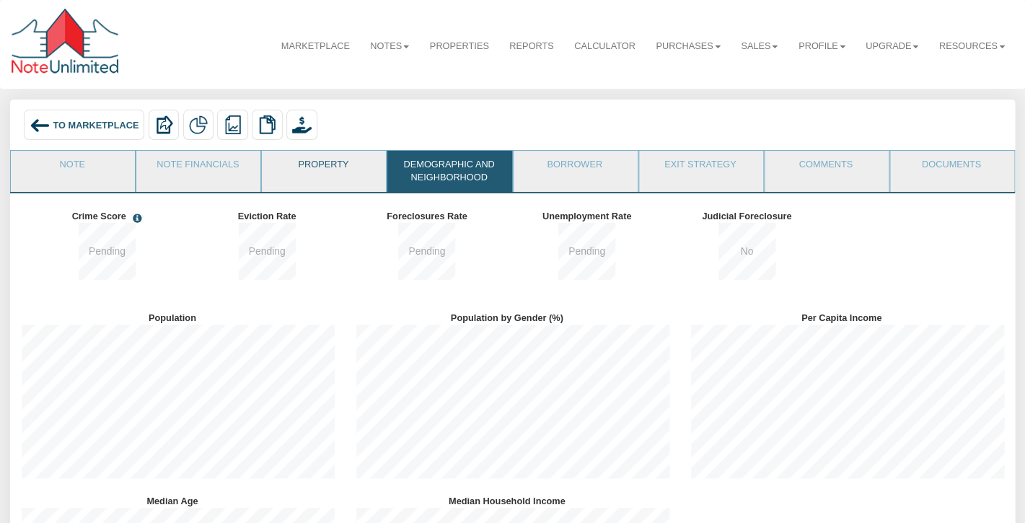
click at [342, 156] on link "Property" at bounding box center [323, 169] width 123 height 36
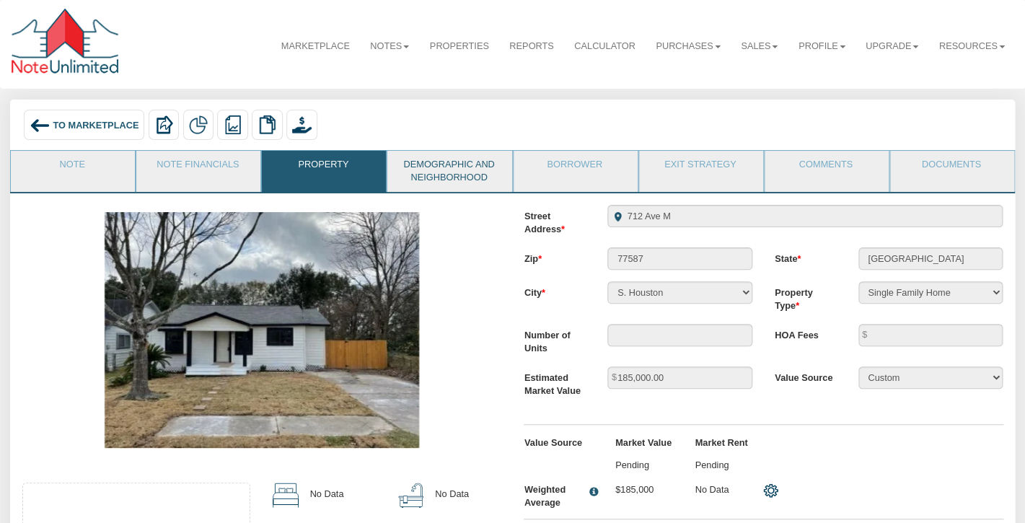
click at [454, 170] on link "Demographic and Neighborhood" at bounding box center [448, 171] width 123 height 41
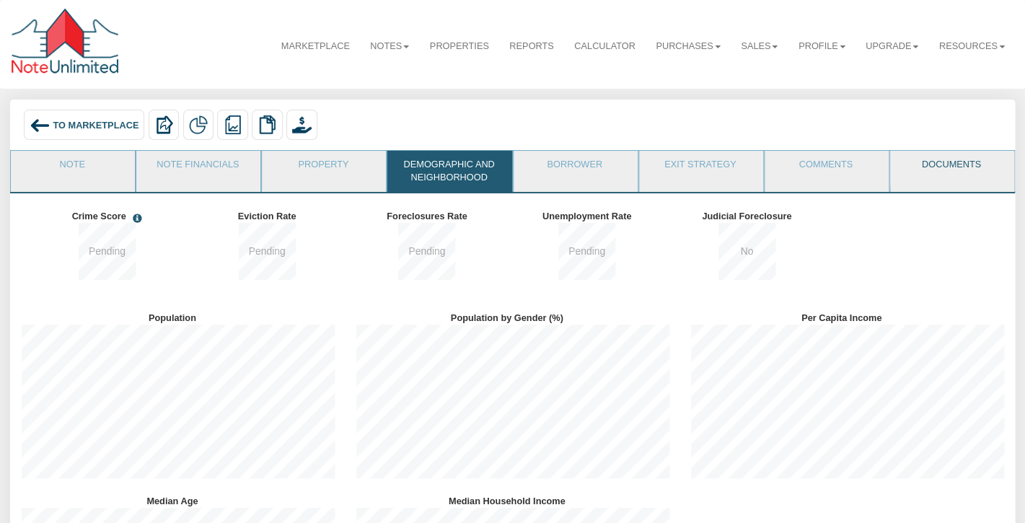
click at [945, 171] on link "Documents" at bounding box center [951, 169] width 123 height 36
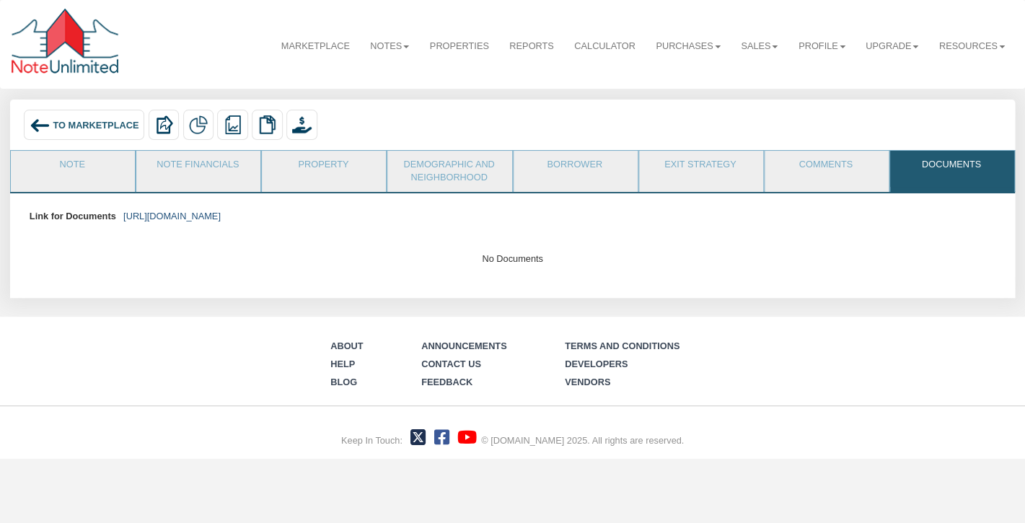
click at [221, 215] on link "[URL][DOMAIN_NAME]" at bounding box center [171, 216] width 97 height 11
click at [107, 167] on link "Note" at bounding box center [72, 169] width 123 height 36
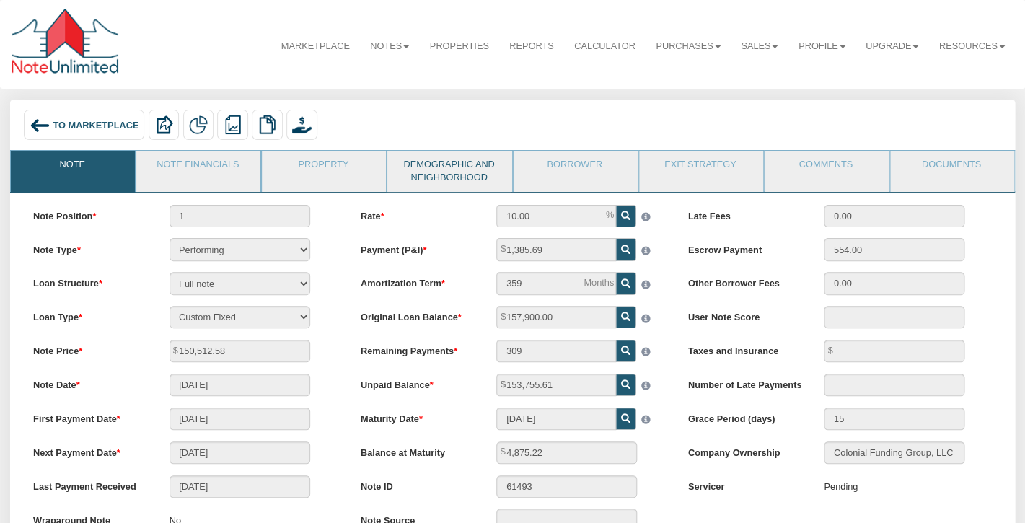
click at [442, 169] on link "Demographic and Neighborhood" at bounding box center [448, 171] width 123 height 41
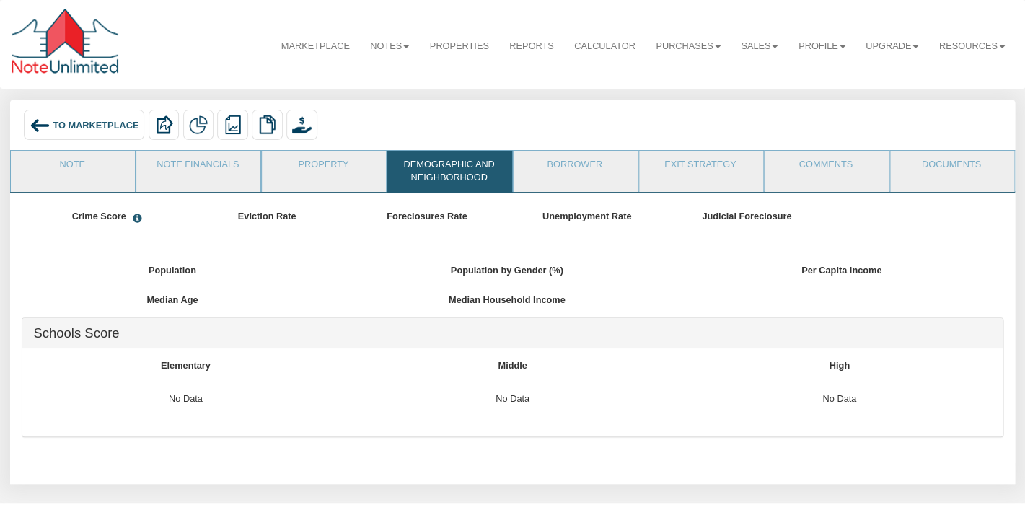
scroll to position [183, 334]
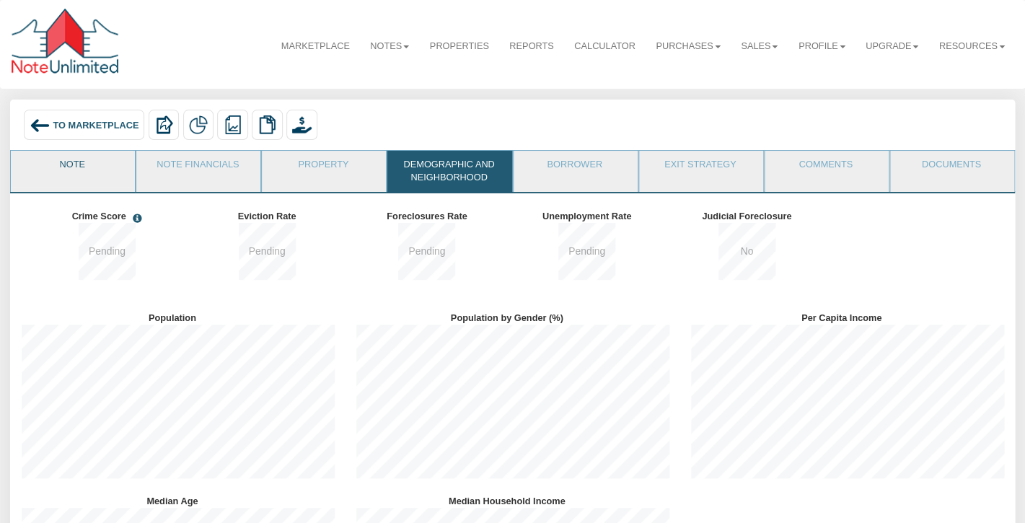
click at [87, 167] on link "Note" at bounding box center [72, 169] width 123 height 36
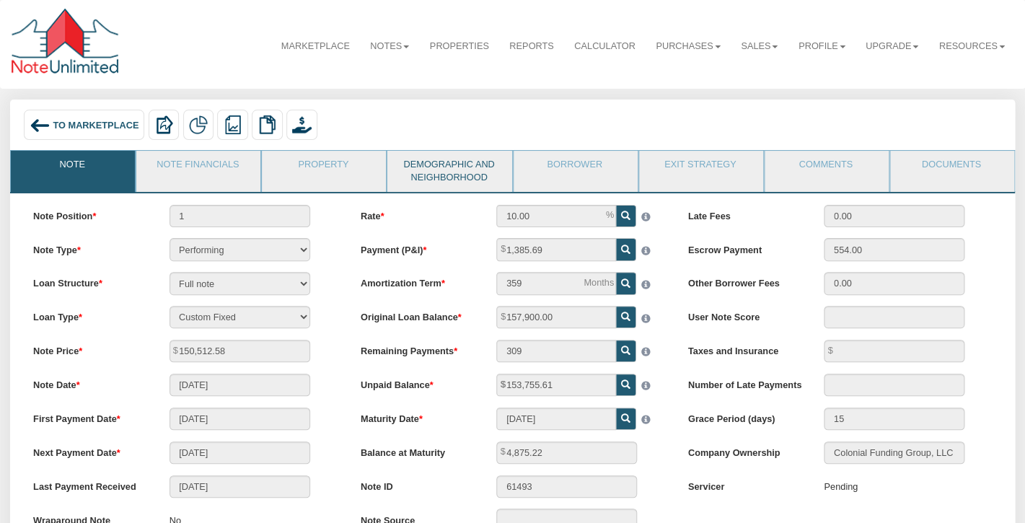
click at [429, 174] on link "Demographic and Neighborhood" at bounding box center [448, 171] width 123 height 41
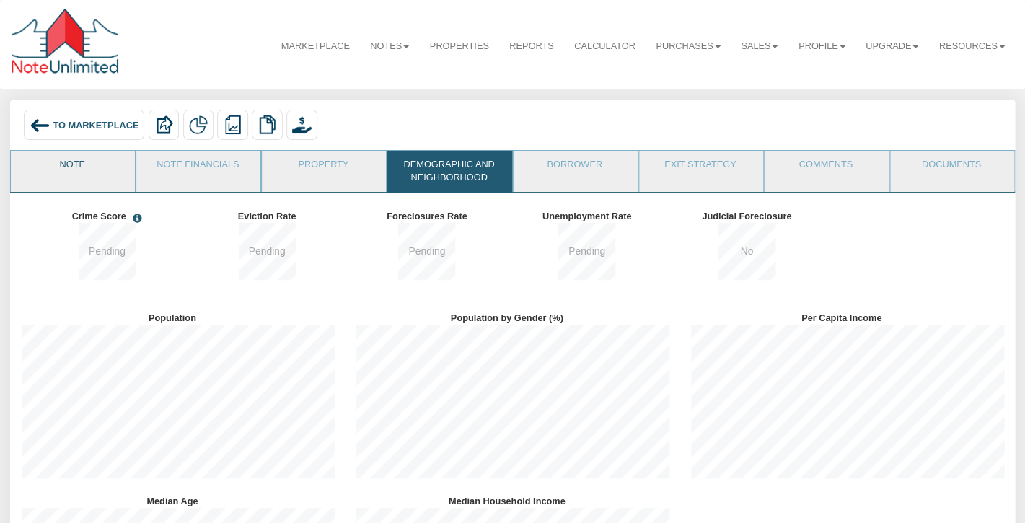
click at [73, 178] on link "Note" at bounding box center [72, 169] width 123 height 36
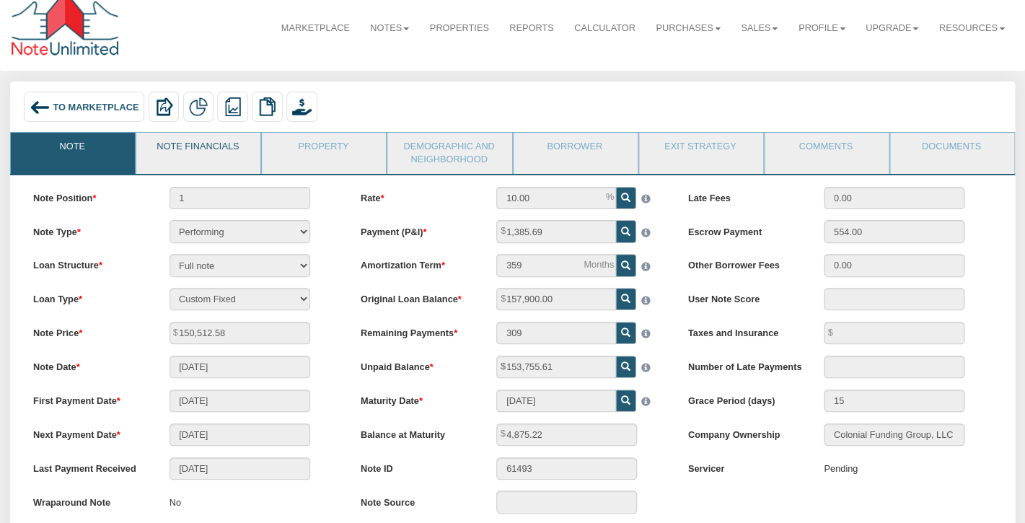
click at [215, 158] on link "Note Financials" at bounding box center [197, 151] width 123 height 36
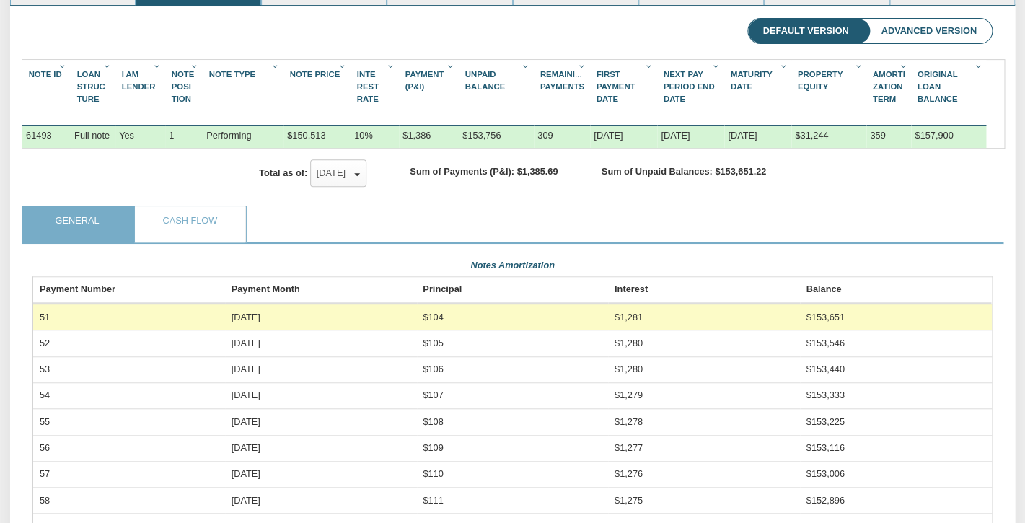
click at [382, 205] on ul "General Cash Flow" at bounding box center [512, 224] width 981 height 38
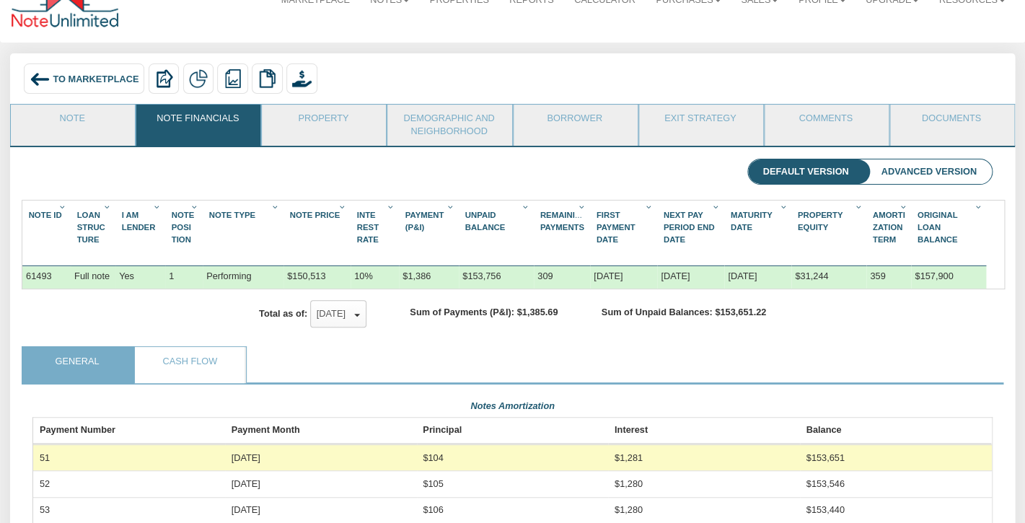
scroll to position [0, 0]
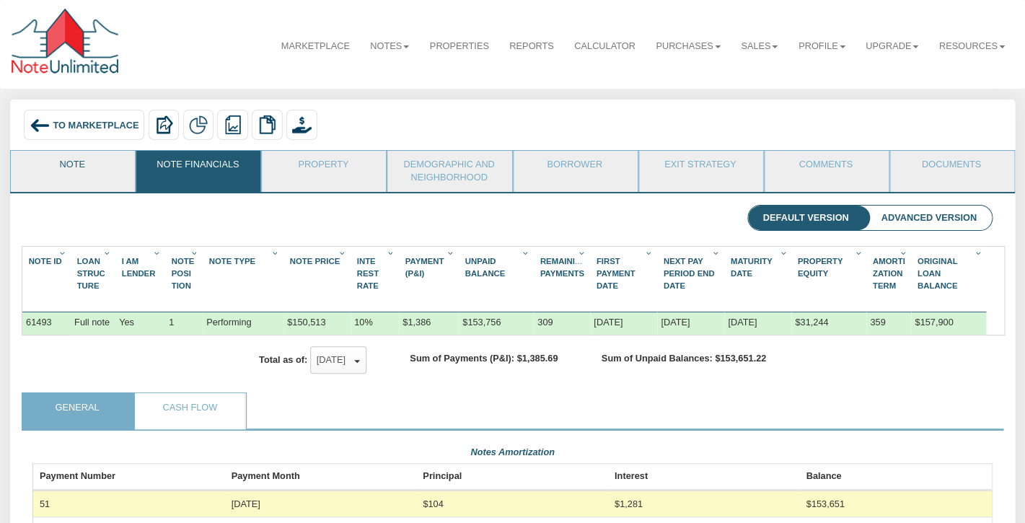
click at [80, 174] on link "Note" at bounding box center [72, 169] width 123 height 36
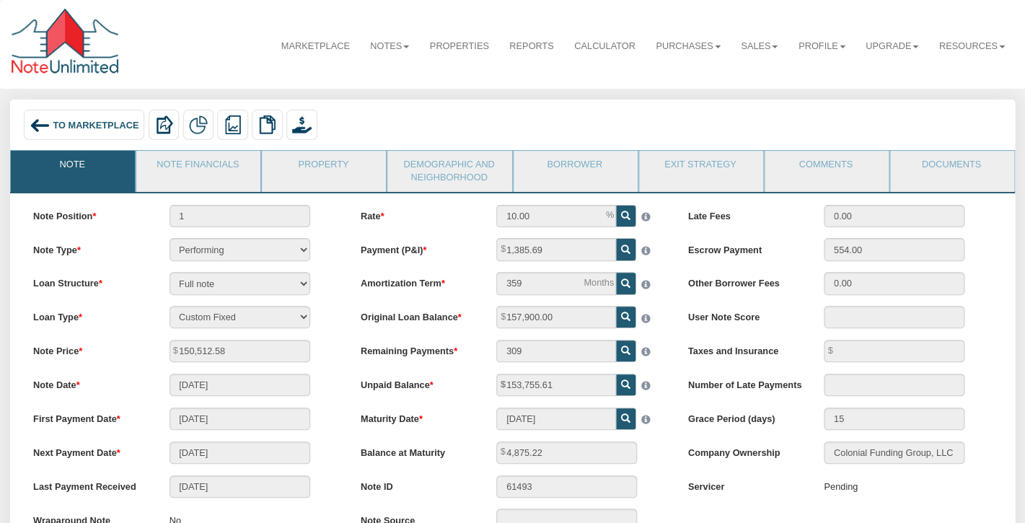
click at [106, 127] on span "To Marketplace" at bounding box center [96, 124] width 86 height 11
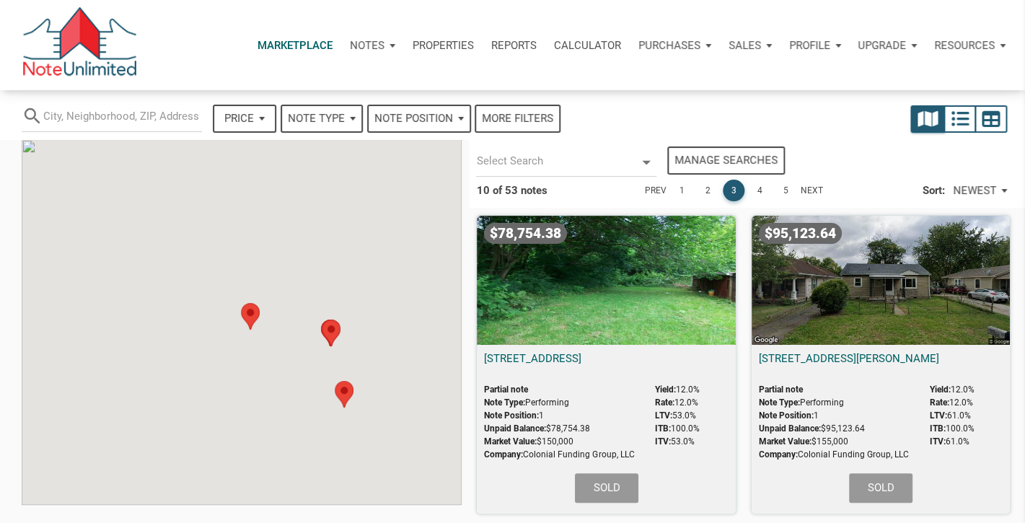
select select
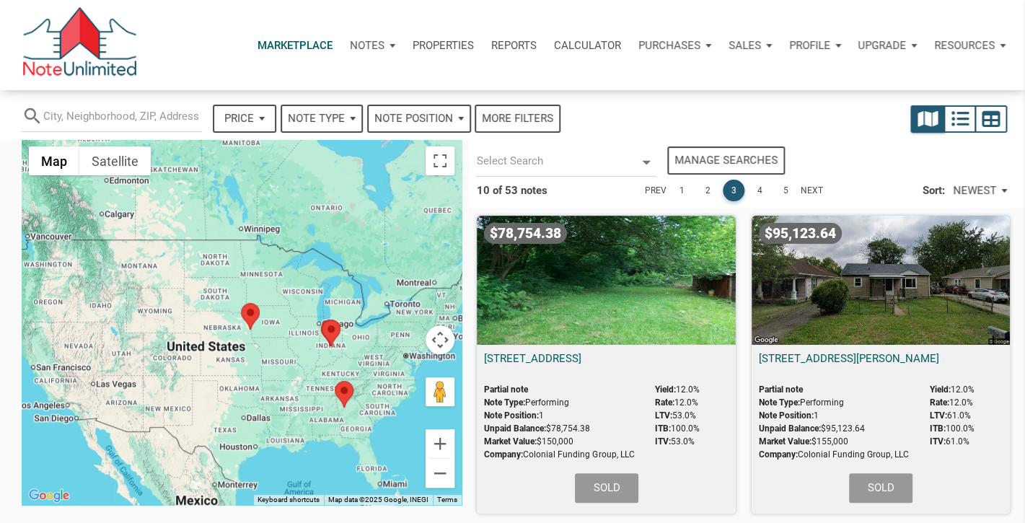
click at [627, 116] on div "search Price — Reset Apply Note Type Performing Forthcoming Non-Performing REO …" at bounding box center [389, 112] width 750 height 45
click at [617, 106] on div "search Price — Reset Apply Note Type Performing Forthcoming Non-Performing REO …" at bounding box center [389, 112] width 750 height 45
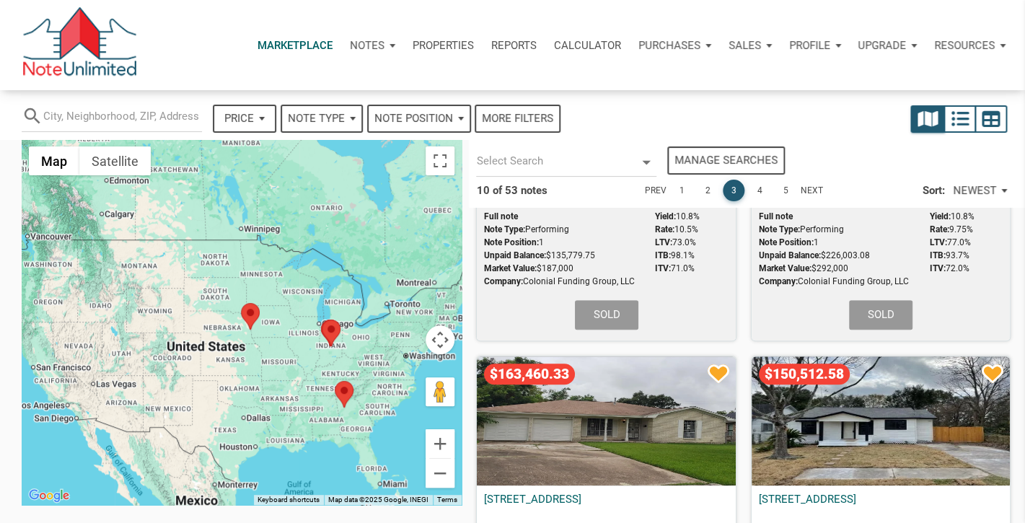
scroll to position [539, 0]
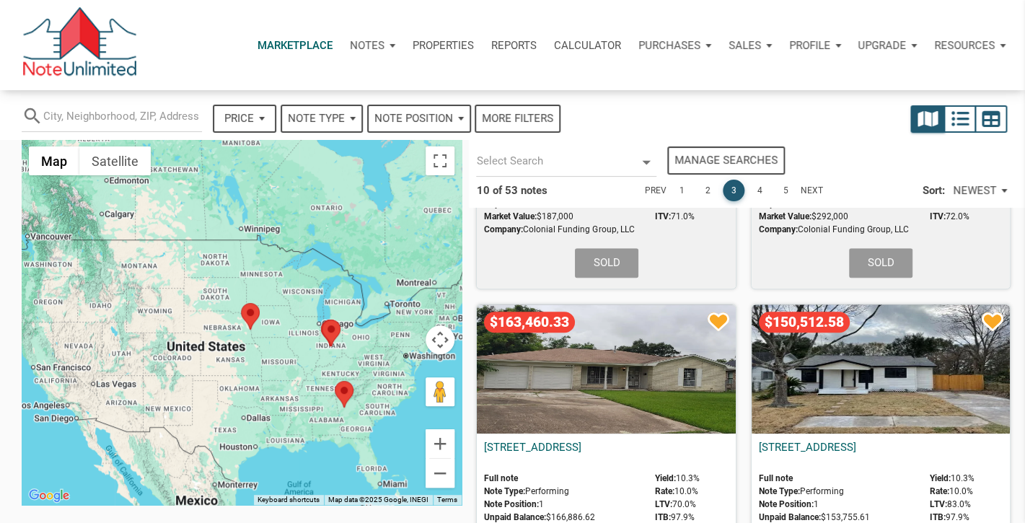
click at [739, 358] on div "$163,460.33 7118 Heron, Houston, TX, 77087 Full note Note Type: Performing Note…" at bounding box center [606, 453] width 274 height 314
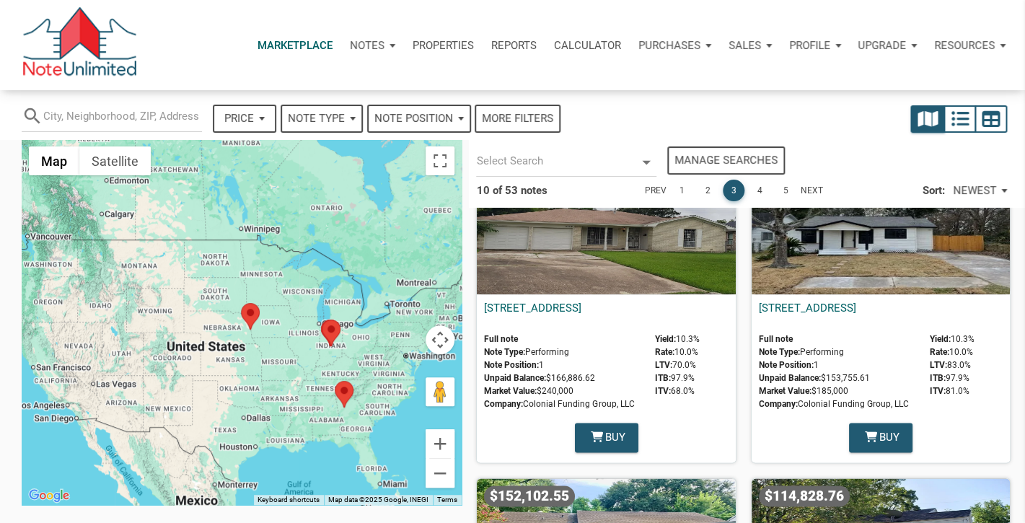
scroll to position [658, 0]
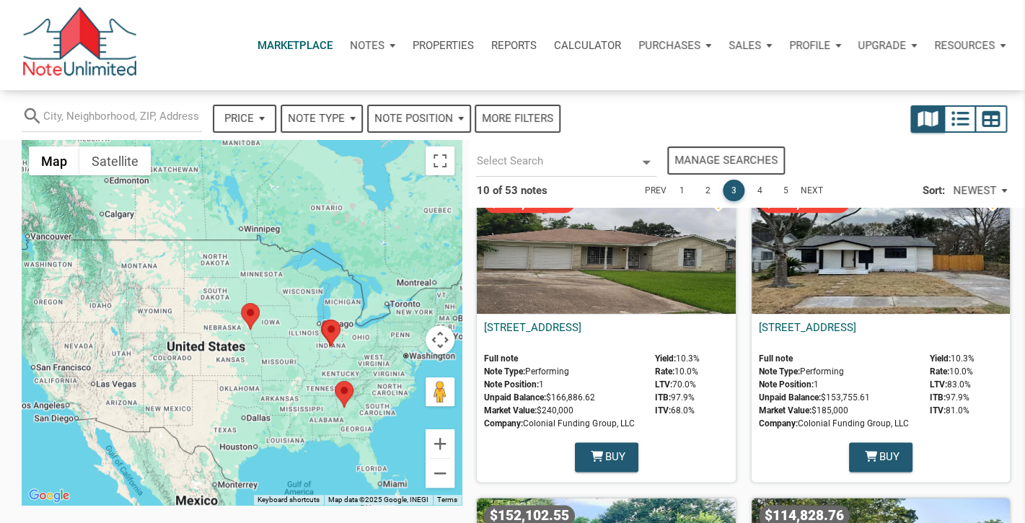
click at [627, 120] on div "search Price — Reset Apply Note Type Performing Forthcoming Non-Performing REO …" at bounding box center [389, 112] width 750 height 45
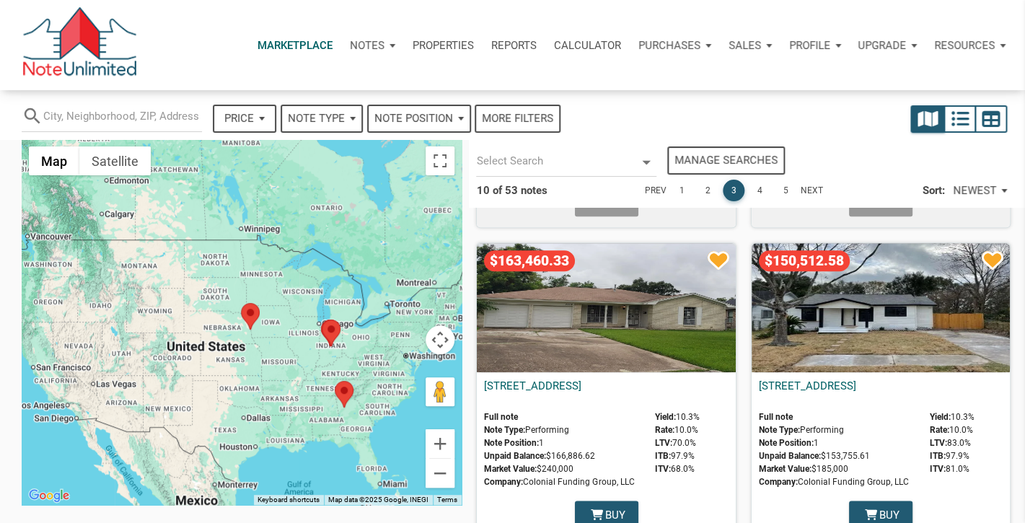
scroll to position [599, 0]
click at [901, 282] on div "$150,512.58" at bounding box center [880, 308] width 258 height 129
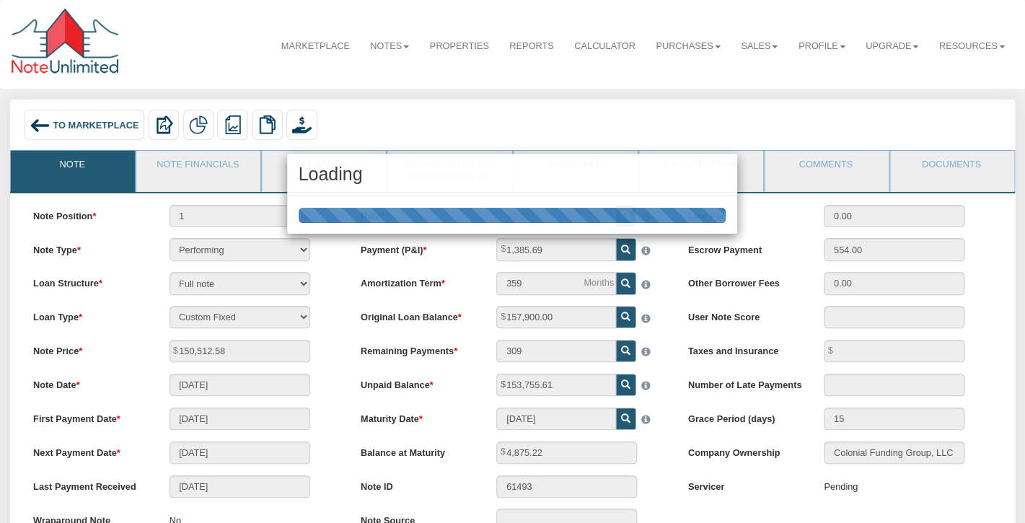
click at [220, 174] on div "Loading" at bounding box center [512, 261] width 1025 height 523
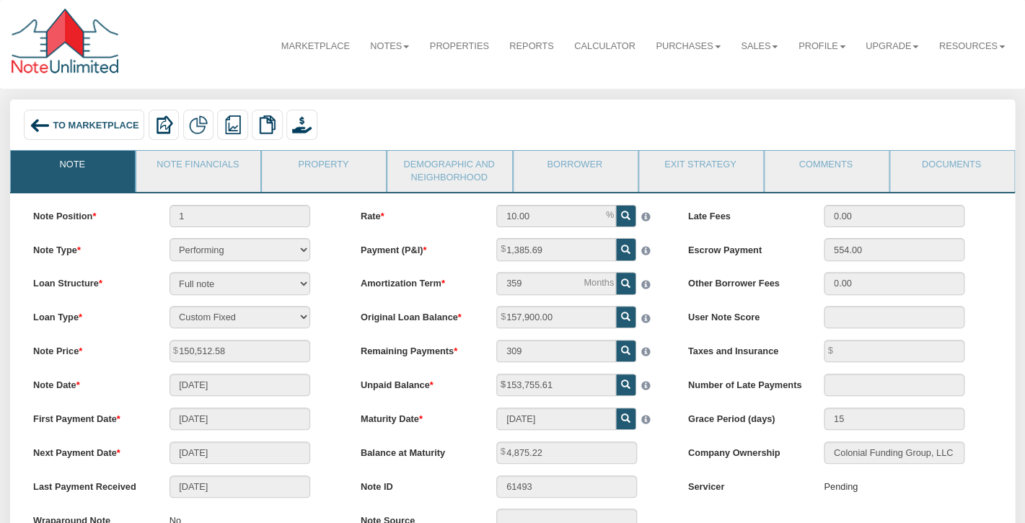
click at [92, 125] on span "To Marketplace" at bounding box center [96, 124] width 86 height 11
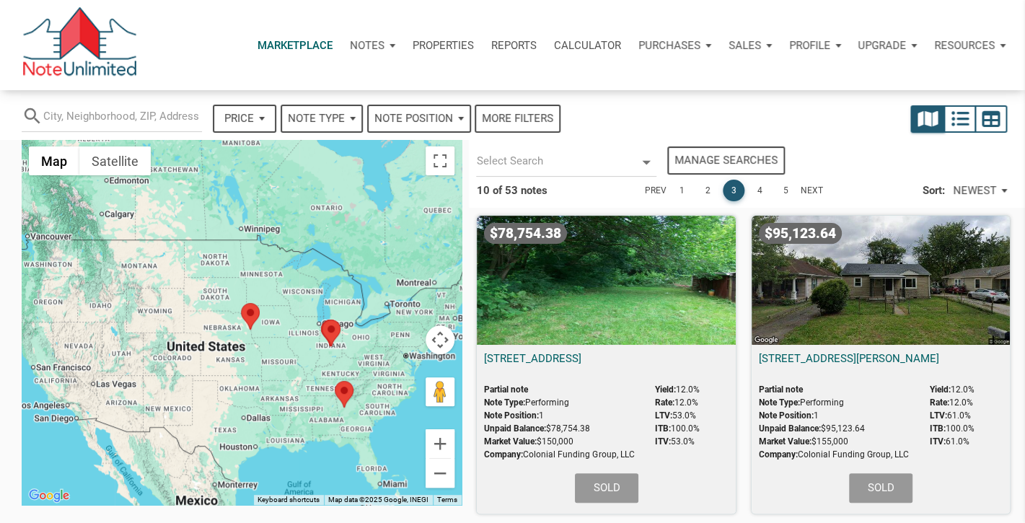
select select
click at [756, 187] on link "4" at bounding box center [759, 191] width 22 height 22
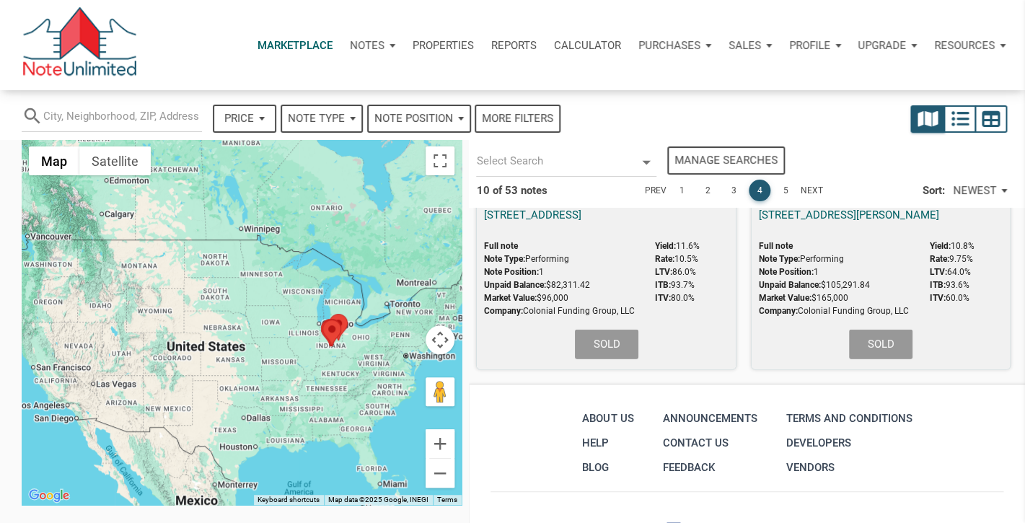
scroll to position [1455, 0]
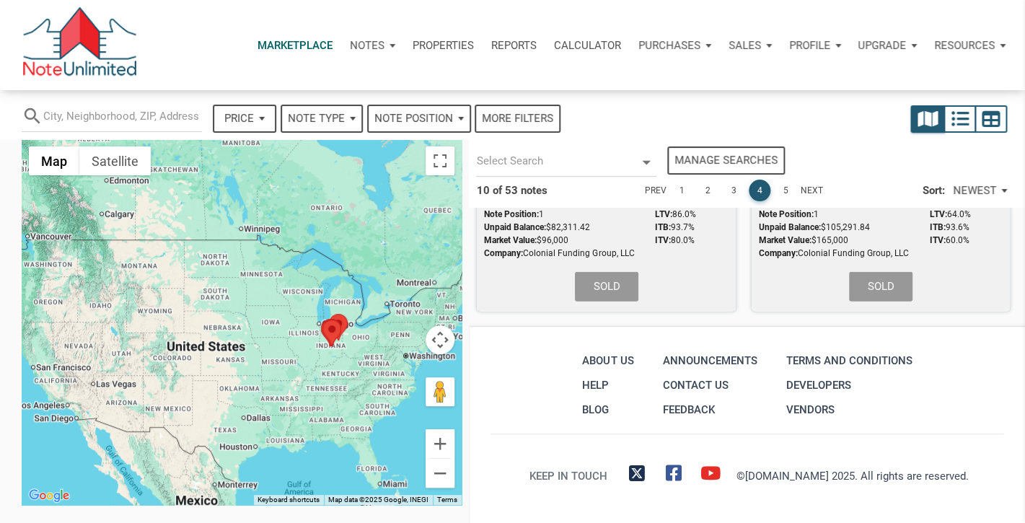
click at [784, 190] on link "5" at bounding box center [785, 191] width 22 height 22
click at [784, 190] on link "6" at bounding box center [785, 191] width 22 height 22
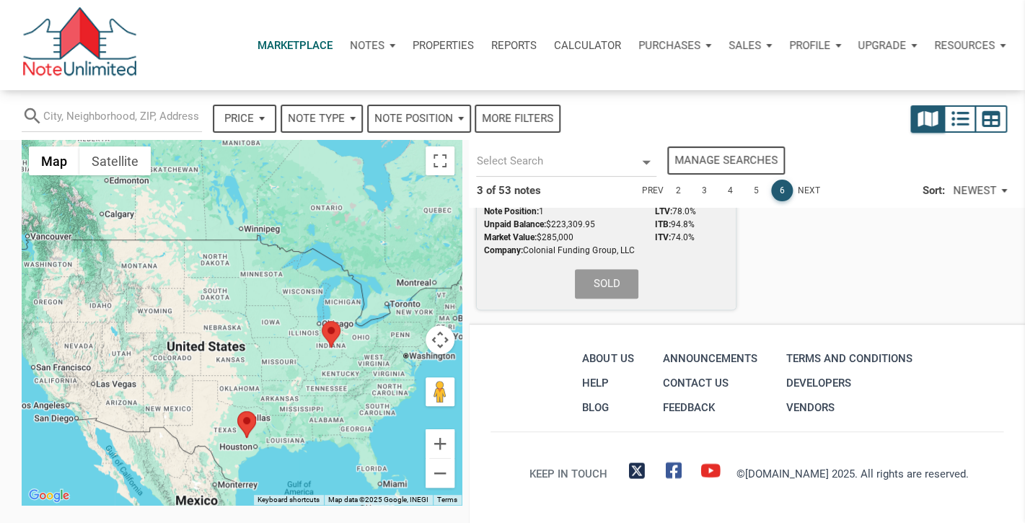
scroll to position [0, 0]
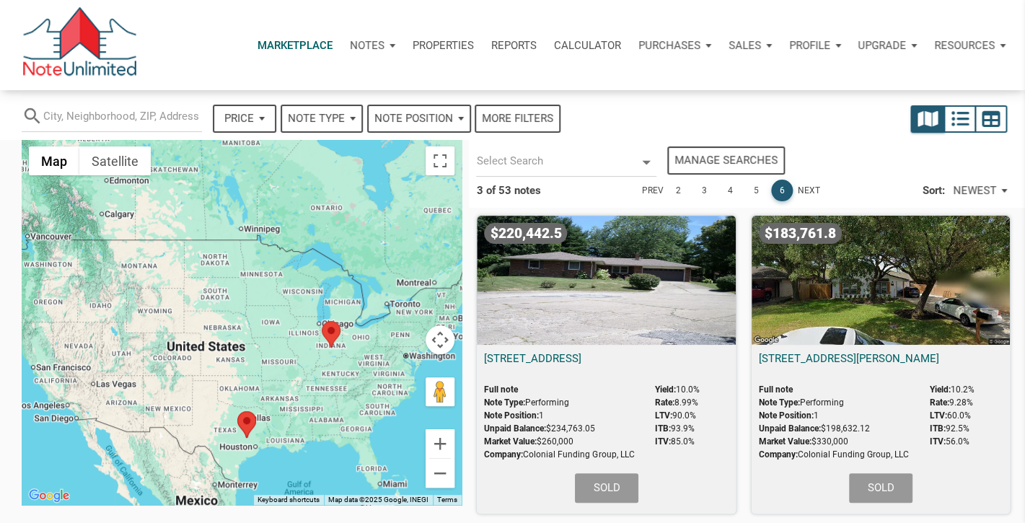
click at [213, 53] on div "Marketplace Notes Dashboard Transactions Properties Reports Calculator Purchase…" at bounding box center [576, 45] width 876 height 43
